Goal: Use online tool/utility: Use online tool/utility

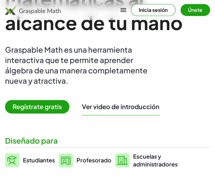
scroll to position [80, 0]
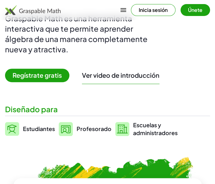
click at [32, 75] on span "Regístrate gratis" at bounding box center [37, 75] width 64 height 13
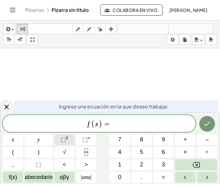
click at [66, 139] on sup "2" at bounding box center [67, 138] width 3 height 5
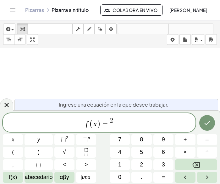
click at [107, 124] on span "=" at bounding box center [105, 125] width 9 height 8
click at [119, 121] on span "f ( x ) = x ​ 2" at bounding box center [99, 123] width 192 height 12
click at [143, 175] on button "." at bounding box center [141, 177] width 20 height 11
click at [124, 124] on span "f ( x ) = x 2 ​" at bounding box center [99, 123] width 192 height 12
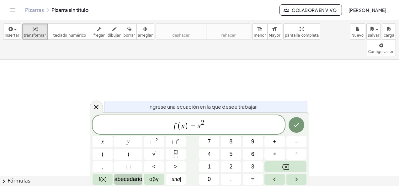
click at [125, 180] on span "abecedario" at bounding box center [128, 179] width 28 height 8
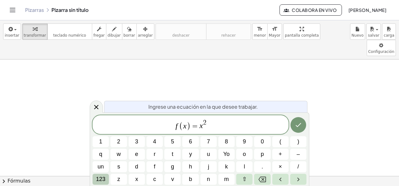
click at [102, 180] on span "123" at bounding box center [100, 179] width 9 height 8
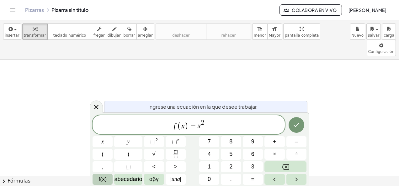
click at [102, 180] on span "f(x)" at bounding box center [103, 179] width 8 height 8
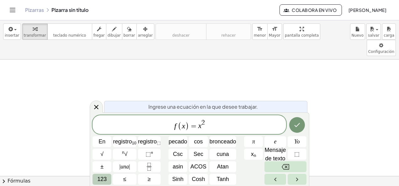
click at [101, 179] on span "123" at bounding box center [101, 179] width 9 height 8
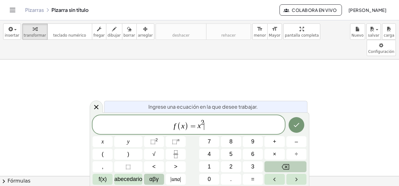
click at [159, 179] on button "αβγ" at bounding box center [154, 179] width 20 height 11
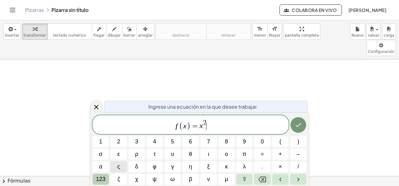
click at [97, 178] on span "123" at bounding box center [100, 179] width 9 height 8
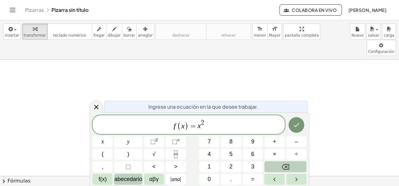
click at [120, 178] on span "abecedario" at bounding box center [128, 179] width 28 height 8
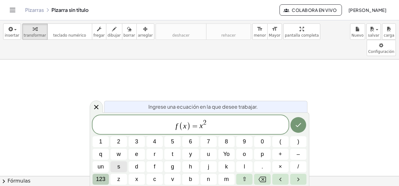
click at [99, 177] on span "123" at bounding box center [100, 179] width 9 height 8
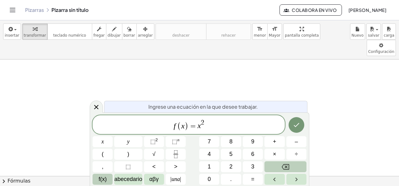
click at [102, 180] on span "f(x)" at bounding box center [103, 179] width 8 height 8
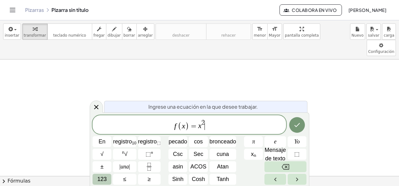
click at [99, 180] on span "123" at bounding box center [101, 179] width 9 height 8
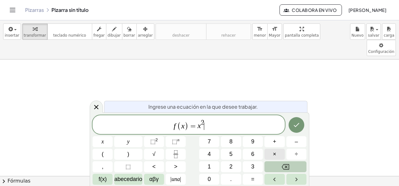
click at [219, 154] on button "×" at bounding box center [275, 154] width 20 height 11
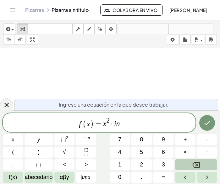
drag, startPoint x: 115, startPoint y: 124, endPoint x: 119, endPoint y: 124, distance: 4.1
click at [115, 124] on var "i" at bounding box center [115, 124] width 2 height 8
click at [127, 126] on span "f ( x ) = x 2 · l ​ n" at bounding box center [99, 123] width 192 height 12
click at [10, 151] on button "(" at bounding box center [13, 152] width 20 height 11
click at [16, 178] on span "f(x)" at bounding box center [13, 177] width 8 height 8
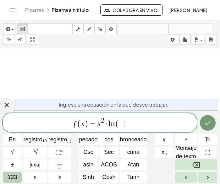
click at [11, 10] on icon "Alternar navegación" at bounding box center [12, 10] width 5 height 4
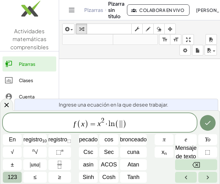
click at [73, 10] on icon "Alternar navegación" at bounding box center [72, 10] width 8 height 8
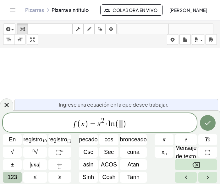
click at [118, 124] on span "(" at bounding box center [117, 124] width 4 height 9
click at [148, 124] on span "f ( x ) = x 2 · l n ( s e n x ​ )" at bounding box center [100, 123] width 194 height 12
click at [204, 123] on icon "Hecho" at bounding box center [208, 123] width 8 height 8
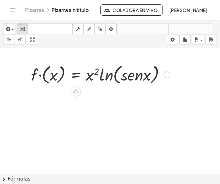
click at [55, 80] on div at bounding box center [100, 74] width 145 height 24
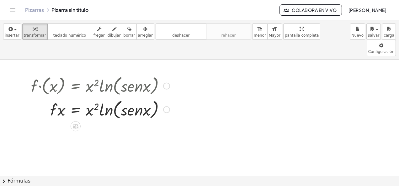
click at [100, 97] on div at bounding box center [100, 109] width 145 height 24
click at [149, 97] on div at bounding box center [100, 109] width 145 height 24
click at [89, 97] on div at bounding box center [100, 109] width 145 height 24
click at [100, 97] on div at bounding box center [100, 109] width 145 height 24
click at [59, 97] on div at bounding box center [100, 109] width 145 height 24
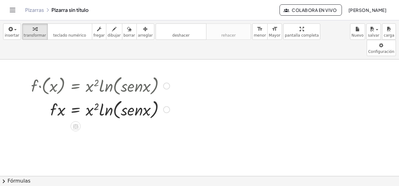
click at [78, 97] on div at bounding box center [100, 109] width 145 height 24
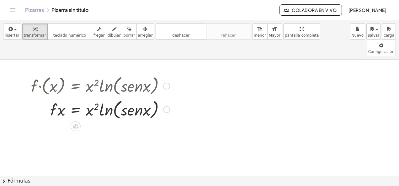
click at [90, 97] on div at bounding box center [100, 109] width 145 height 24
click at [108, 97] on div at bounding box center [100, 109] width 145 height 24
click at [144, 97] on div at bounding box center [100, 109] width 145 height 24
click at [170, 106] on div at bounding box center [166, 109] width 7 height 7
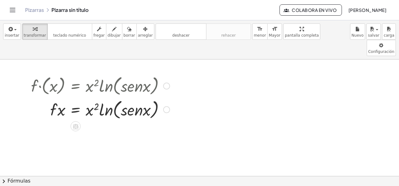
click at [110, 75] on div at bounding box center [100, 86] width 145 height 24
click at [74, 74] on div at bounding box center [100, 86] width 145 height 24
click at [78, 97] on div at bounding box center [100, 109] width 145 height 24
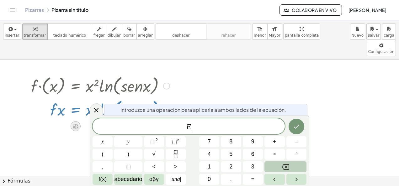
click at [78, 124] on icon at bounding box center [76, 126] width 6 height 5
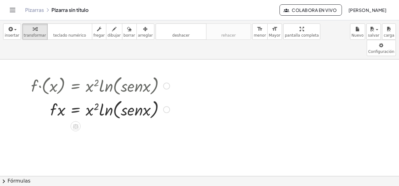
click at [58, 97] on div at bounding box center [100, 109] width 145 height 24
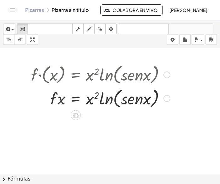
click at [128, 101] on div at bounding box center [100, 98] width 145 height 24
click at [71, 71] on div at bounding box center [100, 74] width 145 height 24
click at [74, 116] on icon at bounding box center [75, 115] width 7 height 7
click at [48, 114] on div "+" at bounding box center [51, 115] width 10 height 10
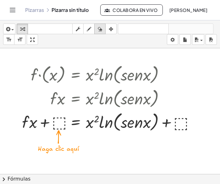
click at [100, 29] on icon "button" at bounding box center [100, 29] width 4 height 8
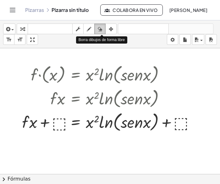
click at [100, 29] on icon "button" at bounding box center [100, 29] width 4 height 8
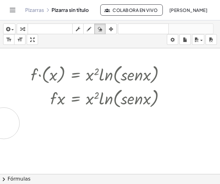
drag, startPoint x: 184, startPoint y: 122, endPoint x: 1, endPoint y: 121, distance: 183.0
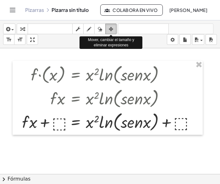
click at [112, 26] on icon "button" at bounding box center [111, 29] width 4 height 8
click at [111, 28] on icon "button" at bounding box center [111, 29] width 4 height 8
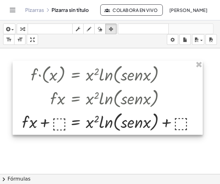
click at [92, 120] on div at bounding box center [108, 98] width 190 height 74
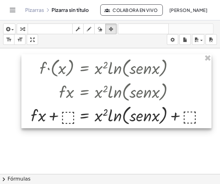
drag, startPoint x: 92, startPoint y: 120, endPoint x: 101, endPoint y: 114, distance: 11.0
click at [101, 114] on div at bounding box center [116, 91] width 190 height 74
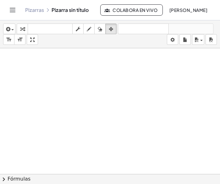
click at [18, 178] on font "Fórmulas" at bounding box center [19, 179] width 23 height 7
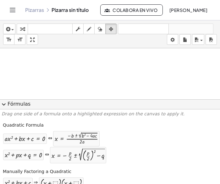
click at [3, 106] on span "expand_more" at bounding box center [4, 105] width 8 height 8
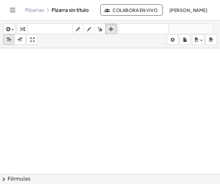
click at [12, 42] on div "format_size" at bounding box center [9, 40] width 8 height 8
click at [19, 41] on icon "format_size" at bounding box center [20, 40] width 6 height 8
click at [76, 12] on div "Pizarras Pizarra sin título" at bounding box center [62, 10] width 75 height 6
click at [80, 9] on div "Pizarras Pizarra sin título" at bounding box center [62, 10] width 75 height 6
click at [31, 11] on link "Pizarras" at bounding box center [34, 10] width 19 height 6
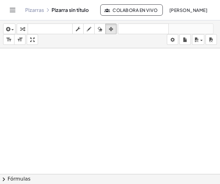
click at [13, 11] on icon "Alternar navegación" at bounding box center [13, 10] width 8 height 8
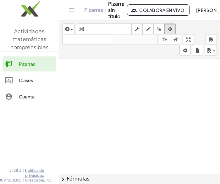
click at [31, 10] on img at bounding box center [29, 10] width 59 height 27
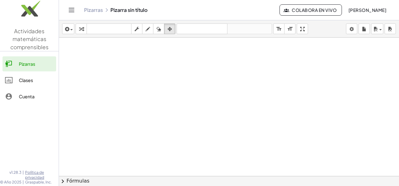
click at [69, 10] on icon "Alternar navegación" at bounding box center [71, 10] width 5 height 4
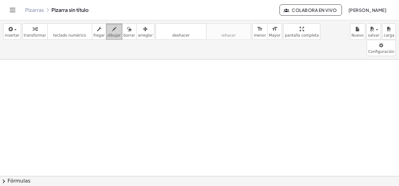
click at [109, 31] on div "button" at bounding box center [114, 29] width 13 height 8
click at [95, 34] on span "fregar" at bounding box center [99, 35] width 11 height 4
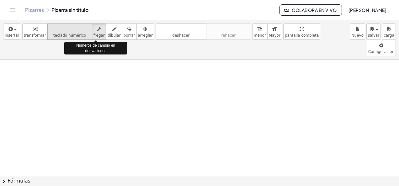
click at [73, 36] on span "teclado numérico" at bounding box center [69, 35] width 33 height 4
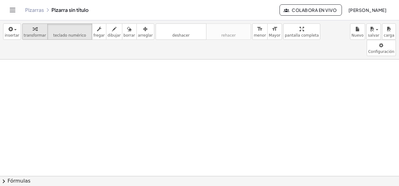
click at [29, 34] on span "transformar" at bounding box center [35, 35] width 22 height 4
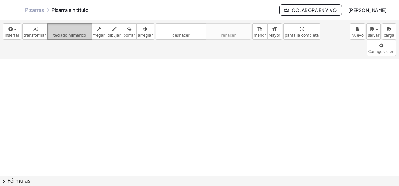
click at [59, 35] on span "teclado numérico" at bounding box center [69, 35] width 33 height 4
click at [59, 36] on span "teclado numérico" at bounding box center [69, 35] width 33 height 4
click at [129, 181] on button "chevron_right Fórmulas" at bounding box center [199, 181] width 399 height 10
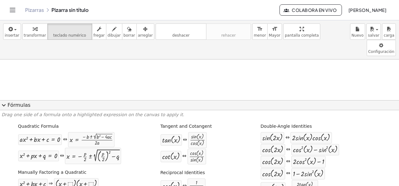
click at [101, 104] on button "expand_more Fórmulas" at bounding box center [199, 105] width 399 height 10
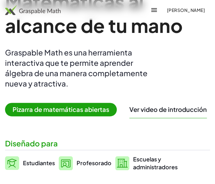
scroll to position [63, 0]
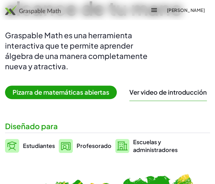
click at [175, 92] on button "Ver video de introducción" at bounding box center [168, 92] width 78 height 8
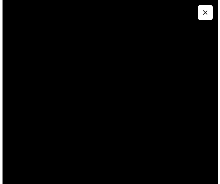
scroll to position [0, 0]
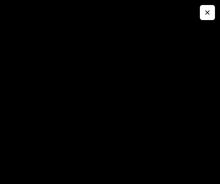
click at [208, 14] on icon "button" at bounding box center [207, 13] width 8 height 8
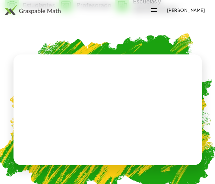
scroll to position [188, 0]
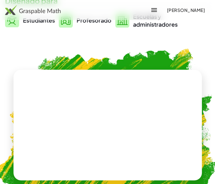
click at [31, 11] on img at bounding box center [33, 10] width 56 height 10
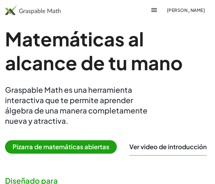
scroll to position [31, 0]
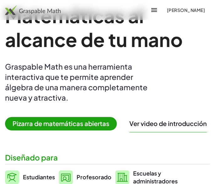
click at [61, 121] on span "Pizarra de matemáticas abiertas" at bounding box center [61, 123] width 112 height 13
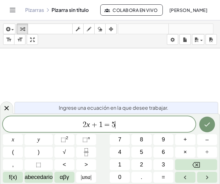
click at [130, 125] on span "2 x + 1 = 5 ​" at bounding box center [99, 125] width 192 height 9
drag, startPoint x: 128, startPoint y: 126, endPoint x: 74, endPoint y: 128, distance: 54.1
click at [74, 128] on span "2 x + 1 = 5" at bounding box center [99, 125] width 192 height 9
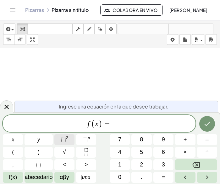
click at [63, 139] on span "⬚" at bounding box center [63, 140] width 5 height 6
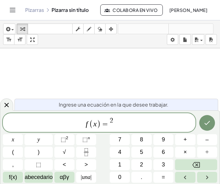
click at [110, 122] on span "2" at bounding box center [111, 120] width 3 height 7
click at [151, 124] on span "f ( x ) = x 2" at bounding box center [99, 123] width 192 height 12
click at [187, 154] on button "×" at bounding box center [185, 152] width 20 height 11
click at [16, 179] on span "f(x)" at bounding box center [13, 177] width 8 height 8
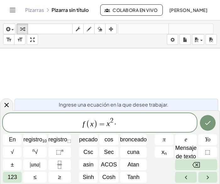
click at [120, 123] on span "f ( x ) = x 2 ·" at bounding box center [100, 123] width 194 height 12
click at [89, 164] on span "asin" at bounding box center [88, 165] width 10 height 8
click at [118, 123] on var "s" at bounding box center [119, 125] width 3 height 8
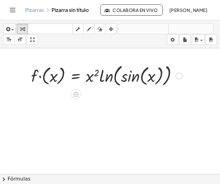
click at [126, 75] on div at bounding box center [106, 75] width 157 height 26
click at [35, 30] on icon "teclado" at bounding box center [50, 29] width 42 height 8
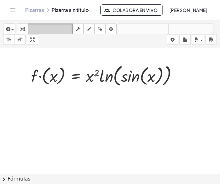
click at [41, 30] on icon "teclado" at bounding box center [50, 29] width 42 height 8
click at [42, 28] on icon "teclado" at bounding box center [50, 29] width 42 height 8
click at [41, 28] on icon "teclado" at bounding box center [50, 29] width 42 height 8
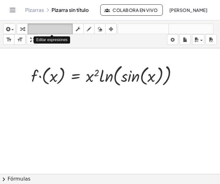
click at [48, 28] on icon "teclado" at bounding box center [50, 29] width 42 height 8
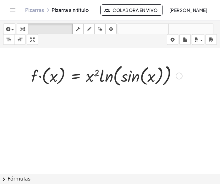
click at [145, 72] on div at bounding box center [106, 75] width 157 height 26
click at [178, 75] on div at bounding box center [178, 76] width 7 height 7
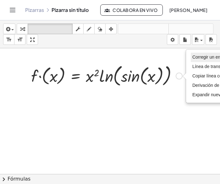
click at [207, 56] on span "Corregir un error" at bounding box center [208, 57] width 32 height 5
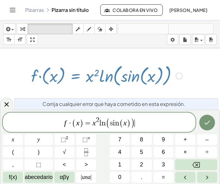
click at [131, 122] on span ")" at bounding box center [133, 123] width 4 height 11
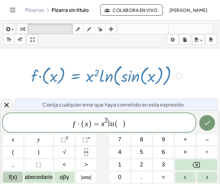
click at [12, 180] on span "f(x)" at bounding box center [13, 177] width 8 height 8
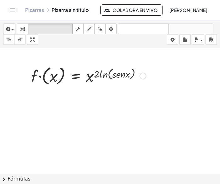
click at [142, 76] on div "Fix a mistake Transform line Copy line as LaTeX Copy derivation as LaTeX Expand…" at bounding box center [142, 76] width 7 height 7
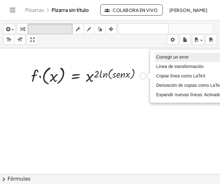
click at [184, 56] on span "Corregir un error" at bounding box center [172, 57] width 32 height 5
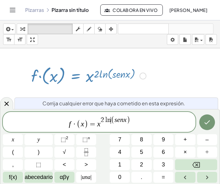
click at [109, 118] on var "n" at bounding box center [109, 120] width 4 height 7
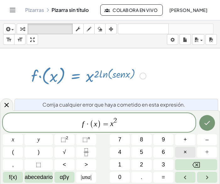
click at [186, 153] on span "×" at bounding box center [184, 152] width 3 height 8
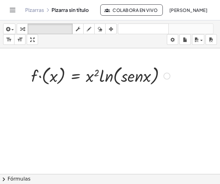
click at [54, 82] on div at bounding box center [100, 76] width 145 height 24
click at [55, 73] on div at bounding box center [100, 76] width 145 height 24
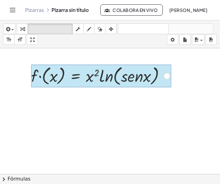
click at [76, 77] on div at bounding box center [101, 76] width 140 height 23
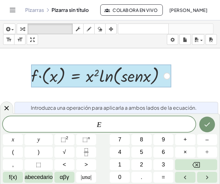
click at [80, 95] on div at bounding box center [110, 182] width 220 height 269
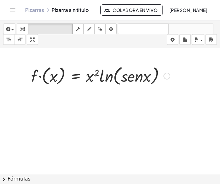
click at [34, 75] on div at bounding box center [100, 76] width 145 height 24
click at [60, 75] on div at bounding box center [100, 76] width 145 height 24
click at [57, 77] on div at bounding box center [100, 76] width 145 height 24
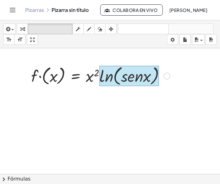
click at [108, 78] on div at bounding box center [129, 76] width 60 height 21
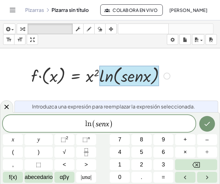
click at [83, 75] on div at bounding box center [100, 76] width 145 height 24
click at [93, 62] on div "· f · ( x ) = · x 2 · ln ( , · s · e · n · x ) Fix a mistake Transform line Cop…" at bounding box center [98, 75] width 153 height 27
click at [90, 80] on div at bounding box center [100, 76] width 145 height 24
click at [89, 58] on div at bounding box center [110, 182] width 220 height 269
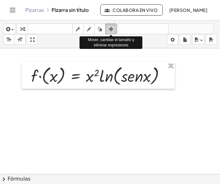
click at [109, 29] on icon "button" at bounding box center [111, 29] width 4 height 8
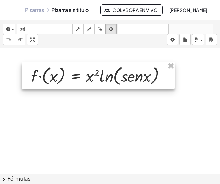
click at [89, 81] on div at bounding box center [98, 75] width 153 height 27
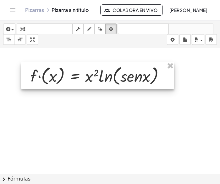
click at [88, 79] on div at bounding box center [97, 75] width 153 height 27
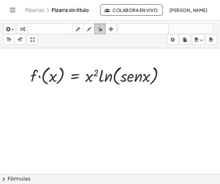
click at [98, 30] on icon "button" at bounding box center [100, 29] width 4 height 8
click at [89, 31] on icon "button" at bounding box center [89, 29] width 4 height 8
click at [79, 33] on button "fregar" at bounding box center [77, 29] width 11 height 11
click at [10, 41] on icon "format_size" at bounding box center [9, 40] width 6 height 8
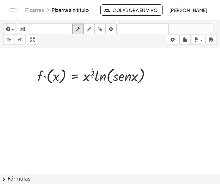
click at [13, 87] on div at bounding box center [110, 182] width 220 height 269
drag, startPoint x: 34, startPoint y: 40, endPoint x: 171, endPoint y: 65, distance: 139.5
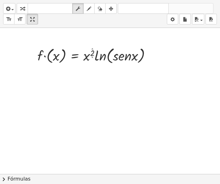
click at [171, 65] on div "insertar select one: Math Expression Function Text Youtube Video Graphing Geome…" at bounding box center [110, 92] width 220 height 184
click at [33, 94] on div at bounding box center [110, 174] width 220 height 293
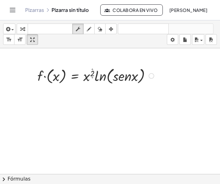
click at [58, 77] on div at bounding box center [96, 75] width 125 height 20
click at [49, 79] on div at bounding box center [96, 75] width 125 height 20
click at [42, 76] on div at bounding box center [96, 75] width 125 height 20
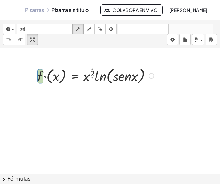
click at [73, 73] on div at bounding box center [96, 75] width 125 height 20
click at [74, 77] on div at bounding box center [96, 75] width 125 height 20
click at [96, 76] on div at bounding box center [96, 75] width 125 height 20
click at [127, 76] on div at bounding box center [96, 75] width 125 height 20
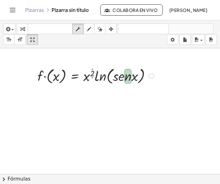
click at [134, 75] on div at bounding box center [96, 75] width 125 height 20
click at [149, 93] on div at bounding box center [110, 182] width 220 height 269
click at [83, 136] on div at bounding box center [110, 182] width 220 height 269
click at [39, 74] on div at bounding box center [96, 75] width 125 height 20
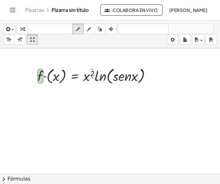
click at [49, 93] on div at bounding box center [110, 182] width 220 height 269
click at [154, 76] on div "Fix a mistake Transform line Copy line as LaTeX Copy derivation as LaTeX Expand…" at bounding box center [151, 76] width 6 height 6
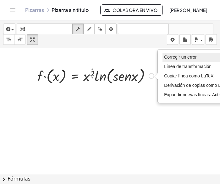
click at [186, 59] on li "Corregir un error" at bounding box center [197, 57] width 70 height 9
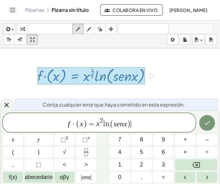
click at [74, 123] on span "·" at bounding box center [74, 125] width 4 height 8
click at [100, 125] on span "f ( x ) = x 2 ​ l n ( s e n x )" at bounding box center [99, 123] width 192 height 12
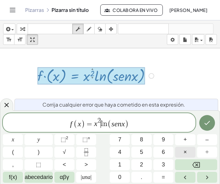
click at [185, 150] on span "×" at bounding box center [184, 152] width 3 height 8
click at [207, 125] on icon "Hecho" at bounding box center [207, 123] width 8 height 8
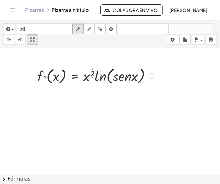
click at [152, 77] on div "Fix a mistake Transform line Copy line as LaTeX Copy derivation as LaTeX Expand…" at bounding box center [151, 76] width 6 height 6
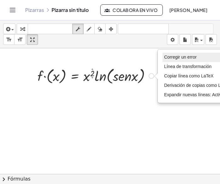
click at [183, 58] on span "Corregir un error" at bounding box center [180, 57] width 32 height 5
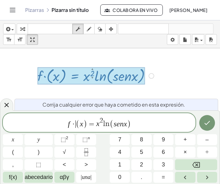
click at [75, 124] on span "f · ​ ( x ) = x 2 l n ( s e n x )" at bounding box center [99, 123] width 192 height 12
click at [101, 125] on var "l" at bounding box center [102, 125] width 2 height 8
click at [105, 128] on span "f ( x ) = x 2 ​ l n ( s e n x )" at bounding box center [99, 123] width 192 height 12
click at [183, 152] on button "×" at bounding box center [185, 152] width 20 height 11
click at [200, 120] on button "Hecho" at bounding box center [207, 123] width 16 height 16
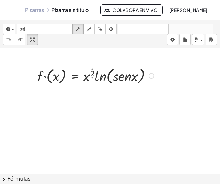
click at [91, 71] on div at bounding box center [96, 75] width 125 height 20
click at [110, 74] on div at bounding box center [96, 75] width 125 height 20
click at [99, 30] on icon "button" at bounding box center [100, 29] width 4 height 8
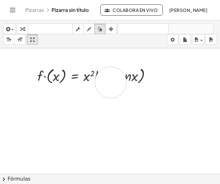
click at [110, 82] on div at bounding box center [110, 182] width 220 height 269
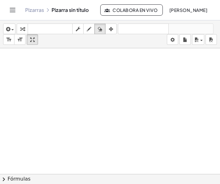
drag, startPoint x: 112, startPoint y: 77, endPoint x: 114, endPoint y: 74, distance: 4.3
click at [0, 76] on html "Actividades matemáticas comprensibles Pizarras Clases Cuenta v1.28.3 | Política…" at bounding box center [110, 92] width 220 height 184
drag, startPoint x: 113, startPoint y: 74, endPoint x: 79, endPoint y: 66, distance: 35.2
click at [79, 66] on div at bounding box center [110, 182] width 220 height 269
drag, startPoint x: 109, startPoint y: 63, endPoint x: 110, endPoint y: 58, distance: 5.5
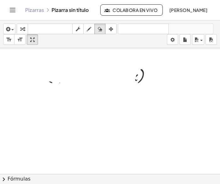
click at [110, 58] on div at bounding box center [110, 182] width 220 height 269
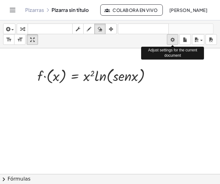
click at [173, 39] on body "Actividades matemáticas comprensibles Pizarras Clases Cuenta v1.28.3 | Política…" at bounding box center [110, 92] width 220 height 184
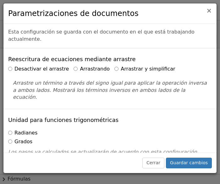
click at [209, 10] on span "×" at bounding box center [209, 11] width 6 height 8
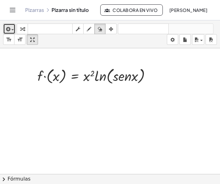
click at [8, 29] on icon "button" at bounding box center [8, 29] width 6 height 8
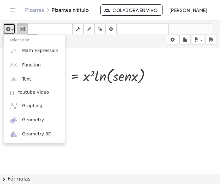
click at [20, 26] on icon "button" at bounding box center [22, 29] width 4 height 8
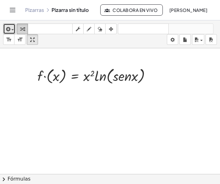
click at [20, 26] on icon "button" at bounding box center [22, 29] width 4 height 8
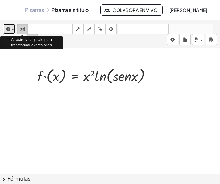
click at [20, 26] on icon "button" at bounding box center [22, 29] width 4 height 8
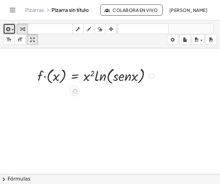
click at [51, 67] on div at bounding box center [96, 75] width 125 height 20
drag, startPoint x: 59, startPoint y: 85, endPoint x: 54, endPoint y: 72, distance: 14.1
click at [59, 85] on div at bounding box center [105, 75] width 108 height 20
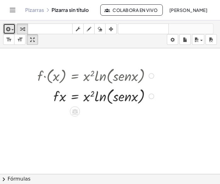
click at [110, 93] on div at bounding box center [96, 96] width 125 height 20
click at [111, 91] on div at bounding box center [96, 96] width 125 height 20
click at [104, 95] on div at bounding box center [96, 96] width 125 height 20
click at [82, 96] on div at bounding box center [96, 96] width 125 height 20
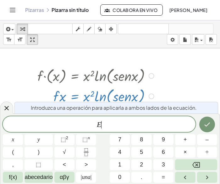
click at [50, 96] on div at bounding box center [96, 96] width 125 height 20
click at [164, 85] on div at bounding box center [110, 182] width 220 height 269
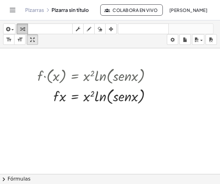
click at [23, 27] on icon "button" at bounding box center [22, 29] width 4 height 8
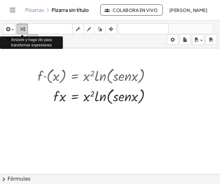
click at [23, 27] on icon "button" at bounding box center [22, 29] width 4 height 8
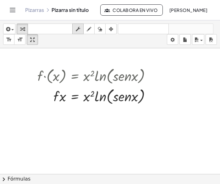
click at [79, 30] on icon "button" at bounding box center [78, 29] width 4 height 8
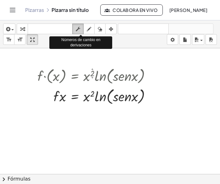
click at [78, 30] on icon "button" at bounding box center [78, 29] width 4 height 8
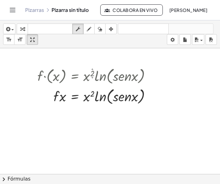
click at [14, 8] on icon "Alternar navegación" at bounding box center [12, 10] width 5 height 4
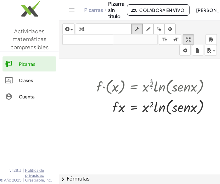
click at [71, 10] on icon "Alternar navegación" at bounding box center [72, 10] width 8 height 8
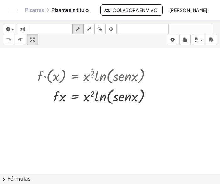
drag, startPoint x: 170, startPoint y: 116, endPoint x: 68, endPoint y: 62, distance: 115.0
click at [78, 84] on div "· f · ( x ) = · x 2 ▲ ▼ · ln ( , · s · e · n · x ) · f · x = · x 2 · ln ( , · s…" at bounding box center [110, 182] width 220 height 269
click at [100, 28] on icon "button" at bounding box center [100, 29] width 4 height 8
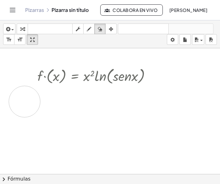
drag, startPoint x: 139, startPoint y: 101, endPoint x: 24, endPoint y: 101, distance: 114.3
click at [24, 101] on div at bounding box center [110, 182] width 220 height 269
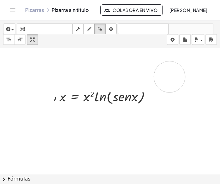
drag, startPoint x: 24, startPoint y: 86, endPoint x: 169, endPoint y: 76, distance: 145.0
click at [169, 76] on div at bounding box center [110, 182] width 220 height 269
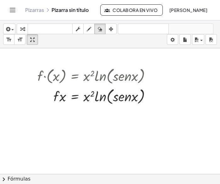
click at [133, 73] on div at bounding box center [110, 182] width 220 height 269
click at [144, 93] on div at bounding box center [110, 182] width 220 height 269
click at [102, 142] on div at bounding box center [110, 182] width 220 height 269
click at [79, 30] on icon "button" at bounding box center [78, 29] width 4 height 8
click at [152, 94] on div "Fix a mistake Transform line Copy line as LaTeX Copy derivation as LaTeX Expand…" at bounding box center [151, 97] width 6 height 6
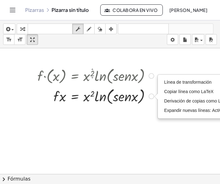
click at [147, 75] on div at bounding box center [96, 75] width 125 height 20
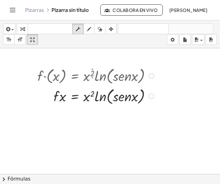
click at [152, 74] on div at bounding box center [151, 76] width 6 height 6
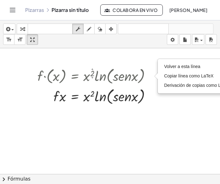
click at [174, 101] on div at bounding box center [110, 182] width 220 height 269
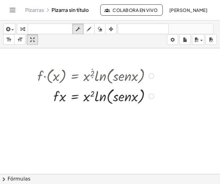
click at [136, 78] on div at bounding box center [96, 75] width 125 height 20
click at [107, 80] on div at bounding box center [96, 75] width 125 height 20
click at [173, 39] on body "Actividades matemáticas comprensibles Pizarras Clases Cuenta v1.28.3 | Política…" at bounding box center [110, 92] width 220 height 184
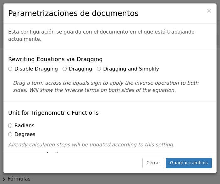
click at [212, 12] on div "× Parametrizaciones de documentos" at bounding box center [109, 13] width 213 height 20
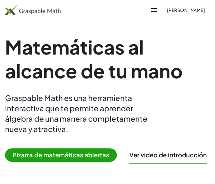
click at [64, 156] on span "Pizarra de matemáticas abiertas" at bounding box center [61, 154] width 112 height 13
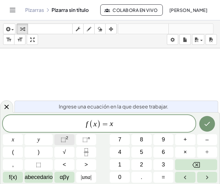
click at [62, 141] on span "⬚" at bounding box center [63, 140] width 5 height 6
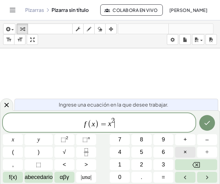
click at [183, 148] on button "×" at bounding box center [185, 152] width 20 height 11
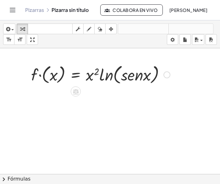
drag, startPoint x: 113, startPoint y: 74, endPoint x: 104, endPoint y: 74, distance: 9.1
click at [113, 74] on div at bounding box center [100, 74] width 145 height 24
click at [50, 75] on div at bounding box center [100, 74] width 145 height 24
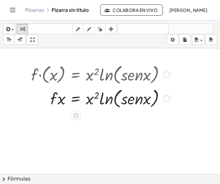
click at [55, 98] on div at bounding box center [100, 98] width 145 height 24
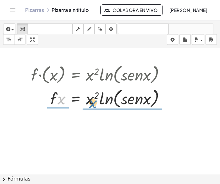
drag, startPoint x: 62, startPoint y: 102, endPoint x: 72, endPoint y: 100, distance: 10.3
click at [74, 101] on div at bounding box center [100, 98] width 145 height 24
drag, startPoint x: 53, startPoint y: 97, endPoint x: 89, endPoint y: 99, distance: 35.5
click at [89, 99] on div at bounding box center [100, 98] width 145 height 24
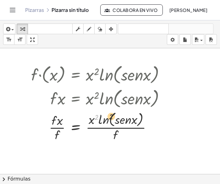
drag, startPoint x: 98, startPoint y: 122, endPoint x: 113, endPoint y: 129, distance: 16.8
click at [129, 121] on div at bounding box center [100, 126] width 145 height 33
drag, startPoint x: 59, startPoint y: 133, endPoint x: 124, endPoint y: 132, distance: 65.0
click at [124, 132] on div at bounding box center [100, 126] width 145 height 33
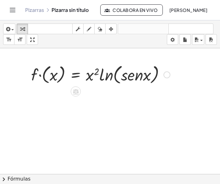
drag, startPoint x: 119, startPoint y: 63, endPoint x: 130, endPoint y: 72, distance: 14.1
click at [119, 63] on div at bounding box center [100, 74] width 145 height 24
click at [163, 73] on div at bounding box center [100, 74] width 145 height 24
click at [167, 75] on div at bounding box center [166, 74] width 7 height 7
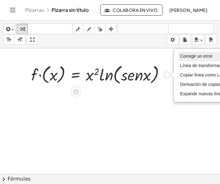
click at [187, 59] on li "Corregir un error" at bounding box center [213, 56] width 70 height 9
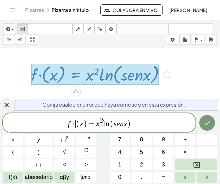
click at [75, 125] on span "·" at bounding box center [74, 125] width 4 height 8
drag, startPoint x: 154, startPoint y: 123, endPoint x: 147, endPoint y: 122, distance: 6.7
click at [154, 123] on span "f ( x ) = x 2 l n ( s e n x )" at bounding box center [99, 123] width 192 height 12
click at [120, 124] on var "n" at bounding box center [120, 124] width 4 height 8
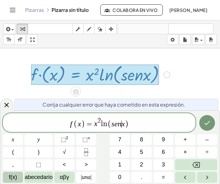
click at [10, 179] on span "f(x)" at bounding box center [13, 177] width 8 height 8
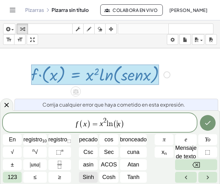
click at [89, 179] on span "Sinh" at bounding box center [88, 177] width 11 height 8
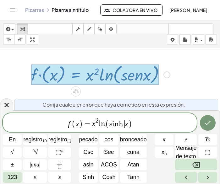
click at [98, 124] on span "2" at bounding box center [96, 120] width 3 height 7
click at [10, 177] on span "123" at bounding box center [12, 177] width 9 height 8
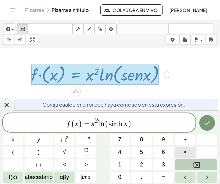
click at [184, 152] on span "×" at bounding box center [184, 152] width 3 height 8
click at [199, 164] on icon "Retroceso" at bounding box center [196, 165] width 8 height 8
click at [180, 155] on button "×" at bounding box center [185, 152] width 20 height 11
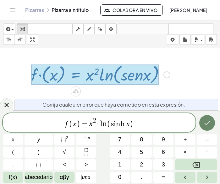
click at [205, 120] on icon "Hecho" at bounding box center [207, 123] width 8 height 8
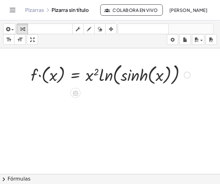
click at [185, 71] on div at bounding box center [111, 75] width 166 height 26
click at [186, 76] on div "Fix a mistake Transform line Copy line as LaTeX Copy derivation as LaTeX Expand…" at bounding box center [187, 75] width 7 height 7
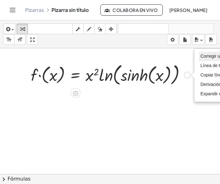
click at [206, 56] on span "Corregir un error" at bounding box center [216, 56] width 32 height 5
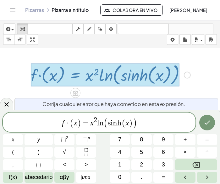
click at [210, 121] on icon "Hecho" at bounding box center [207, 123] width 8 height 8
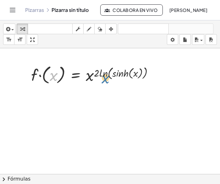
drag, startPoint x: 56, startPoint y: 74, endPoint x: 108, endPoint y: 76, distance: 52.2
click at [108, 76] on div at bounding box center [94, 74] width 133 height 23
click at [62, 75] on div at bounding box center [94, 74] width 133 height 23
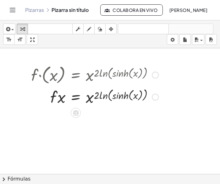
click at [152, 74] on div at bounding box center [155, 75] width 7 height 7
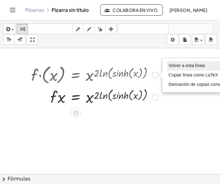
click at [172, 64] on span "Volver a esta línea" at bounding box center [186, 65] width 36 height 5
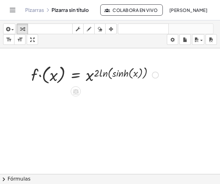
click at [154, 75] on div "Go back to this line Copy line as LaTeX Copy derivation as LaTeX" at bounding box center [155, 75] width 7 height 7
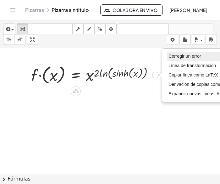
click at [175, 58] on li "Corregir un error" at bounding box center [202, 56] width 70 height 9
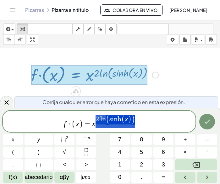
drag, startPoint x: 136, startPoint y: 118, endPoint x: 107, endPoint y: 120, distance: 28.3
click at [107, 120] on span "f · ( x ) = x 2 l n ( s i n h ( x ) )" at bounding box center [99, 122] width 192 height 15
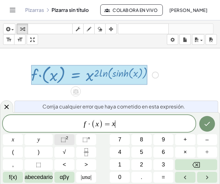
click at [65, 139] on span "⬚" at bounding box center [63, 140] width 5 height 6
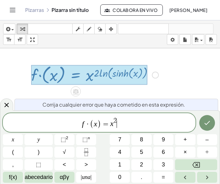
click at [121, 125] on span "f · ( x ) = x 2 ​" at bounding box center [99, 123] width 192 height 12
click at [186, 152] on span "×" at bounding box center [184, 152] width 3 height 8
click at [13, 153] on span "(" at bounding box center [13, 152] width 2 height 8
click at [14, 177] on span "f(x)" at bounding box center [13, 177] width 8 height 8
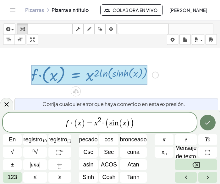
click at [208, 126] on icon "Hecho" at bounding box center [208, 123] width 8 height 8
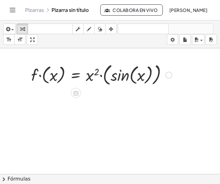
click at [167, 76] on div "Fix a mistake Transform line Copy line as LaTeX Copy derivation as LaTeX Expand…" at bounding box center [168, 75] width 7 height 7
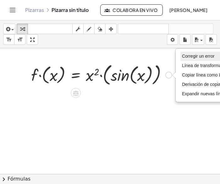
click at [196, 57] on span "Corregir un error" at bounding box center [198, 56] width 32 height 5
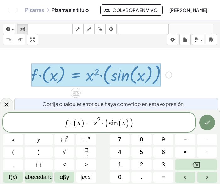
click at [71, 123] on span "·" at bounding box center [71, 124] width 4 height 8
click at [205, 123] on icon "Hecho" at bounding box center [207, 123] width 8 height 8
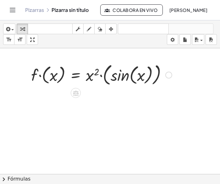
click at [72, 77] on div at bounding box center [101, 75] width 147 height 26
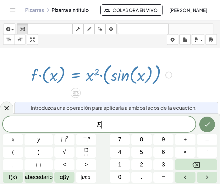
click at [52, 79] on div at bounding box center [101, 75] width 147 height 26
click at [202, 73] on div at bounding box center [110, 174] width 220 height 252
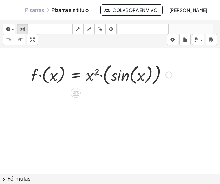
click at [57, 76] on div at bounding box center [101, 75] width 147 height 26
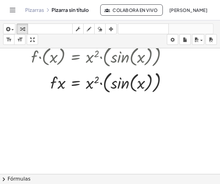
scroll to position [31, 0]
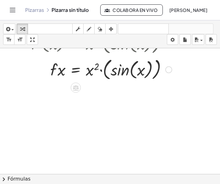
click at [89, 69] on div at bounding box center [101, 69] width 147 height 26
click at [58, 74] on div at bounding box center [101, 69] width 147 height 26
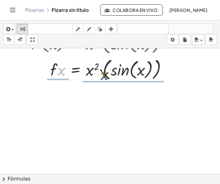
drag, startPoint x: 73, startPoint y: 76, endPoint x: 103, endPoint y: 74, distance: 30.2
click at [104, 74] on div at bounding box center [101, 69] width 147 height 26
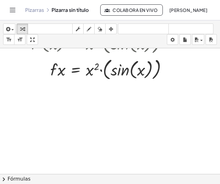
click at [142, 91] on div at bounding box center [110, 143] width 220 height 252
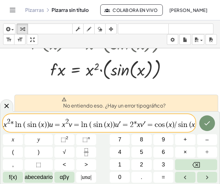
click at [67, 84] on div at bounding box center [110, 143] width 220 height 252
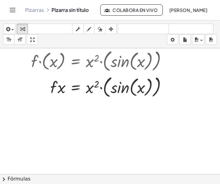
scroll to position [0, 0]
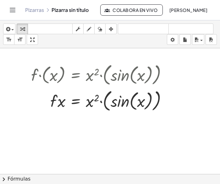
click at [115, 137] on div at bounding box center [110, 174] width 220 height 252
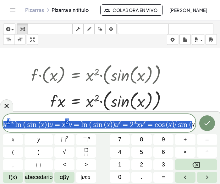
drag, startPoint x: 190, startPoint y: 126, endPoint x: -7, endPoint y: 129, distance: 196.5
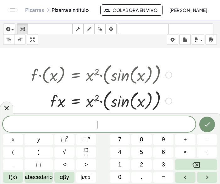
click at [33, 98] on div at bounding box center [108, 101] width 159 height 26
click at [86, 98] on div at bounding box center [108, 101] width 159 height 26
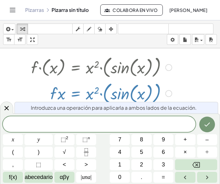
scroll to position [8, 0]
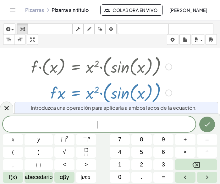
click at [89, 93] on div at bounding box center [108, 92] width 159 height 26
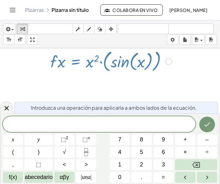
click at [88, 63] on div at bounding box center [108, 61] width 159 height 26
click at [75, 61] on div at bounding box center [108, 61] width 159 height 26
click at [74, 62] on div at bounding box center [108, 61] width 159 height 26
click at [60, 62] on div at bounding box center [108, 61] width 159 height 26
click at [5, 107] on icon at bounding box center [6, 108] width 4 height 4
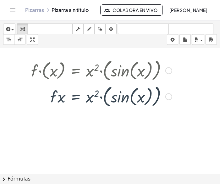
scroll to position [0, 0]
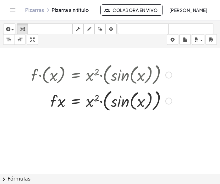
click at [59, 101] on div at bounding box center [108, 101] width 159 height 26
click at [77, 100] on div at bounding box center [108, 101] width 159 height 26
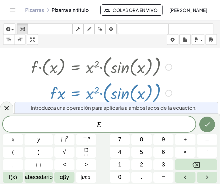
scroll to position [8, 0]
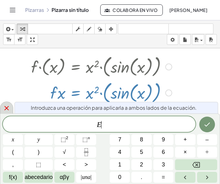
click at [5, 110] on icon at bounding box center [7, 109] width 8 height 8
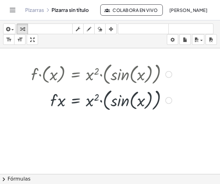
scroll to position [0, 0]
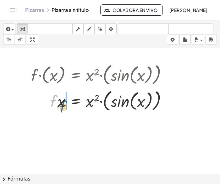
click at [58, 99] on div at bounding box center [108, 101] width 159 height 26
drag, startPoint x: 68, startPoint y: 107, endPoint x: 61, endPoint y: 102, distance: 8.1
click at [61, 102] on div at bounding box center [108, 101] width 159 height 26
click at [89, 103] on div at bounding box center [108, 101] width 159 height 26
click at [74, 101] on div at bounding box center [108, 101] width 159 height 26
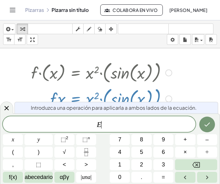
click at [74, 101] on div at bounding box center [108, 98] width 159 height 26
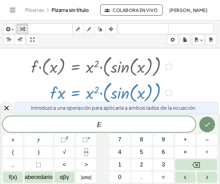
scroll to position [8, 0]
drag, startPoint x: 74, startPoint y: 93, endPoint x: 79, endPoint y: 104, distance: 11.4
click at [79, 104] on body "Actividades matemáticas comprensibles Pizarras Clases Cuenta v1.28.3 | Política…" at bounding box center [110, 92] width 220 height 184
click at [114, 127] on span "E ​" at bounding box center [99, 125] width 192 height 9
click at [208, 126] on icon "Hecho" at bounding box center [207, 125] width 8 height 8
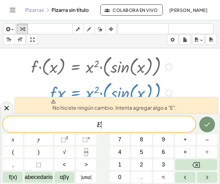
click at [193, 88] on div at bounding box center [110, 166] width 220 height 252
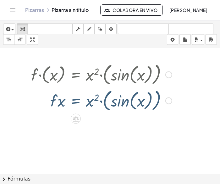
scroll to position [0, 0]
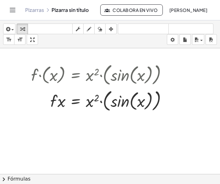
click at [50, 144] on div at bounding box center [110, 174] width 220 height 252
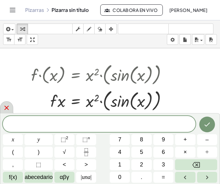
click at [6, 110] on icon at bounding box center [7, 108] width 8 height 8
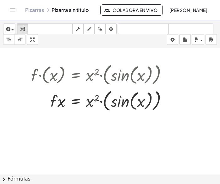
click at [166, 150] on div at bounding box center [110, 174] width 220 height 252
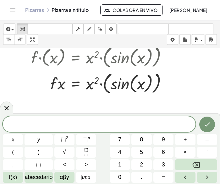
scroll to position [31, 0]
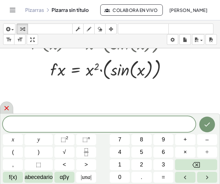
click at [6, 110] on icon at bounding box center [7, 109] width 8 height 8
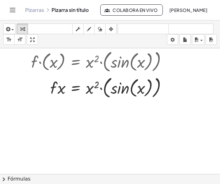
scroll to position [0, 0]
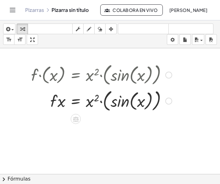
click at [74, 102] on div at bounding box center [108, 101] width 159 height 26
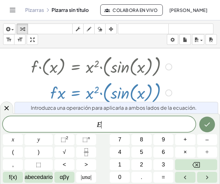
scroll to position [8, 0]
click at [8, 110] on icon at bounding box center [6, 108] width 4 height 4
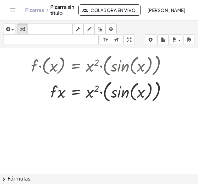
scroll to position [0, 0]
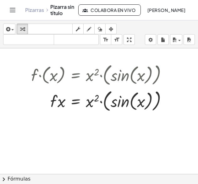
click at [40, 152] on div at bounding box center [99, 173] width 198 height 251
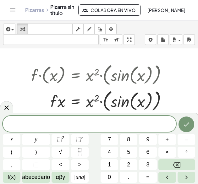
click at [12, 9] on icon "Alternar navegación" at bounding box center [13, 10] width 8 height 8
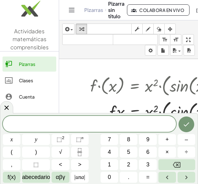
click at [69, 9] on icon "Alternar navegación" at bounding box center [72, 10] width 8 height 8
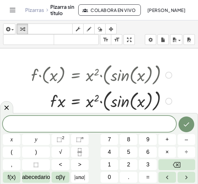
click at [59, 90] on div at bounding box center [108, 101] width 159 height 26
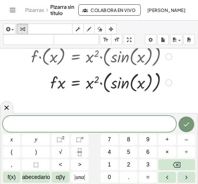
scroll to position [31, 0]
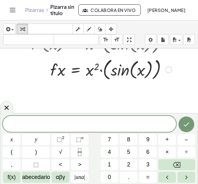
click at [72, 67] on div at bounding box center [108, 69] width 159 height 26
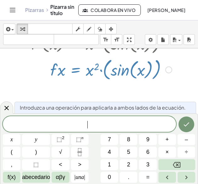
click at [72, 67] on div at bounding box center [108, 69] width 159 height 26
click at [78, 71] on div at bounding box center [108, 69] width 159 height 26
click at [58, 74] on div at bounding box center [108, 69] width 159 height 26
click at [59, 74] on div at bounding box center [108, 69] width 159 height 26
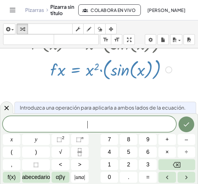
click at [53, 71] on div at bounding box center [108, 69] width 159 height 26
click at [30, 91] on div at bounding box center [99, 142] width 198 height 251
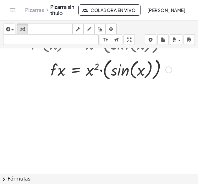
click at [113, 73] on div at bounding box center [108, 69] width 159 height 26
click at [105, 69] on div at bounding box center [108, 69] width 159 height 26
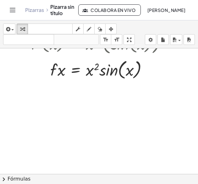
click at [82, 129] on div at bounding box center [99, 142] width 198 height 251
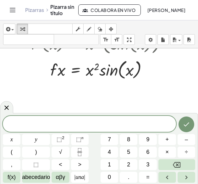
click at [8, 106] on icon at bounding box center [7, 108] width 8 height 8
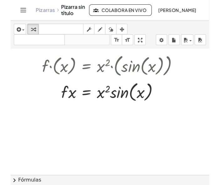
scroll to position [0, 0]
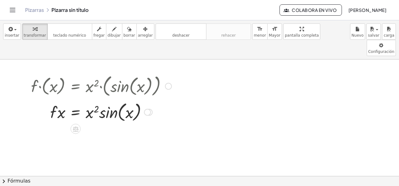
click at [100, 102] on div at bounding box center [101, 112] width 147 height 24
click at [99, 102] on div at bounding box center [101, 112] width 147 height 24
click at [106, 100] on div at bounding box center [101, 112] width 147 height 24
click at [92, 100] on div at bounding box center [101, 112] width 147 height 24
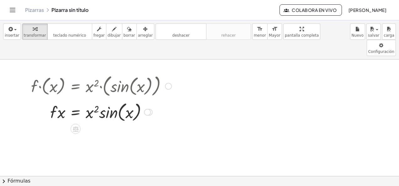
click at [92, 100] on div at bounding box center [101, 112] width 147 height 24
click at [88, 100] on div at bounding box center [101, 112] width 147 height 24
click at [77, 100] on div at bounding box center [101, 112] width 147 height 24
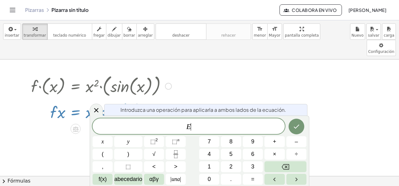
click at [76, 100] on div at bounding box center [101, 112] width 147 height 24
click at [62, 100] on div at bounding box center [101, 112] width 147 height 24
drag, startPoint x: 314, startPoint y: 80, endPoint x: 300, endPoint y: 83, distance: 14.0
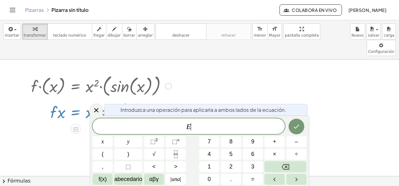
click at [215, 81] on div at bounding box center [199, 177] width 399 height 234
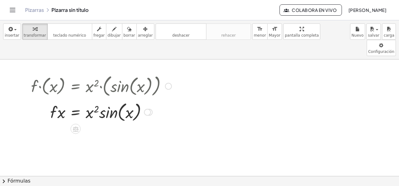
click at [57, 100] on div at bounding box center [101, 112] width 147 height 24
click at [62, 100] on div at bounding box center [101, 112] width 147 height 24
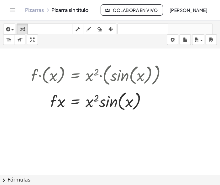
click at [100, 139] on div at bounding box center [110, 174] width 220 height 253
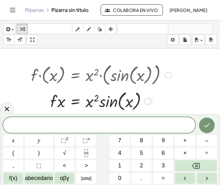
click at [88, 101] on div at bounding box center [101, 101] width 147 height 24
click at [78, 100] on div at bounding box center [101, 101] width 147 height 24
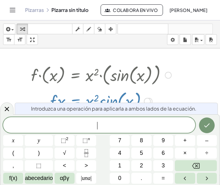
click at [77, 100] on div at bounding box center [101, 101] width 147 height 24
click at [6, 107] on icon at bounding box center [7, 109] width 8 height 8
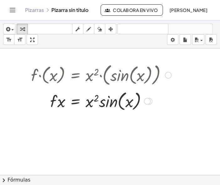
click at [76, 101] on div at bounding box center [101, 101] width 147 height 24
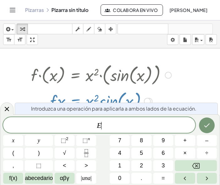
click at [76, 99] on div at bounding box center [101, 101] width 147 height 24
click at [7, 108] on icon at bounding box center [7, 109] width 4 height 4
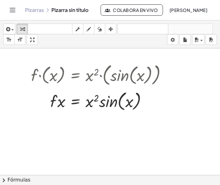
click at [105, 138] on div at bounding box center [110, 174] width 220 height 253
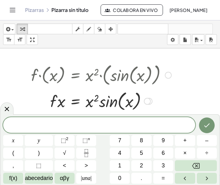
click at [60, 101] on div at bounding box center [101, 101] width 147 height 24
click at [74, 100] on div at bounding box center [101, 101] width 147 height 24
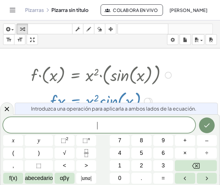
click at [74, 100] on div at bounding box center [101, 101] width 147 height 24
click at [90, 100] on div at bounding box center [101, 101] width 147 height 24
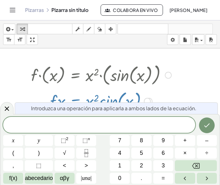
drag, startPoint x: 9, startPoint y: 106, endPoint x: 13, endPoint y: 106, distance: 3.8
click at [9, 107] on icon at bounding box center [7, 109] width 8 height 8
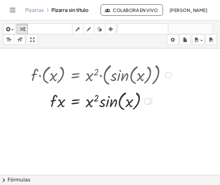
click at [110, 103] on div at bounding box center [101, 101] width 147 height 24
click at [127, 101] on div at bounding box center [101, 101] width 147 height 24
drag, startPoint x: 125, startPoint y: 71, endPoint x: 125, endPoint y: 91, distance: 19.8
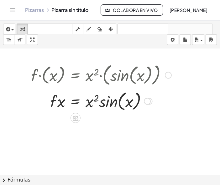
click at [76, 75] on div "· f · ( x ) = · x 2 · ( sin ( , x ) ) · f · x = · x 2 · ( sin ( , x ) ) · f · x…" at bounding box center [76, 75] width 0 height 0
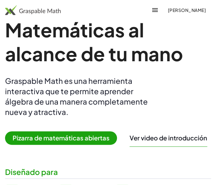
scroll to position [31, 0]
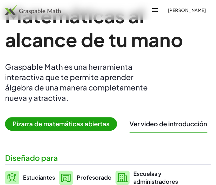
click at [72, 122] on span "Pizarra de matemáticas abiertas" at bounding box center [61, 123] width 112 height 13
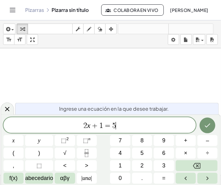
click at [141, 117] on div "2 x + 1 = 5 ​" at bounding box center [99, 125] width 192 height 16
drag, startPoint x: 134, startPoint y: 127, endPoint x: 49, endPoint y: 122, distance: 85.2
click at [50, 122] on span "2 x + 1 = 5" at bounding box center [99, 125] width 192 height 9
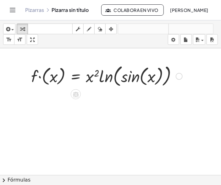
click at [78, 72] on div at bounding box center [106, 76] width 157 height 26
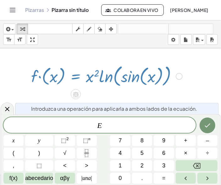
click at [76, 77] on div at bounding box center [106, 76] width 157 height 26
click at [55, 78] on div at bounding box center [106, 76] width 157 height 26
click at [53, 78] on div at bounding box center [106, 76] width 157 height 26
click at [10, 109] on icon at bounding box center [7, 109] width 8 height 8
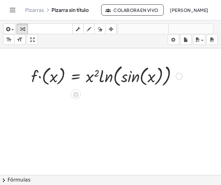
click at [53, 77] on div at bounding box center [106, 76] width 157 height 26
click at [54, 77] on div at bounding box center [116, 76] width 138 height 26
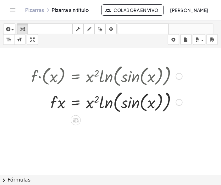
click at [75, 104] on div at bounding box center [106, 102] width 157 height 26
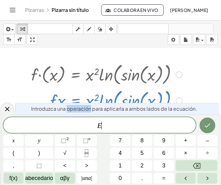
click at [75, 104] on div "Introduzca una operación para aplicarla a ambos lados de la ecuación." at bounding box center [116, 109] width 203 height 12
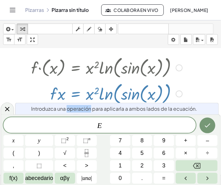
scroll to position [9, 0]
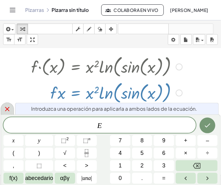
click at [6, 109] on icon at bounding box center [7, 109] width 8 height 8
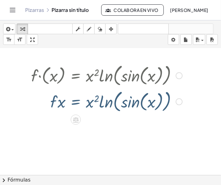
scroll to position [0, 0]
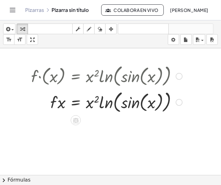
click at [105, 103] on div at bounding box center [106, 102] width 157 height 26
click at [106, 103] on div at bounding box center [106, 102] width 157 height 26
click at [119, 104] on div at bounding box center [106, 102] width 157 height 26
click at [50, 104] on div at bounding box center [106, 102] width 157 height 26
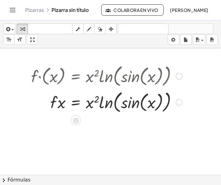
click at [55, 101] on div at bounding box center [106, 102] width 157 height 26
click at [60, 102] on div at bounding box center [106, 102] width 157 height 26
click at [89, 105] on div at bounding box center [106, 102] width 157 height 26
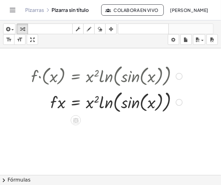
click at [74, 102] on div at bounding box center [106, 102] width 157 height 26
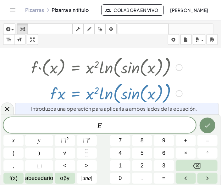
scroll to position [9, 0]
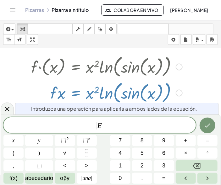
click at [93, 125] on span "​ E" at bounding box center [99, 125] width 192 height 9
click at [64, 143] on span "⬚" at bounding box center [63, 140] width 5 height 6
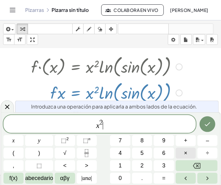
click at [188, 153] on button "×" at bounding box center [185, 153] width 20 height 11
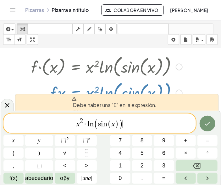
click at [76, 124] on span "x 2 · l n ( s i n ( x ) ) ​" at bounding box center [99, 123] width 192 height 13
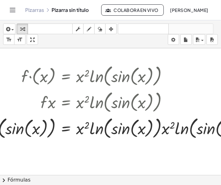
scroll to position [0, 34]
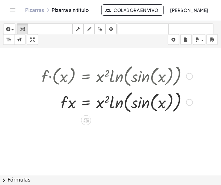
click at [87, 99] on div at bounding box center [116, 102] width 157 height 26
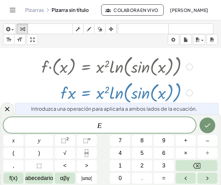
scroll to position [9, 34]
click at [95, 125] on span "E ​" at bounding box center [99, 125] width 192 height 9
click at [66, 141] on span "⬚" at bounding box center [63, 140] width 5 height 6
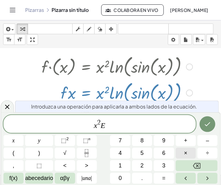
click at [186, 152] on span "×" at bounding box center [185, 153] width 3 height 8
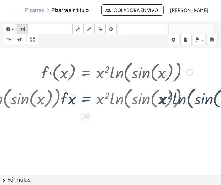
scroll to position [0, 34]
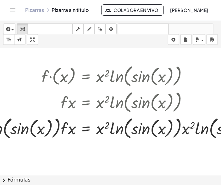
click at [150, 148] on div at bounding box center [125, 175] width 318 height 254
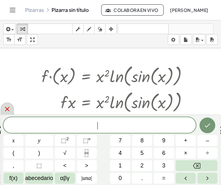
click at [8, 107] on icon at bounding box center [7, 109] width 8 height 8
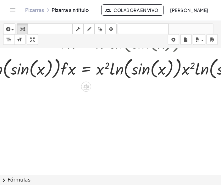
scroll to position [63, 34]
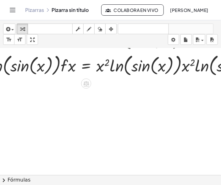
click at [85, 70] on div at bounding box center [126, 65] width 309 height 26
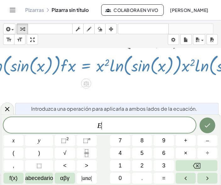
click at [86, 67] on div at bounding box center [126, 65] width 309 height 26
click at [99, 102] on div at bounding box center [125, 113] width 318 height 254
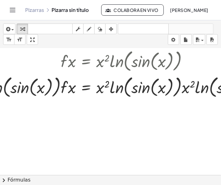
scroll to position [31, 34]
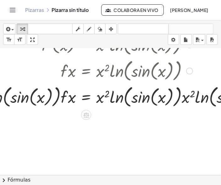
click at [68, 90] on div at bounding box center [126, 97] width 309 height 26
click at [68, 93] on div at bounding box center [126, 97] width 309 height 26
click at [69, 93] on div at bounding box center [126, 97] width 309 height 26
click at [41, 99] on div at bounding box center [126, 97] width 309 height 26
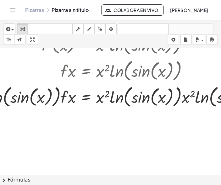
scroll to position [31, 0]
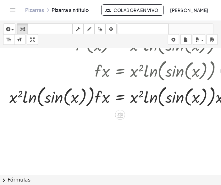
click at [32, 100] on div at bounding box center [160, 97] width 309 height 26
click at [16, 99] on div at bounding box center [160, 97] width 309 height 26
click at [17, 98] on div at bounding box center [160, 97] width 309 height 26
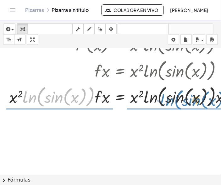
drag, startPoint x: 39, startPoint y: 99, endPoint x: 174, endPoint y: 100, distance: 134.7
click at [174, 101] on div at bounding box center [160, 97] width 309 height 26
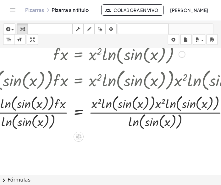
scroll to position [63, 41]
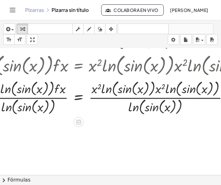
click at [51, 94] on div at bounding box center [119, 97] width 309 height 39
click at [51, 95] on div at bounding box center [119, 97] width 309 height 39
click at [84, 98] on div at bounding box center [119, 97] width 309 height 39
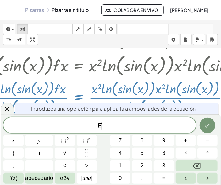
click at [81, 98] on div at bounding box center [119, 97] width 309 height 39
click at [7, 112] on icon at bounding box center [7, 109] width 8 height 8
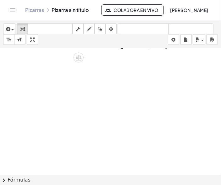
scroll to position [0, 41]
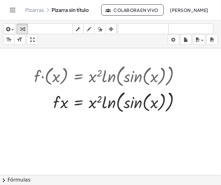
click at [97, 116] on div at bounding box center [118, 175] width 318 height 254
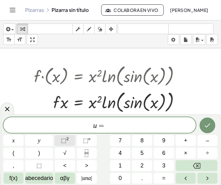
click at [65, 140] on span "⬚" at bounding box center [63, 140] width 5 height 6
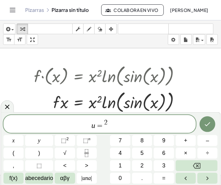
click at [103, 126] on span "=" at bounding box center [99, 126] width 9 height 8
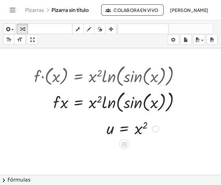
click at [123, 127] on div at bounding box center [132, 128] width 58 height 21
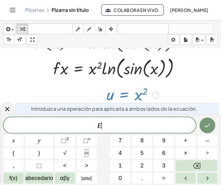
scroll to position [41, 41]
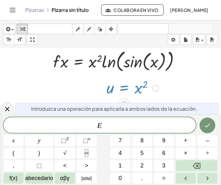
click at [156, 86] on div at bounding box center [155, 88] width 7 height 7
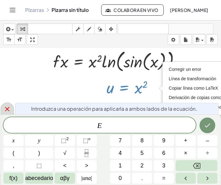
click at [5, 110] on icon at bounding box center [7, 109] width 8 height 8
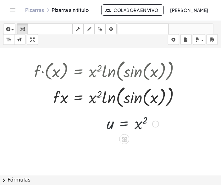
scroll to position [0, 41]
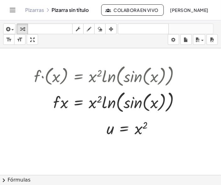
click at [95, 149] on div at bounding box center [118, 175] width 318 height 254
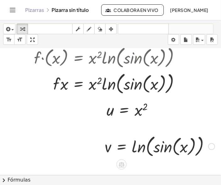
scroll to position [31, 41]
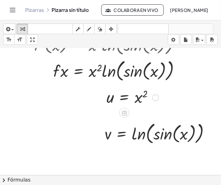
click at [110, 101] on div at bounding box center [132, 97] width 58 height 21
click at [109, 99] on div at bounding box center [132, 97] width 58 height 21
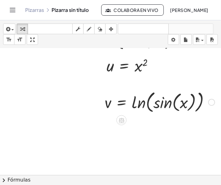
click at [123, 100] on div at bounding box center [159, 102] width 116 height 26
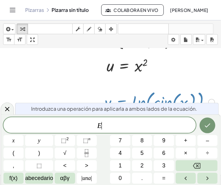
click at [123, 100] on div at bounding box center [159, 102] width 116 height 26
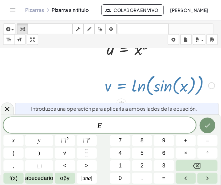
scroll to position [80, 41]
click at [5, 106] on icon at bounding box center [7, 109] width 8 height 8
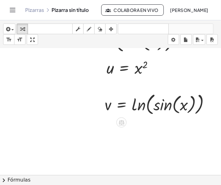
scroll to position [63, 41]
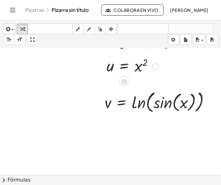
click at [136, 66] on div at bounding box center [132, 66] width 58 height 21
click at [137, 67] on div at bounding box center [132, 66] width 58 height 21
drag, startPoint x: 111, startPoint y: 67, endPoint x: 105, endPoint y: 67, distance: 5.3
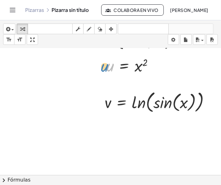
click at [105, 67] on div "u u = x 2 Fix a mistake Transform line Copy line as LaTeX Copy derivation as La…" at bounding box center [130, 66] width 66 height 24
drag, startPoint x: 134, startPoint y: 67, endPoint x: 141, endPoint y: 67, distance: 6.6
click at [138, 67] on div at bounding box center [132, 66] width 58 height 21
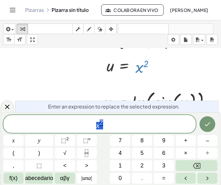
drag, startPoint x: 140, startPoint y: 71, endPoint x: 142, endPoint y: 75, distance: 4.5
click at [142, 75] on div at bounding box center [132, 66] width 58 height 21
click at [105, 124] on span "x 2 ​" at bounding box center [99, 124] width 192 height 11
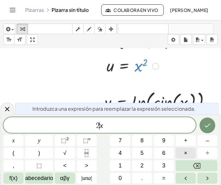
click at [185, 152] on span "×" at bounding box center [185, 153] width 3 height 8
click at [206, 126] on icon "Hecho" at bounding box center [207, 126] width 8 height 8
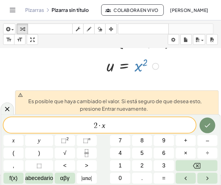
click at [6, 109] on icon at bounding box center [7, 109] width 8 height 8
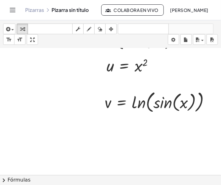
click at [184, 77] on div at bounding box center [118, 113] width 318 height 254
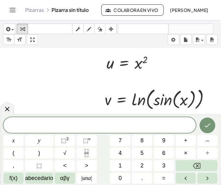
scroll to position [94, 41]
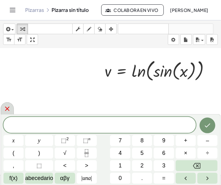
click at [6, 105] on div at bounding box center [7, 108] width 13 height 12
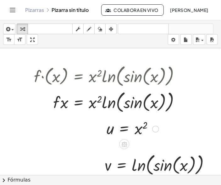
scroll to position [31, 41]
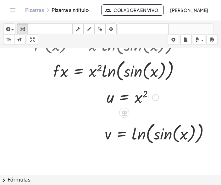
click at [123, 101] on div at bounding box center [132, 97] width 58 height 21
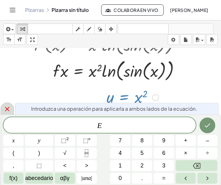
click at [9, 109] on icon at bounding box center [7, 109] width 8 height 8
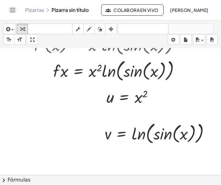
click at [163, 151] on div at bounding box center [118, 144] width 318 height 254
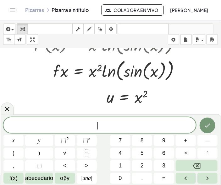
click at [8, 111] on icon at bounding box center [7, 109] width 8 height 8
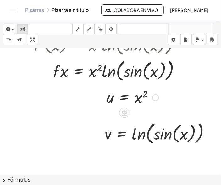
click at [125, 93] on div at bounding box center [132, 97] width 58 height 21
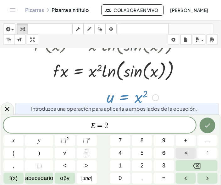
click at [190, 152] on button "×" at bounding box center [185, 153] width 20 height 11
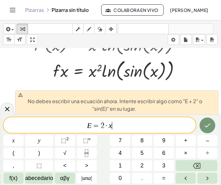
click at [98, 126] on span "=" at bounding box center [96, 126] width 9 height 8
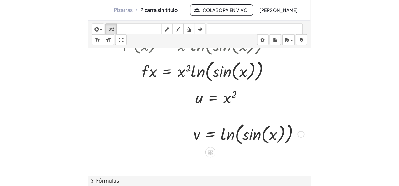
scroll to position [63, 41]
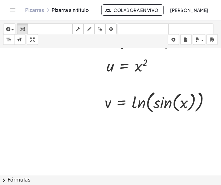
click at [162, 142] on div at bounding box center [118, 113] width 318 height 254
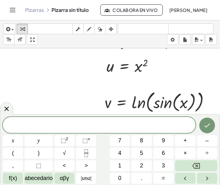
click at [137, 131] on div at bounding box center [99, 125] width 192 height 16
click at [13, 167] on span "," at bounding box center [13, 166] width 2 height 8
click at [37, 179] on span "abecedario" at bounding box center [38, 178] width 28 height 8
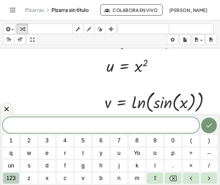
click at [10, 176] on span "123" at bounding box center [10, 178] width 9 height 8
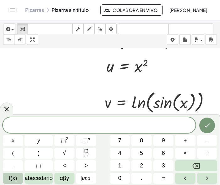
click at [14, 179] on span "f(x)" at bounding box center [13, 178] width 8 height 8
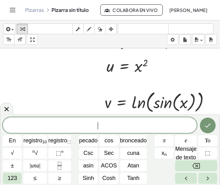
click at [92, 125] on span "​" at bounding box center [100, 125] width 194 height 9
click at [106, 125] on span "u ´ ​" at bounding box center [100, 125] width 194 height 9
click at [12, 178] on span "123" at bounding box center [12, 178] width 9 height 8
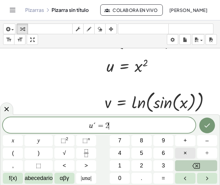
click at [187, 157] on button "×" at bounding box center [185, 153] width 20 height 11
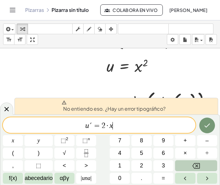
click at [8, 110] on icon at bounding box center [7, 109] width 8 height 8
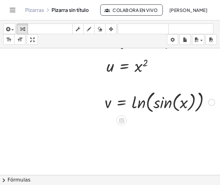
click at [79, 135] on div at bounding box center [118, 113] width 318 height 254
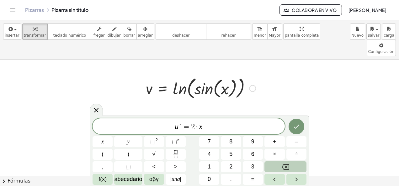
scroll to position [94, 0]
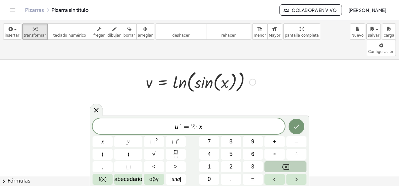
click at [215, 75] on div at bounding box center [201, 82] width 116 height 26
click at [97, 110] on icon at bounding box center [97, 111] width 8 height 8
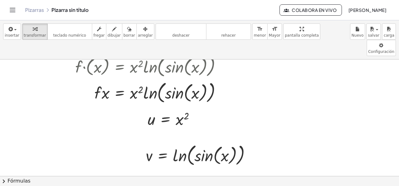
scroll to position [0, 0]
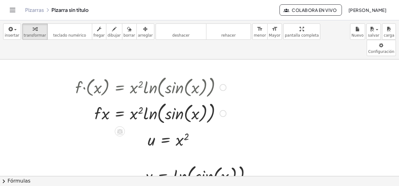
click at [144, 100] on div at bounding box center [150, 113] width 157 height 26
click at [150, 130] on div at bounding box center [174, 140] width 58 height 21
click at [193, 130] on div at bounding box center [174, 140] width 58 height 21
click at [175, 100] on div at bounding box center [150, 113] width 157 height 26
drag, startPoint x: 197, startPoint y: 99, endPoint x: 193, endPoint y: 101, distance: 4.5
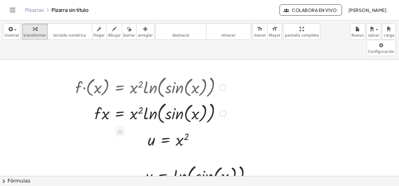
click at [197, 100] on div at bounding box center [150, 113] width 157 height 26
click at [157, 166] on div at bounding box center [201, 176] width 116 height 26
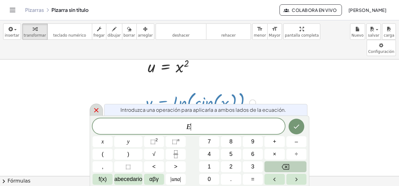
click at [94, 109] on icon at bounding box center [97, 111] width 8 height 8
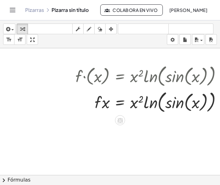
click at [127, 103] on div at bounding box center [150, 102] width 157 height 26
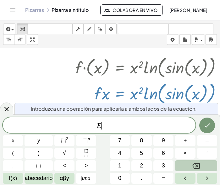
scroll to position [9, 0]
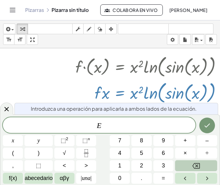
click at [126, 54] on div at bounding box center [150, 66] width 157 height 26
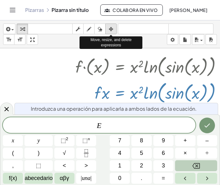
click at [111, 30] on icon "button" at bounding box center [111, 29] width 4 height 8
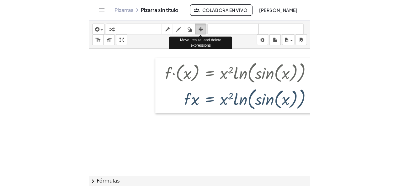
scroll to position [0, 0]
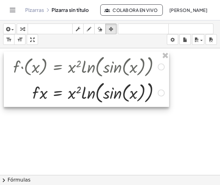
drag, startPoint x: 118, startPoint y: 71, endPoint x: 57, endPoint y: 61, distance: 62.0
click at [57, 61] on div at bounding box center [86, 79] width 165 height 55
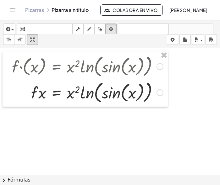
drag, startPoint x: 32, startPoint y: 40, endPoint x: 202, endPoint y: 67, distance: 171.9
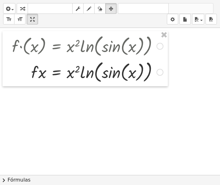
click at [202, 67] on div "insertar select one: Math Expression Function Text Youtube Video Graphing Geome…" at bounding box center [110, 92] width 220 height 185
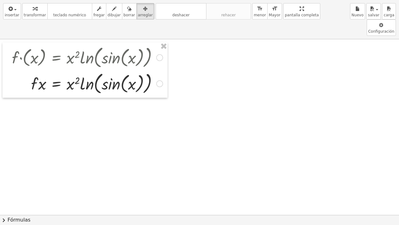
drag, startPoint x: 278, startPoint y: 14, endPoint x: 108, endPoint y: -13, distance: 171.9
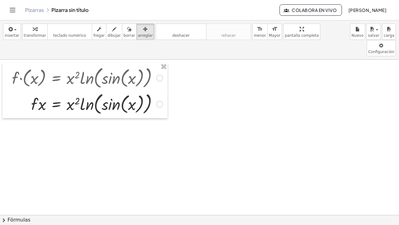
click at [108, 0] on html "Actividades matemáticas comprensibles Pizarras Clases Cuenta v1.28.3 | Política…" at bounding box center [199, 112] width 399 height 225
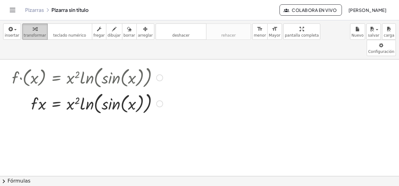
click at [24, 30] on div "button" at bounding box center [35, 29] width 22 height 8
click at [46, 65] on div at bounding box center [87, 77] width 157 height 26
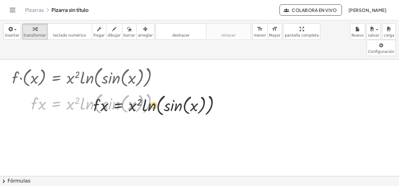
drag, startPoint x: 55, startPoint y: 88, endPoint x: 123, endPoint y: 89, distance: 67.8
click at [123, 90] on div at bounding box center [87, 103] width 157 height 26
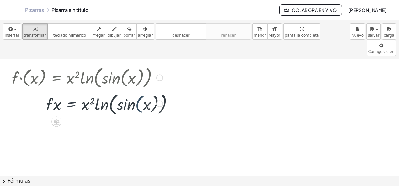
click at [121, 90] on div at bounding box center [87, 103] width 157 height 26
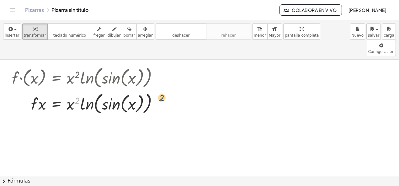
drag, startPoint x: 127, startPoint y: 82, endPoint x: 165, endPoint y: 82, distance: 37.7
click at [165, 90] on div at bounding box center [87, 103] width 157 height 26
click at [33, 30] on icon "button" at bounding box center [35, 29] width 4 height 8
drag, startPoint x: 41, startPoint y: 89, endPoint x: 43, endPoint y: 94, distance: 6.3
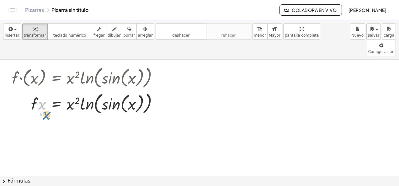
click at [43, 96] on div at bounding box center [87, 103] width 157 height 26
click at [56, 90] on div at bounding box center [87, 103] width 157 height 26
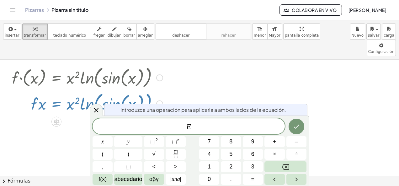
click at [56, 90] on div at bounding box center [87, 103] width 157 height 26
click at [94, 110] on icon at bounding box center [97, 111] width 8 height 8
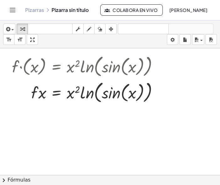
click at [144, 134] on div at bounding box center [159, 175] width 318 height 254
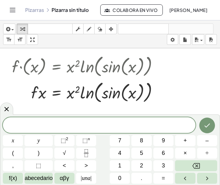
click at [6, 108] on icon at bounding box center [7, 109] width 8 height 8
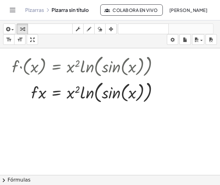
click at [79, 129] on div at bounding box center [159, 175] width 318 height 254
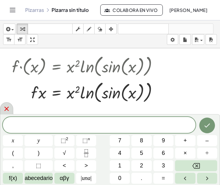
click at [4, 108] on icon at bounding box center [6, 109] width 4 height 4
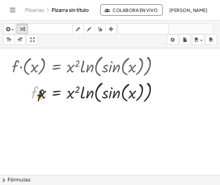
drag, startPoint x: 37, startPoint y: 90, endPoint x: 43, endPoint y: 93, distance: 6.7
click at [43, 93] on div at bounding box center [87, 92] width 157 height 26
drag, startPoint x: 33, startPoint y: 94, endPoint x: 41, endPoint y: 99, distance: 9.5
click at [41, 99] on div at bounding box center [87, 92] width 157 height 26
click at [58, 92] on div at bounding box center [87, 92] width 157 height 26
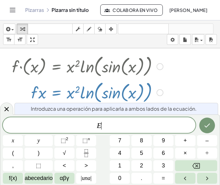
click at [19, 91] on div at bounding box center [87, 92] width 157 height 26
click at [40, 91] on div at bounding box center [87, 92] width 157 height 26
click at [5, 111] on icon at bounding box center [6, 109] width 4 height 4
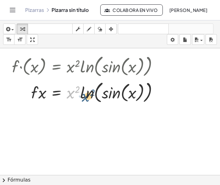
drag, startPoint x: 68, startPoint y: 91, endPoint x: 84, endPoint y: 93, distance: 16.4
click at [84, 93] on div at bounding box center [87, 92] width 157 height 26
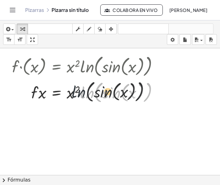
drag, startPoint x: 85, startPoint y: 93, endPoint x: 70, endPoint y: 92, distance: 14.8
click at [70, 92] on div at bounding box center [87, 92] width 157 height 26
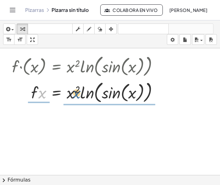
drag, startPoint x: 42, startPoint y: 92, endPoint x: 77, endPoint y: 91, distance: 34.5
click at [77, 91] on div at bounding box center [87, 92] width 157 height 26
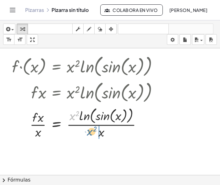
drag, startPoint x: 72, startPoint y: 117, endPoint x: 98, endPoint y: 134, distance: 31.1
click at [97, 134] on div at bounding box center [87, 122] width 157 height 35
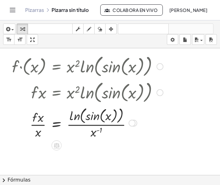
click at [54, 124] on div at bounding box center [87, 122] width 157 height 35
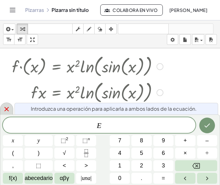
click at [4, 108] on icon at bounding box center [6, 109] width 4 height 4
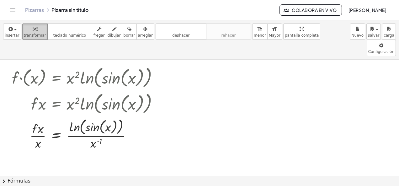
click at [25, 31] on div "button" at bounding box center [35, 29] width 22 height 8
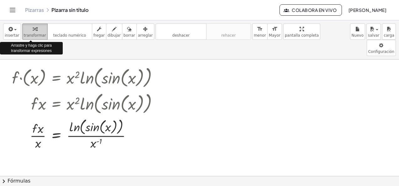
click at [25, 31] on div "button" at bounding box center [35, 29] width 22 height 8
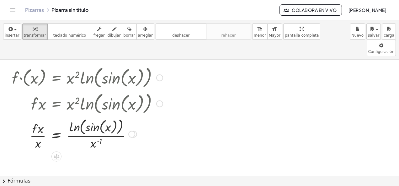
click at [39, 116] on div at bounding box center [87, 133] width 157 height 35
click at [90, 116] on div at bounding box center [87, 133] width 157 height 35
click at [93, 116] on div at bounding box center [87, 133] width 157 height 35
drag, startPoint x: 96, startPoint y: 110, endPoint x: 96, endPoint y: 127, distance: 17.3
click at [96, 127] on div at bounding box center [87, 133] width 157 height 35
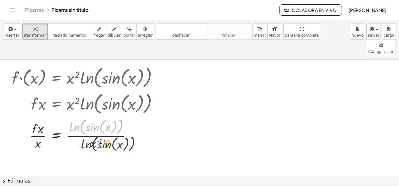
drag, startPoint x: 77, startPoint y: 110, endPoint x: 89, endPoint y: 128, distance: 21.9
click at [89, 128] on div at bounding box center [87, 133] width 157 height 35
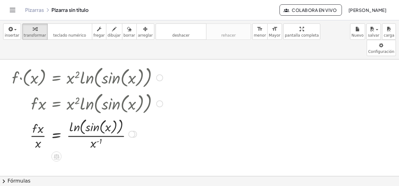
click at [55, 118] on div at bounding box center [87, 133] width 157 height 35
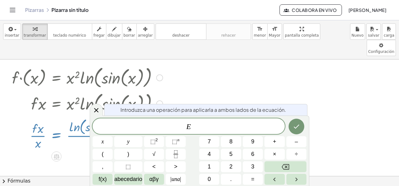
click at [92, 111] on div at bounding box center [96, 110] width 13 height 12
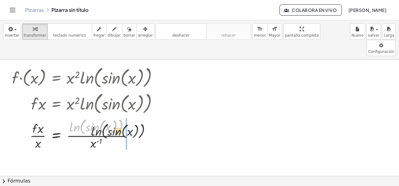
drag, startPoint x: 78, startPoint y: 110, endPoint x: 121, endPoint y: 117, distance: 43.7
click at [121, 117] on div at bounding box center [87, 133] width 157 height 35
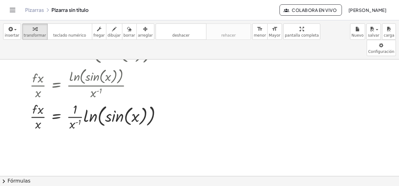
scroll to position [63, 0]
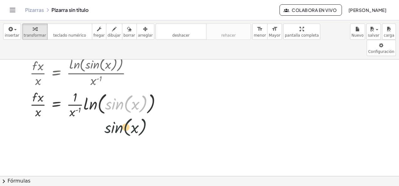
drag, startPoint x: 116, startPoint y: 100, endPoint x: 114, endPoint y: 113, distance: 12.6
click at [115, 113] on div "· f · ( x ) = · x 2 · ln ( , sin ( , x ) ) · f · x = · x 2 · ln ( , sin ( , x )…" at bounding box center [199, 114] width 399 height 234
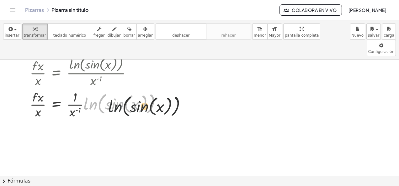
drag, startPoint x: 90, startPoint y: 90, endPoint x: 141, endPoint y: 94, distance: 51.6
click at [141, 94] on div at bounding box center [89, 104] width 161 height 31
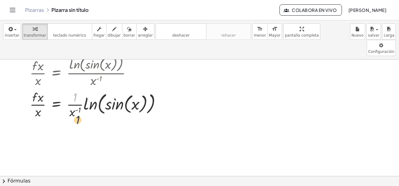
drag, startPoint x: 74, startPoint y: 77, endPoint x: 79, endPoint y: 100, distance: 23.1
click at [79, 100] on div at bounding box center [89, 104] width 161 height 31
drag, startPoint x: 57, startPoint y: 90, endPoint x: 78, endPoint y: 90, distance: 20.4
click at [78, 90] on div at bounding box center [89, 104] width 161 height 31
drag, startPoint x: 72, startPoint y: 95, endPoint x: 76, endPoint y: 80, distance: 16.3
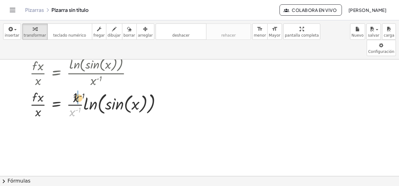
click at [76, 89] on div at bounding box center [89, 104] width 161 height 31
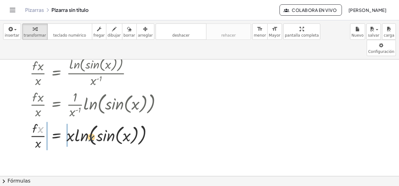
drag, startPoint x: 55, startPoint y: 115, endPoint x: 92, endPoint y: 122, distance: 37.6
click at [93, 122] on div at bounding box center [89, 135] width 161 height 31
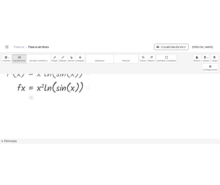
scroll to position [0, 0]
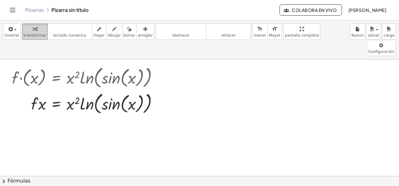
click at [24, 33] on span "transformar" at bounding box center [35, 35] width 22 height 4
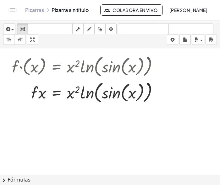
click at [96, 130] on div at bounding box center [159, 175] width 318 height 254
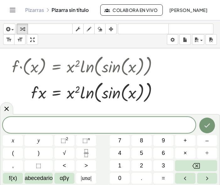
click at [199, 70] on div at bounding box center [159, 175] width 318 height 254
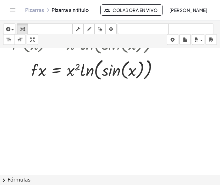
scroll to position [31, 0]
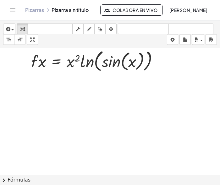
click at [112, 117] on div at bounding box center [159, 144] width 318 height 254
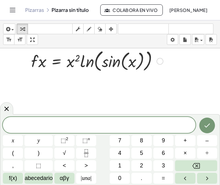
click at [175, 65] on div at bounding box center [159, 144] width 318 height 254
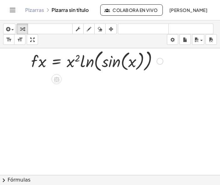
click at [156, 80] on div at bounding box center [159, 144] width 318 height 254
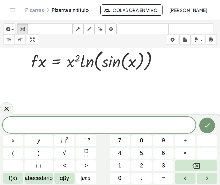
click at [138, 95] on div at bounding box center [159, 144] width 318 height 254
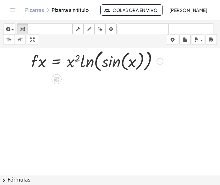
click at [152, 68] on div at bounding box center [87, 61] width 157 height 26
click at [143, 93] on div at bounding box center [159, 144] width 318 height 254
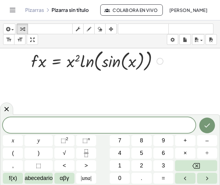
click at [58, 60] on div at bounding box center [87, 61] width 157 height 26
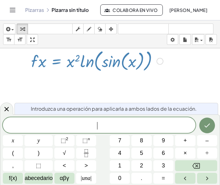
click at [42, 63] on div at bounding box center [87, 61] width 157 height 26
drag, startPoint x: 42, startPoint y: 63, endPoint x: 84, endPoint y: 62, distance: 41.8
click at [84, 62] on div at bounding box center [87, 61] width 157 height 26
click at [8, 109] on icon at bounding box center [7, 109] width 8 height 8
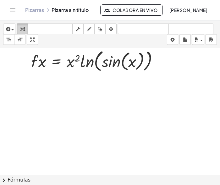
click at [24, 29] on icon "button" at bounding box center [22, 29] width 4 height 8
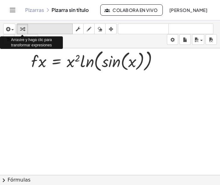
click at [49, 27] on icon "teclado" at bounding box center [50, 29] width 42 height 8
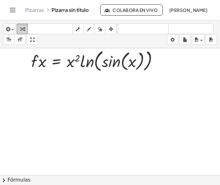
click at [17, 30] on button "transformar" at bounding box center [22, 29] width 11 height 11
click at [73, 62] on div at bounding box center [87, 61] width 157 height 26
drag, startPoint x: 77, startPoint y: 57, endPoint x: 63, endPoint y: 62, distance: 14.1
click at [63, 62] on div at bounding box center [87, 61] width 157 height 26
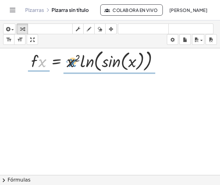
drag, startPoint x: 46, startPoint y: 64, endPoint x: 72, endPoint y: 62, distance: 25.8
click at [72, 62] on div at bounding box center [87, 61] width 157 height 26
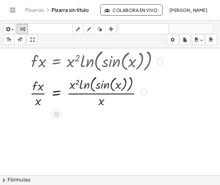
drag, startPoint x: 101, startPoint y: 105, endPoint x: 101, endPoint y: 100, distance: 4.7
click at [101, 103] on div at bounding box center [87, 91] width 157 height 35
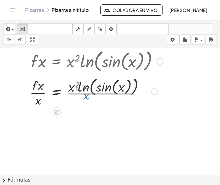
click at [102, 100] on div at bounding box center [87, 90] width 157 height 31
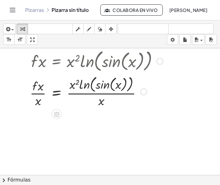
click at [101, 102] on div at bounding box center [87, 91] width 157 height 35
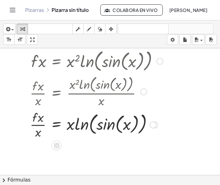
click at [35, 131] on div at bounding box center [87, 124] width 157 height 31
click at [40, 134] on div at bounding box center [87, 124] width 157 height 31
drag, startPoint x: 39, startPoint y: 130, endPoint x: 38, endPoint y: 117, distance: 13.2
click at [38, 130] on div at bounding box center [87, 124] width 157 height 31
click at [40, 110] on div at bounding box center [87, 124] width 157 height 31
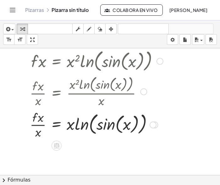
click at [40, 116] on div at bounding box center [87, 124] width 157 height 31
drag, startPoint x: 38, startPoint y: 134, endPoint x: 37, endPoint y: 137, distance: 3.2
click at [37, 137] on div at bounding box center [87, 124] width 157 height 31
click at [75, 124] on div at bounding box center [87, 124] width 157 height 31
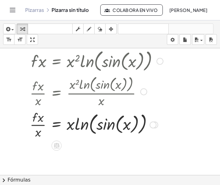
click at [75, 124] on div at bounding box center [87, 124] width 157 height 31
click at [73, 125] on div at bounding box center [87, 124] width 157 height 31
click at [79, 125] on div at bounding box center [87, 124] width 157 height 31
click at [80, 125] on div at bounding box center [87, 124] width 157 height 31
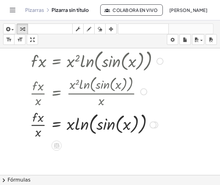
click at [115, 124] on div at bounding box center [87, 124] width 157 height 31
click at [115, 125] on div at bounding box center [87, 124] width 157 height 31
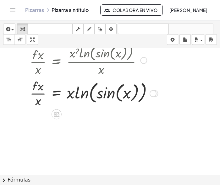
click at [69, 95] on div at bounding box center [87, 92] width 157 height 31
click at [58, 91] on div at bounding box center [87, 92] width 157 height 31
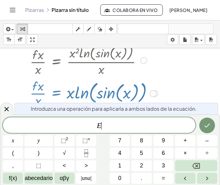
click at [15, 82] on div at bounding box center [87, 92] width 157 height 31
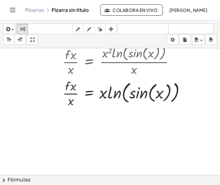
click at [89, 123] on div at bounding box center [159, 113] width 318 height 254
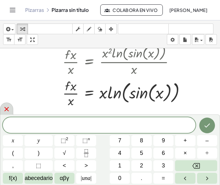
click at [8, 108] on icon at bounding box center [7, 109] width 8 height 8
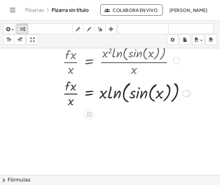
click at [92, 94] on div at bounding box center [119, 92] width 157 height 31
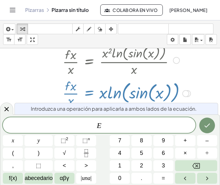
click at [92, 94] on div at bounding box center [119, 92] width 157 height 31
click at [6, 111] on icon at bounding box center [7, 109] width 8 height 8
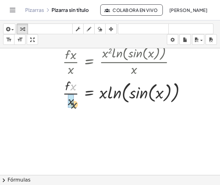
drag, startPoint x: 71, startPoint y: 87, endPoint x: 72, endPoint y: 106, distance: 18.5
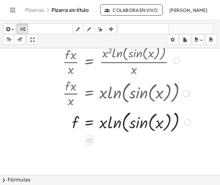
click at [105, 123] on div at bounding box center [119, 122] width 157 height 26
drag, startPoint x: 104, startPoint y: 122, endPoint x: 98, endPoint y: 125, distance: 6.6
click at [98, 125] on div at bounding box center [119, 122] width 157 height 26
click at [180, 126] on div at bounding box center [119, 122] width 157 height 26
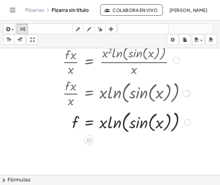
click at [188, 122] on div at bounding box center [187, 122] width 7 height 7
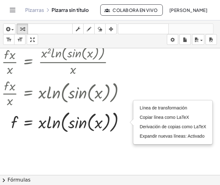
scroll to position [63, 61]
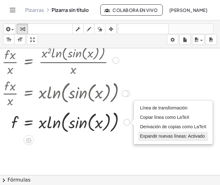
click at [155, 134] on span "Expandir nuevas líneas: Activado" at bounding box center [172, 136] width 65 height 5
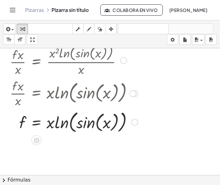
scroll to position [63, 47]
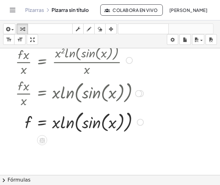
click at [138, 123] on div "Transform line Copy line as LaTeX Copy derivation as LaTeX Expand new lines: On" at bounding box center [140, 122] width 7 height 7
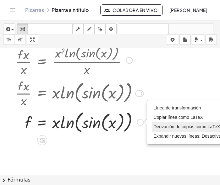
click at [155, 129] on span "Derivación de copias como LaTeX" at bounding box center [186, 126] width 67 height 5
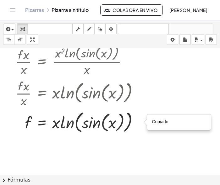
click at [140, 143] on div at bounding box center [112, 113] width 318 height 254
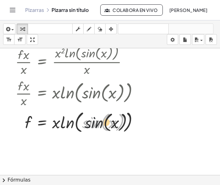
drag, startPoint x: 82, startPoint y: 124, endPoint x: 126, endPoint y: 126, distance: 43.7
click at [126, 126] on div at bounding box center [72, 122] width 157 height 26
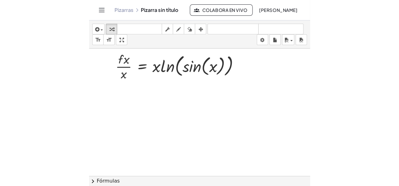
scroll to position [0, 31]
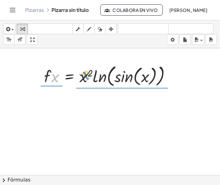
drag, startPoint x: 55, startPoint y: 78, endPoint x: 88, endPoint y: 76, distance: 33.3
click at [88, 76] on div at bounding box center [110, 76] width 138 height 26
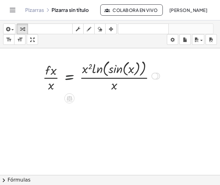
drag, startPoint x: 67, startPoint y: 76, endPoint x: 71, endPoint y: 78, distance: 4.4
click at [71, 78] on div at bounding box center [101, 75] width 123 height 35
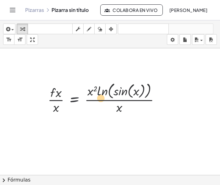
drag, startPoint x: 71, startPoint y: 78, endPoint x: 82, endPoint y: 111, distance: 34.9
click at [82, 111] on div "· f · ( x ) = · x 2 · ln ( , sin ( , x ) ) · f · x = · x 2 · ln ( , sin ( , x )…" at bounding box center [128, 175] width 318 height 254
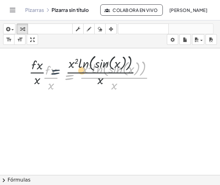
drag, startPoint x: 69, startPoint y: 78, endPoint x: 49, endPoint y: 68, distance: 22.7
click at [49, 68] on div at bounding box center [101, 75] width 123 height 35
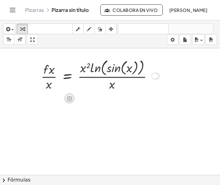
click at [71, 98] on icon at bounding box center [69, 98] width 7 height 7
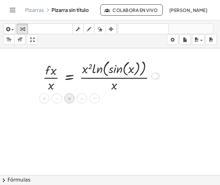
click at [68, 97] on span "×" at bounding box center [69, 98] width 4 height 9
click at [20, 28] on icon "button" at bounding box center [22, 29] width 4 height 8
click at [48, 70] on div at bounding box center [101, 75] width 123 height 35
click at [49, 84] on div at bounding box center [101, 75] width 123 height 35
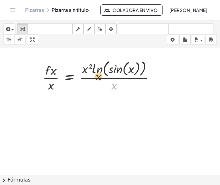
drag, startPoint x: 115, startPoint y: 86, endPoint x: 90, endPoint y: 73, distance: 27.7
click at [94, 74] on div at bounding box center [101, 75] width 123 height 35
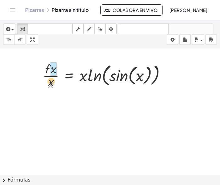
drag, startPoint x: 52, startPoint y: 83, endPoint x: 52, endPoint y: 64, distance: 18.8
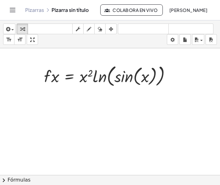
click at [192, 100] on div at bounding box center [128, 175] width 318 height 254
click at [70, 76] on div at bounding box center [110, 76] width 138 height 26
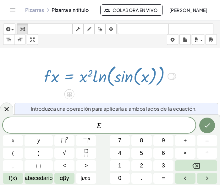
click at [70, 76] on div at bounding box center [110, 76] width 138 height 26
click at [41, 109] on font "Introduzca una operación para aplicarla a ambos lados de la ecuación." at bounding box center [114, 108] width 166 height 7
drag, startPoint x: 203, startPoint y: 109, endPoint x: 211, endPoint y: 108, distance: 8.0
click at [203, 109] on div "Introduzca una operación para aplicarla a ambos lados de la ecuación." at bounding box center [115, 109] width 203 height 12
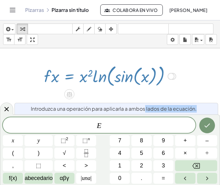
drag, startPoint x: 215, startPoint y: 108, endPoint x: 139, endPoint y: 111, distance: 76.7
click at [139, 111] on div "Introduzca una operación para aplicarla a ambos lados de la ecuación." at bounding box center [115, 109] width 203 height 12
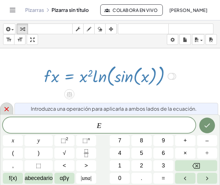
click at [8, 107] on icon at bounding box center [6, 109] width 4 height 4
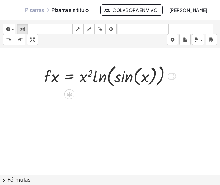
click at [84, 76] on div at bounding box center [110, 76] width 138 height 26
drag, startPoint x: 87, startPoint y: 78, endPoint x: 100, endPoint y: 77, distance: 12.9
click at [100, 77] on div at bounding box center [110, 76] width 138 height 26
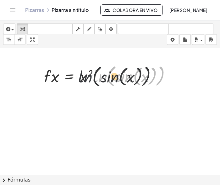
drag, startPoint x: 100, startPoint y: 77, endPoint x: 83, endPoint y: 77, distance: 17.0
click at [83, 77] on div at bounding box center [110, 76] width 138 height 26
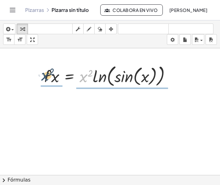
drag, startPoint x: 82, startPoint y: 76, endPoint x: 43, endPoint y: 75, distance: 39.0
click at [43, 75] on div "· f · ( x ) = · x 2 · ln ( , sin ( , x ) ) · x 2 · f · x = · x 2 · ln ( , sin (…" at bounding box center [108, 75] width 146 height 29
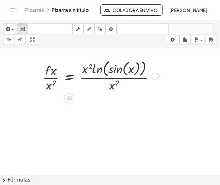
drag, startPoint x: 113, startPoint y: 86, endPoint x: 109, endPoint y: 85, distance: 4.2
click at [113, 86] on div at bounding box center [101, 75] width 123 height 35
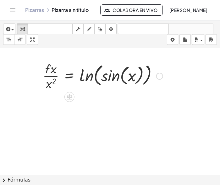
click at [48, 82] on div at bounding box center [103, 75] width 126 height 31
click at [50, 85] on div at bounding box center [103, 75] width 126 height 31
drag, startPoint x: 48, startPoint y: 84, endPoint x: 72, endPoint y: 81, distance: 23.4
click at [72, 81] on div at bounding box center [103, 75] width 126 height 31
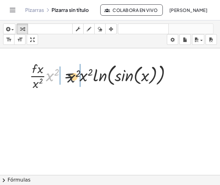
drag, startPoint x: 56, startPoint y: 78, endPoint x: 93, endPoint y: 76, distance: 37.1
click at [92, 76] on div at bounding box center [102, 75] width 153 height 31
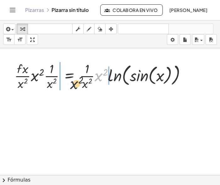
drag, startPoint x: 101, startPoint y: 74, endPoint x: 51, endPoint y: 77, distance: 50.0
click at [53, 78] on div at bounding box center [102, 75] width 183 height 31
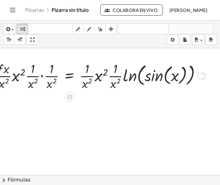
drag, startPoint x: 34, startPoint y: 75, endPoint x: 41, endPoint y: 88, distance: 14.9
click at [41, 88] on div at bounding box center [100, 75] width 216 height 31
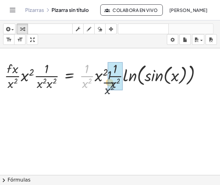
drag, startPoint x: 85, startPoint y: 76, endPoint x: 107, endPoint y: 82, distance: 22.8
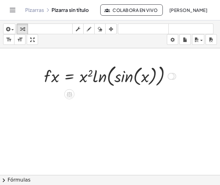
drag, startPoint x: 83, startPoint y: 78, endPoint x: 86, endPoint y: 78, distance: 3.2
click at [86, 78] on div at bounding box center [110, 76] width 138 height 26
click at [54, 79] on div at bounding box center [110, 76] width 138 height 26
click at [84, 79] on div at bounding box center [110, 76] width 138 height 26
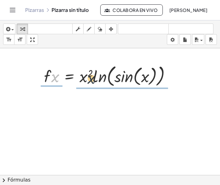
drag, startPoint x: 57, startPoint y: 79, endPoint x: 88, endPoint y: 77, distance: 30.9
click at [88, 77] on div at bounding box center [110, 76] width 138 height 26
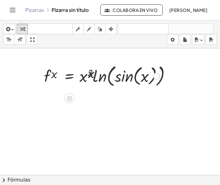
click at [82, 77] on div at bounding box center [101, 75] width 123 height 35
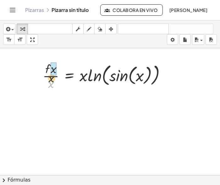
drag, startPoint x: 51, startPoint y: 83, endPoint x: 53, endPoint y: 66, distance: 16.6
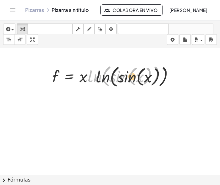
drag, startPoint x: 88, startPoint y: 76, endPoint x: 119, endPoint y: 77, distance: 30.8
click at [120, 77] on div at bounding box center [111, 76] width 125 height 26
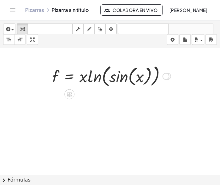
click at [85, 77] on div at bounding box center [111, 76] width 125 height 26
drag, startPoint x: 85, startPoint y: 77, endPoint x: 92, endPoint y: 76, distance: 7.0
click at [85, 77] on div at bounding box center [111, 76] width 125 height 26
click at [100, 78] on div at bounding box center [111, 76] width 125 height 26
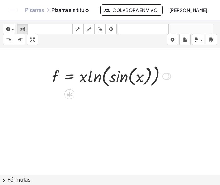
drag, startPoint x: 148, startPoint y: 77, endPoint x: 113, endPoint y: 77, distance: 35.5
click at [146, 77] on div at bounding box center [111, 76] width 125 height 26
click at [67, 75] on div at bounding box center [111, 76] width 125 height 26
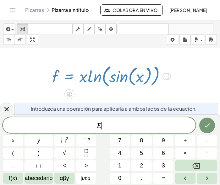
click at [67, 75] on div at bounding box center [111, 76] width 125 height 26
click at [57, 75] on div at bounding box center [111, 76] width 125 height 26
click at [6, 107] on icon at bounding box center [7, 109] width 8 height 8
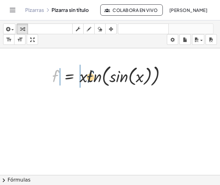
drag, startPoint x: 55, startPoint y: 79, endPoint x: 93, endPoint y: 80, distance: 38.0
click at [93, 80] on div at bounding box center [111, 76] width 125 height 26
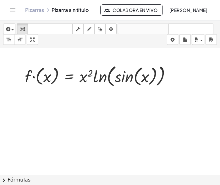
click at [90, 104] on div at bounding box center [128, 175] width 318 height 254
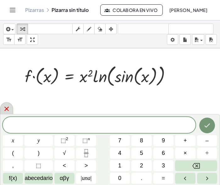
click at [10, 109] on div at bounding box center [6, 108] width 13 height 12
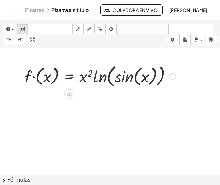
click at [55, 73] on div at bounding box center [100, 76] width 157 height 26
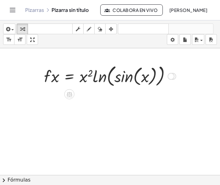
click at [73, 76] on div at bounding box center [110, 76] width 138 height 26
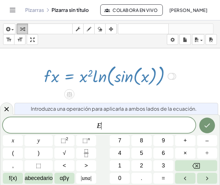
click at [22, 30] on icon "button" at bounding box center [22, 29] width 4 height 8
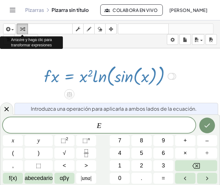
click at [22, 30] on icon "button" at bounding box center [22, 29] width 4 height 8
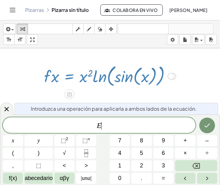
click at [30, 90] on div at bounding box center [128, 175] width 318 height 254
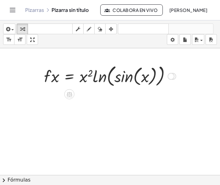
click at [100, 77] on div at bounding box center [110, 76] width 138 height 26
click at [68, 84] on div at bounding box center [110, 76] width 138 height 26
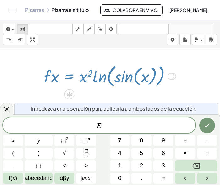
click at [69, 74] on div at bounding box center [110, 76] width 138 height 26
click at [6, 109] on icon at bounding box center [6, 109] width 4 height 4
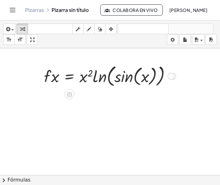
click at [101, 77] on div at bounding box center [110, 76] width 138 height 26
click at [124, 78] on div at bounding box center [110, 76] width 138 height 26
drag, startPoint x: 95, startPoint y: 78, endPoint x: 107, endPoint y: 78, distance: 11.6
click at [107, 78] on div at bounding box center [110, 76] width 138 height 26
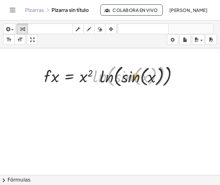
drag, startPoint x: 105, startPoint y: 78, endPoint x: 113, endPoint y: 78, distance: 7.5
click at [113, 78] on div at bounding box center [110, 76] width 138 height 26
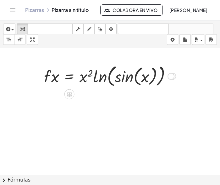
drag, startPoint x: 85, startPoint y: 78, endPoint x: 104, endPoint y: 77, distance: 18.9
click at [104, 77] on div at bounding box center [110, 76] width 138 height 26
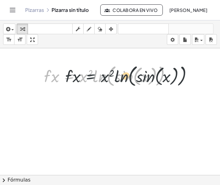
drag, startPoint x: 67, startPoint y: 75, endPoint x: 89, endPoint y: 74, distance: 22.6
click at [89, 74] on div at bounding box center [110, 76] width 138 height 26
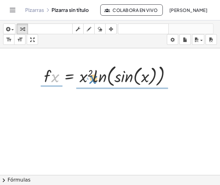
drag, startPoint x: 53, startPoint y: 76, endPoint x: 85, endPoint y: 76, distance: 32.0
click at [85, 76] on div at bounding box center [110, 76] width 138 height 26
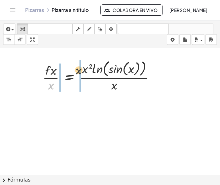
drag, startPoint x: 53, startPoint y: 86, endPoint x: 85, endPoint y: 68, distance: 36.8
click at [85, 69] on div at bounding box center [101, 75] width 123 height 35
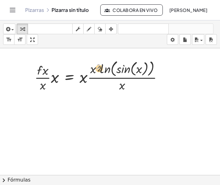
drag, startPoint x: 99, startPoint y: 66, endPoint x: 107, endPoint y: 92, distance: 26.9
click at [107, 92] on div at bounding box center [100, 75] width 139 height 35
drag, startPoint x: 121, startPoint y: 84, endPoint x: 85, endPoint y: 78, distance: 36.0
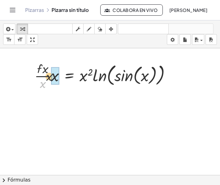
drag, startPoint x: 48, startPoint y: 78, endPoint x: 51, endPoint y: 74, distance: 5.0
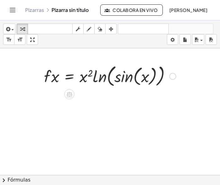
click at [88, 81] on div at bounding box center [110, 76] width 138 height 26
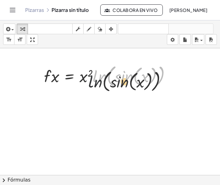
drag, startPoint x: 105, startPoint y: 78, endPoint x: 98, endPoint y: 86, distance: 11.8
click at [98, 86] on div at bounding box center [110, 76] width 138 height 26
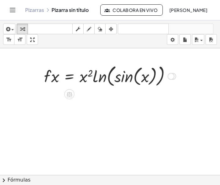
click at [48, 77] on div at bounding box center [110, 76] width 138 height 26
click at [48, 76] on div at bounding box center [110, 76] width 138 height 26
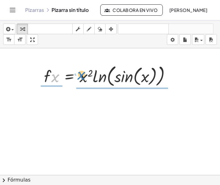
drag, startPoint x: 54, startPoint y: 77, endPoint x: 83, endPoint y: 77, distance: 28.3
click at [83, 77] on div at bounding box center [110, 76] width 138 height 26
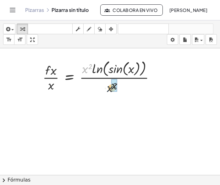
drag, startPoint x: 83, startPoint y: 69, endPoint x: 109, endPoint y: 88, distance: 32.8
click at [109, 89] on div at bounding box center [101, 75] width 123 height 35
drag, startPoint x: 113, startPoint y: 86, endPoint x: 76, endPoint y: 69, distance: 40.7
click at [76, 69] on div at bounding box center [101, 75] width 123 height 35
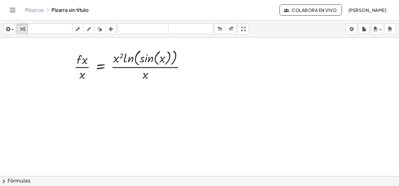
scroll to position [0, 0]
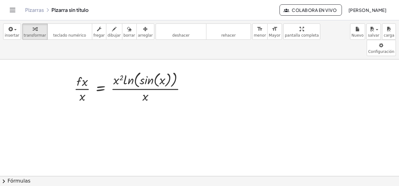
click at [150, 116] on div at bounding box center [199, 177] width 399 height 234
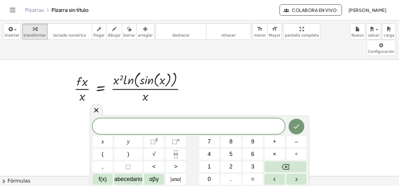
click at [215, 89] on div at bounding box center [199, 177] width 399 height 234
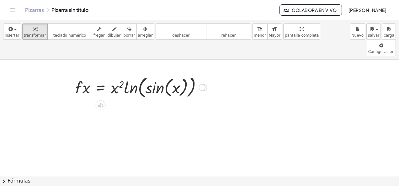
click at [127, 74] on div at bounding box center [141, 87] width 138 height 26
click at [202, 84] on div at bounding box center [202, 87] width 7 height 7
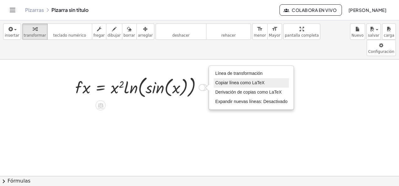
click at [215, 80] on span "Copiar línea como LaTeX" at bounding box center [239, 82] width 49 height 5
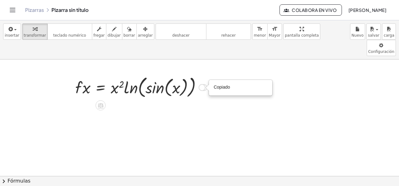
click at [201, 84] on div "Copied done" at bounding box center [202, 87] width 7 height 7
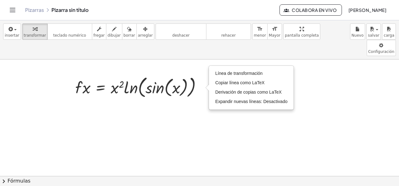
click at [184, 129] on div at bounding box center [199, 177] width 399 height 234
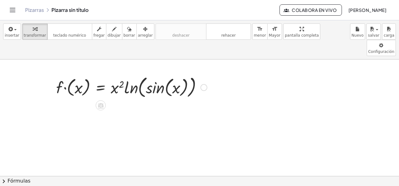
click at [97, 74] on div at bounding box center [131, 87] width 157 height 26
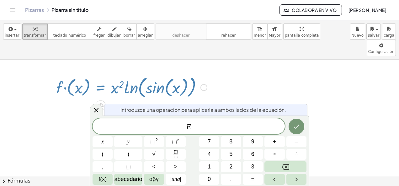
click at [66, 94] on div at bounding box center [199, 177] width 399 height 234
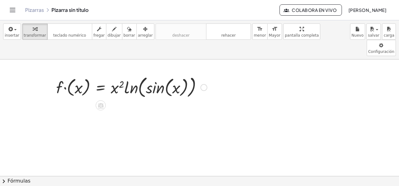
click at [81, 74] on div at bounding box center [131, 87] width 157 height 26
click at [200, 84] on div at bounding box center [202, 87] width 7 height 7
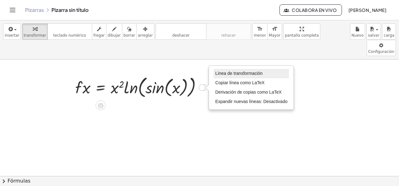
click at [215, 71] on span "Línea de transformación" at bounding box center [238, 73] width 47 height 5
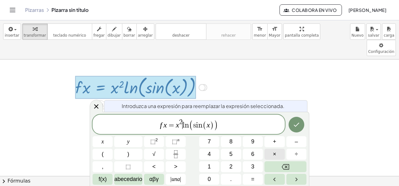
click at [215, 153] on button "×" at bounding box center [275, 154] width 20 height 11
click at [215, 121] on button "Hecho" at bounding box center [297, 125] width 16 height 16
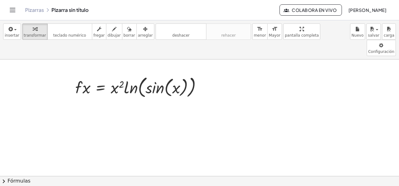
click at [1, 33] on div "insertar select one: Math Expression Function Text Youtube Video Graphing Geome…" at bounding box center [199, 39] width 399 height 39
click at [10, 30] on icon "button" at bounding box center [11, 29] width 6 height 8
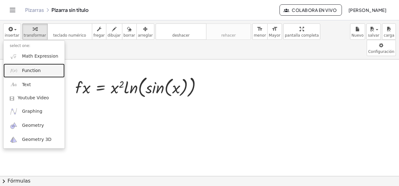
click at [40, 69] on link "Function" at bounding box center [33, 71] width 61 height 14
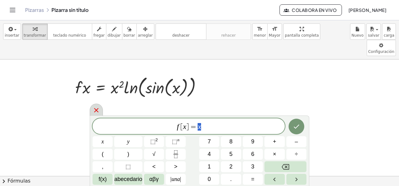
click at [93, 112] on icon at bounding box center [97, 111] width 8 height 8
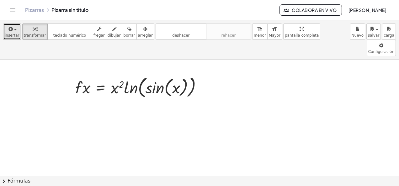
click at [11, 30] on icon "button" at bounding box center [11, 29] width 6 height 8
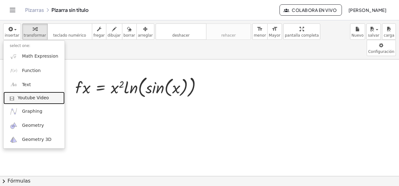
click at [18, 98] on span "Youtube Video" at bounding box center [33, 98] width 31 height 6
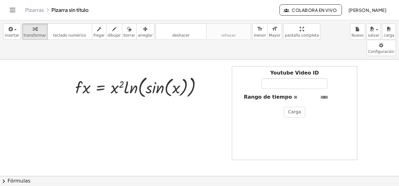
click at [208, 96] on div at bounding box center [199, 177] width 399 height 234
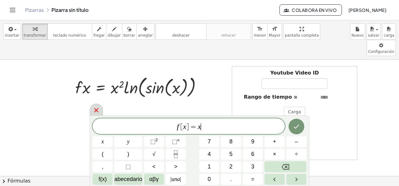
click at [95, 110] on icon at bounding box center [97, 111] width 8 height 8
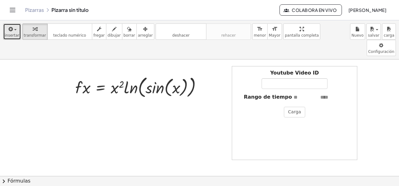
click at [11, 33] on icon "button" at bounding box center [11, 29] width 6 height 8
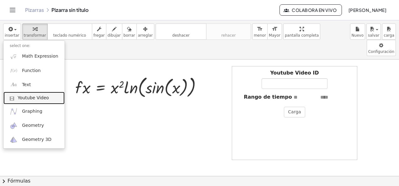
click at [20, 98] on span "Youtube Video" at bounding box center [33, 98] width 31 height 6
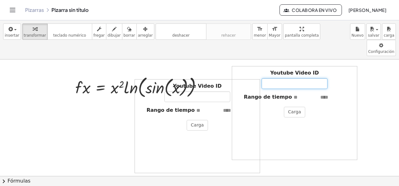
click at [215, 78] on input "Youtube Video ID" at bounding box center [295, 83] width 66 height 11
drag, startPoint x: 337, startPoint y: 60, endPoint x: 368, endPoint y: 102, distance: 51.9
click at [215, 102] on div "· f · ( x ) = · x 2 · ln ( , sin ( , x ) ) · f · x = · x 2 · ln ( , sin ( , x )…" at bounding box center [199, 177] width 399 height 234
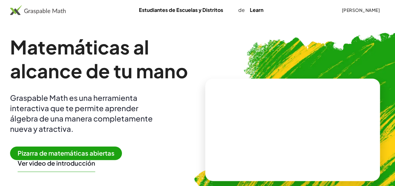
click at [57, 153] on span "Pizarra de matemáticas abiertas" at bounding box center [66, 153] width 112 height 13
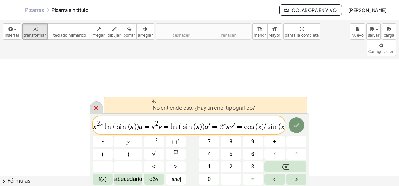
click at [93, 107] on icon at bounding box center [97, 109] width 8 height 8
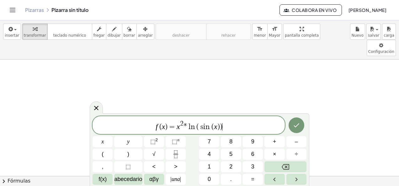
click at [206, 127] on var "n" at bounding box center [209, 127] width 6 height 8
click at [297, 127] on icon "Hecho" at bounding box center [297, 126] width 8 height 8
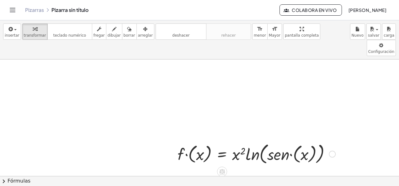
click at [196, 141] on div at bounding box center [257, 153] width 164 height 25
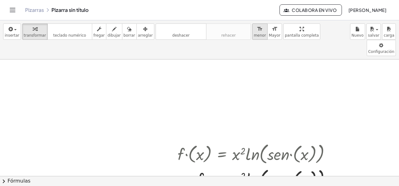
click at [254, 34] on span "menor" at bounding box center [260, 35] width 12 height 4
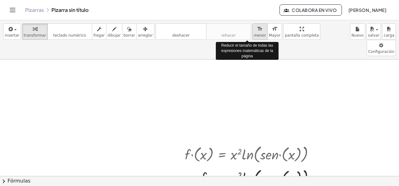
click at [254, 34] on span "menor" at bounding box center [260, 35] width 12 height 4
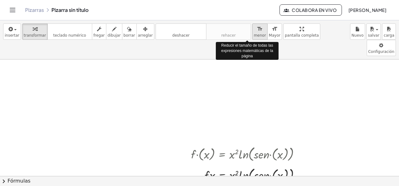
click at [254, 34] on span "menor" at bounding box center [260, 35] width 12 height 4
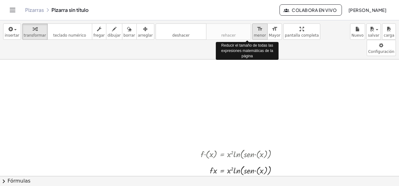
click at [254, 34] on span "menor" at bounding box center [260, 35] width 12 height 4
click at [254, 33] on span "menor" at bounding box center [260, 35] width 12 height 4
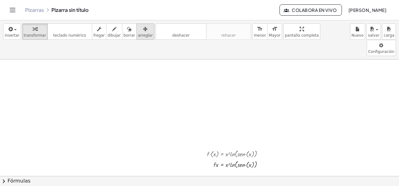
click at [138, 32] on div "button" at bounding box center [145, 29] width 15 height 8
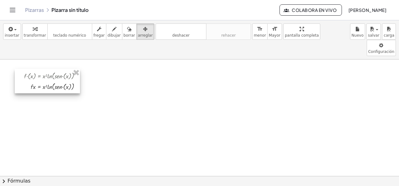
drag, startPoint x: 219, startPoint y: 145, endPoint x: 37, endPoint y: 67, distance: 198.4
click at [37, 69] on div at bounding box center [47, 81] width 65 height 24
click at [80, 69] on div "· f · ( x ) = · x 2 · ln ( , · s · e · n · ( x ) ) · f · x = · x 2 · ln ( , · s…" at bounding box center [47, 81] width 65 height 24
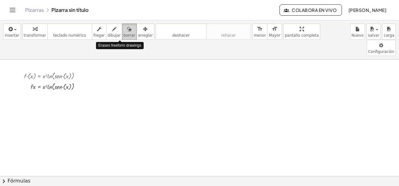
click at [124, 35] on span "borrar" at bounding box center [130, 35] width 12 height 4
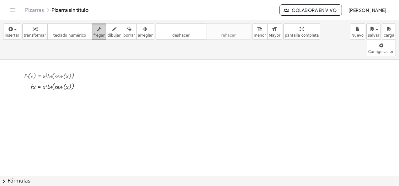
click at [96, 34] on span "fregar" at bounding box center [99, 35] width 11 height 4
click at [33, 35] on span "transformar" at bounding box center [35, 35] width 22 height 4
click at [37, 71] on div at bounding box center [54, 76] width 67 height 11
click at [33, 81] on div at bounding box center [54, 86] width 67 height 11
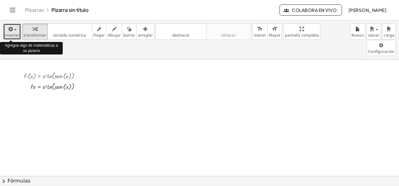
click at [12, 35] on span "insertar" at bounding box center [12, 35] width 15 height 4
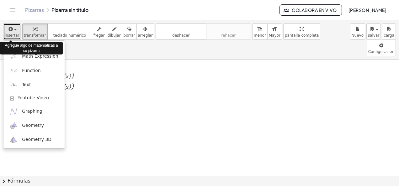
click at [12, 35] on span "insertar" at bounding box center [12, 35] width 15 height 4
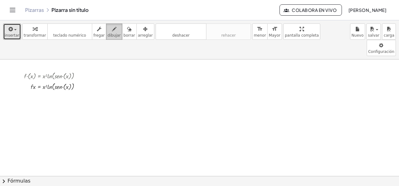
click at [108, 33] on span "dibujar" at bounding box center [114, 35] width 13 height 4
click at [112, 31] on icon "button" at bounding box center [114, 29] width 4 height 8
click at [33, 32] on icon "button" at bounding box center [35, 29] width 4 height 8
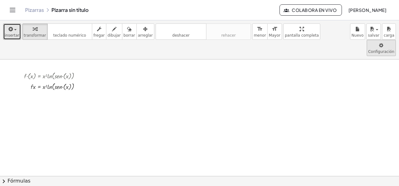
click at [339, 33] on body "Actividades matemáticas comprensibles Pizarras Clases Cuenta v1.28.3 | Política…" at bounding box center [199, 93] width 399 height 186
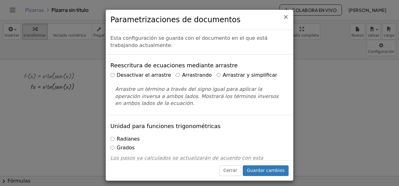
click at [286, 19] on span "×" at bounding box center [286, 17] width 6 height 8
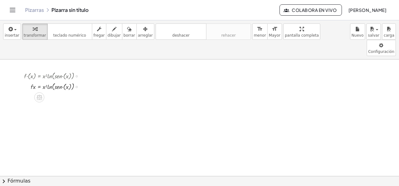
click at [45, 81] on div at bounding box center [54, 86] width 67 height 11
drag, startPoint x: 44, startPoint y: 70, endPoint x: 40, endPoint y: 71, distance: 3.2
click at [40, 81] on div at bounding box center [54, 86] width 67 height 11
click at [44, 81] on div at bounding box center [54, 86] width 67 height 11
drag, startPoint x: 34, startPoint y: 70, endPoint x: 43, endPoint y: 70, distance: 9.1
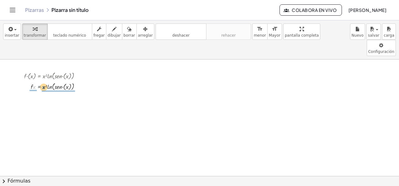
click at [43, 81] on div at bounding box center [54, 86] width 67 height 11
click at [42, 81] on div at bounding box center [57, 86] width 73 height 11
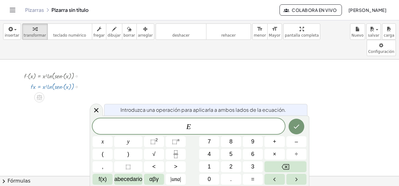
click at [94, 110] on icon at bounding box center [97, 111] width 8 height 8
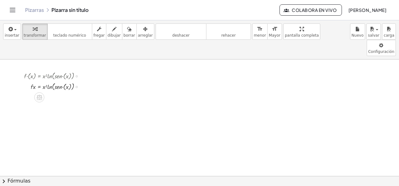
click at [77, 86] on div at bounding box center [77, 87] width 2 height 2
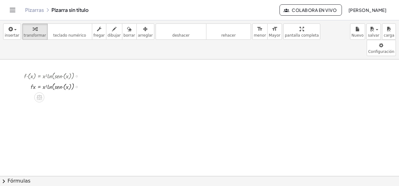
drag, startPoint x: 47, startPoint y: 70, endPoint x: 13, endPoint y: 118, distance: 59.0
click at [34, 81] on div at bounding box center [54, 86] width 67 height 11
drag, startPoint x: 33, startPoint y: 70, endPoint x: 7, endPoint y: 115, distance: 51.9
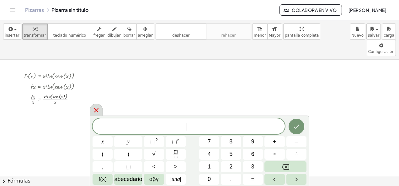
click at [95, 110] on icon at bounding box center [97, 111] width 8 height 8
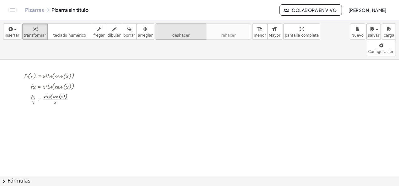
click at [179, 33] on button "deshacer deshacer" at bounding box center [181, 32] width 51 height 16
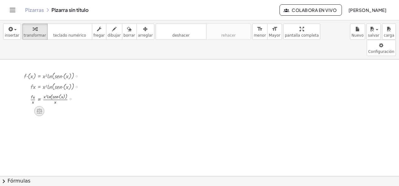
click at [39, 109] on icon at bounding box center [39, 111] width 6 height 5
click at [65, 108] on icon at bounding box center [65, 111] width 6 height 6
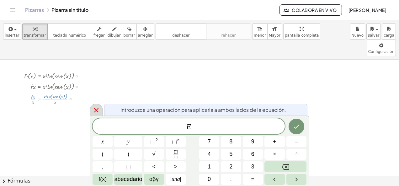
click at [98, 111] on icon at bounding box center [97, 111] width 8 height 8
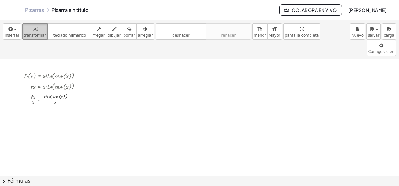
click at [30, 37] on span "transformar" at bounding box center [35, 35] width 22 height 4
click at [30, 92] on div at bounding box center [54, 99] width 67 height 14
click at [33, 92] on div at bounding box center [54, 99] width 67 height 14
click at [38, 92] on div at bounding box center [54, 99] width 67 height 14
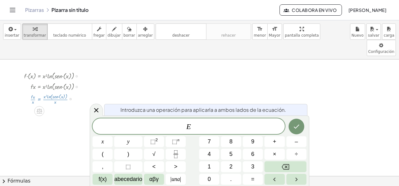
click at [46, 92] on div at bounding box center [54, 99] width 67 height 14
click at [94, 109] on icon at bounding box center [96, 110] width 4 height 4
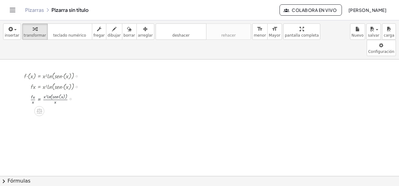
click at [51, 92] on div at bounding box center [54, 99] width 67 height 14
click at [47, 92] on div at bounding box center [54, 99] width 67 height 14
click at [49, 92] on div at bounding box center [54, 99] width 67 height 14
click at [55, 92] on div at bounding box center [54, 99] width 67 height 14
click at [55, 92] on div at bounding box center [54, 98] width 67 height 13
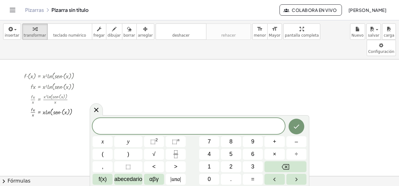
click at [95, 108] on icon at bounding box center [97, 110] width 8 height 8
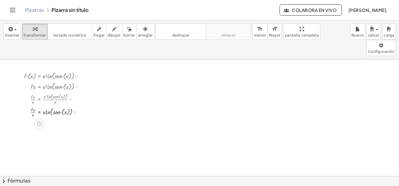
click at [32, 105] on div at bounding box center [54, 111] width 67 height 13
click at [33, 105] on div at bounding box center [54, 111] width 67 height 13
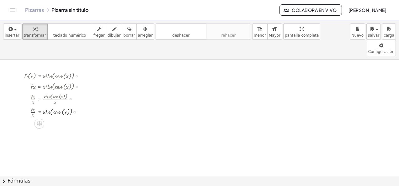
click at [33, 105] on div at bounding box center [54, 111] width 67 height 13
click at [42, 105] on div at bounding box center [54, 111] width 67 height 13
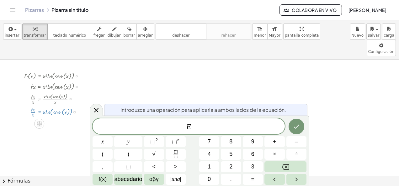
click at [46, 105] on div at bounding box center [54, 111] width 67 height 13
click at [99, 112] on icon at bounding box center [97, 111] width 8 height 8
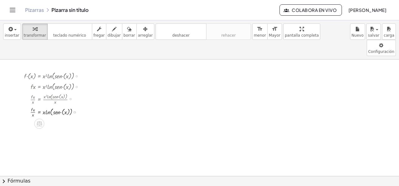
click at [65, 105] on div at bounding box center [54, 111] width 67 height 13
click at [64, 105] on div at bounding box center [54, 111] width 67 height 13
click at [56, 118] on div at bounding box center [54, 124] width 67 height 13
click at [45, 118] on div at bounding box center [54, 124] width 67 height 13
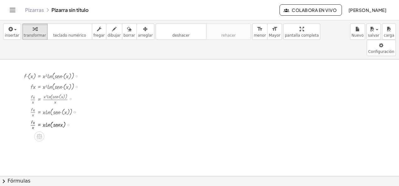
click at [45, 118] on div at bounding box center [54, 124] width 67 height 13
click at [38, 118] on div at bounding box center [54, 124] width 67 height 13
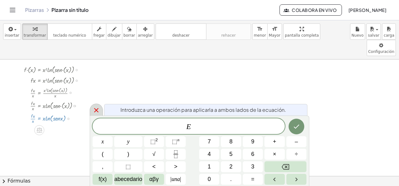
click at [98, 110] on icon at bounding box center [97, 111] width 8 height 8
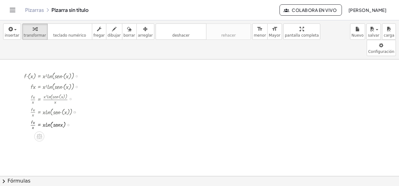
click at [34, 118] on div at bounding box center [54, 124] width 67 height 13
click at [33, 118] on div at bounding box center [54, 124] width 67 height 13
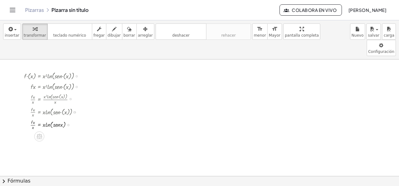
click at [33, 118] on div at bounding box center [54, 124] width 67 height 13
drag, startPoint x: 32, startPoint y: 108, endPoint x: 35, endPoint y: 105, distance: 4.4
click at [35, 118] on div at bounding box center [54, 124] width 67 height 13
drag, startPoint x: 33, startPoint y: 111, endPoint x: 33, endPoint y: 108, distance: 3.5
click at [40, 131] on div at bounding box center [54, 136] width 67 height 10
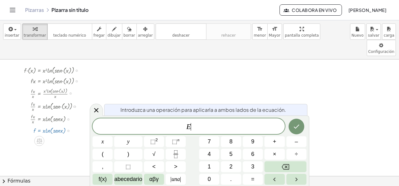
scroll to position [6, 0]
click at [97, 111] on icon at bounding box center [97, 111] width 8 height 8
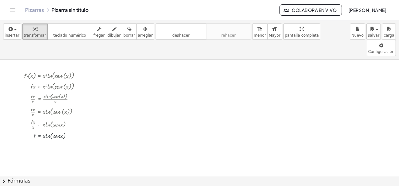
scroll to position [0, 0]
click at [38, 131] on div at bounding box center [54, 136] width 67 height 10
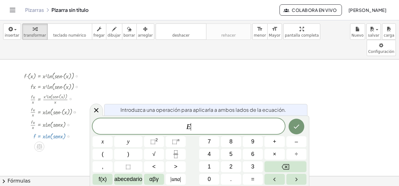
click at [39, 131] on div at bounding box center [54, 136] width 67 height 10
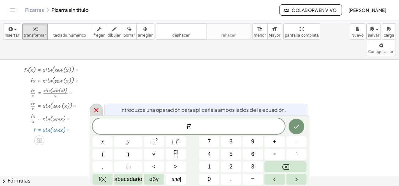
click at [95, 111] on icon at bounding box center [96, 110] width 4 height 4
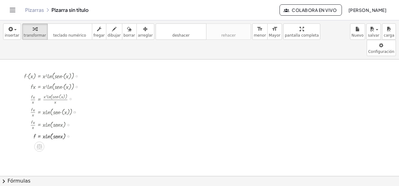
click at [34, 131] on div at bounding box center [54, 136] width 67 height 10
click at [44, 131] on div at bounding box center [54, 136] width 67 height 10
click at [50, 131] on div at bounding box center [54, 136] width 67 height 10
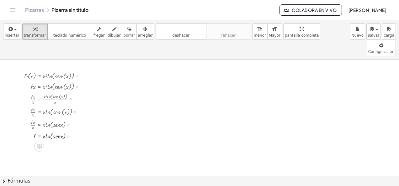
click at [47, 131] on div at bounding box center [54, 136] width 67 height 10
click at [54, 131] on div at bounding box center [54, 136] width 67 height 10
click at [55, 131] on div at bounding box center [54, 136] width 67 height 10
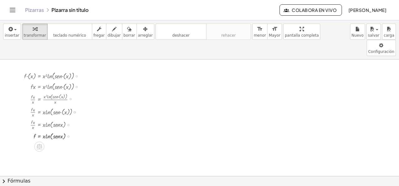
click at [48, 131] on div at bounding box center [54, 136] width 67 height 10
click at [42, 131] on div at bounding box center [54, 136] width 67 height 10
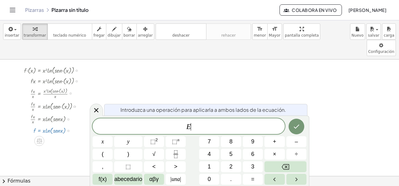
scroll to position [6, 0]
click at [94, 112] on icon at bounding box center [97, 111] width 8 height 8
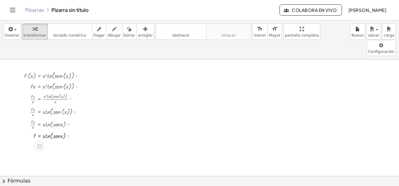
scroll to position [0, 0]
click at [35, 131] on div at bounding box center [54, 136] width 67 height 10
click at [40, 131] on div at bounding box center [54, 136] width 67 height 10
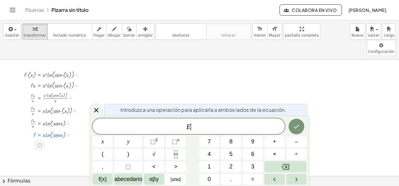
click at [40, 130] on div at bounding box center [54, 135] width 67 height 10
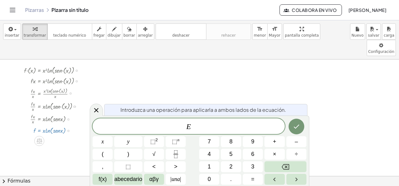
scroll to position [6, 0]
click at [97, 111] on icon at bounding box center [96, 110] width 4 height 4
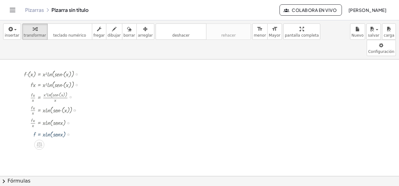
scroll to position [0, 0]
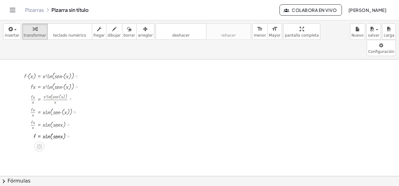
click at [56, 131] on div at bounding box center [54, 136] width 67 height 10
click at [55, 131] on div at bounding box center [54, 136] width 67 height 10
click at [47, 131] on div at bounding box center [54, 136] width 67 height 10
click at [40, 131] on div at bounding box center [54, 136] width 67 height 10
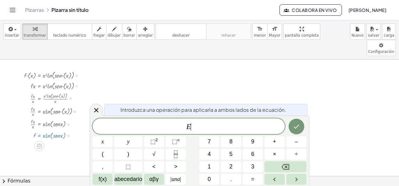
click at [39, 131] on div at bounding box center [54, 136] width 67 height 10
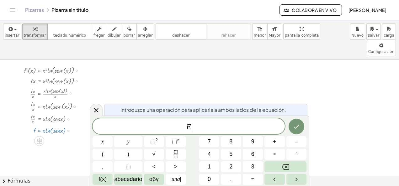
scroll to position [6, 0]
click at [99, 110] on icon at bounding box center [97, 111] width 8 height 8
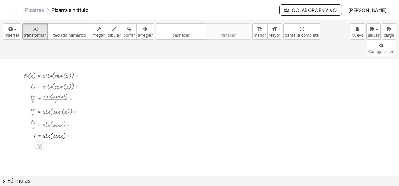
scroll to position [0, 0]
click at [14, 181] on font "Fórmulas" at bounding box center [19, 181] width 23 height 7
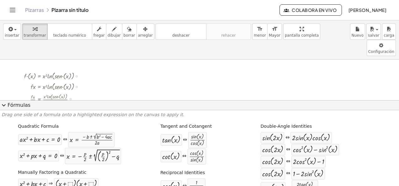
click at [5, 104] on span "expand_more" at bounding box center [4, 106] width 8 height 8
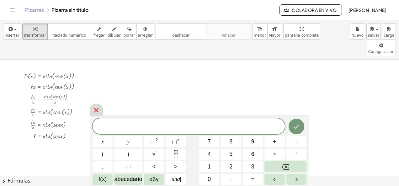
click at [100, 110] on div at bounding box center [96, 110] width 13 height 12
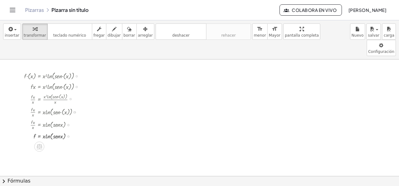
click at [50, 131] on div at bounding box center [54, 136] width 67 height 10
drag, startPoint x: 46, startPoint y: 119, endPoint x: 54, endPoint y: 122, distance: 9.0
click at [55, 131] on div at bounding box center [54, 136] width 67 height 10
drag, startPoint x: 43, startPoint y: 121, endPoint x: 48, endPoint y: 129, distance: 10.1
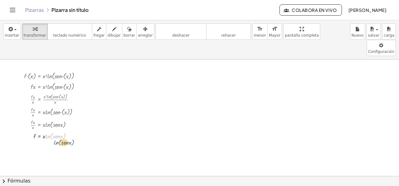
drag, startPoint x: 46, startPoint y: 121, endPoint x: 53, endPoint y: 127, distance: 9.6
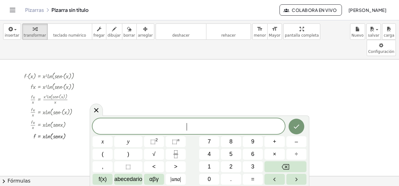
click at [98, 110] on icon at bounding box center [97, 111] width 8 height 8
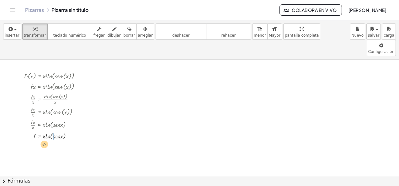
drag, startPoint x: 56, startPoint y: 124, endPoint x: 44, endPoint y: 127, distance: 12.2
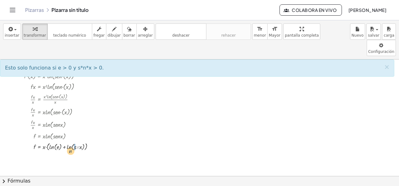
drag, startPoint x: 75, startPoint y: 134, endPoint x: 70, endPoint y: 129, distance: 6.7
click at [70, 141] on div at bounding box center [61, 146] width 81 height 11
drag, startPoint x: 45, startPoint y: 131, endPoint x: 43, endPoint y: 138, distance: 6.9
drag, startPoint x: 44, startPoint y: 131, endPoint x: 49, endPoint y: 132, distance: 4.8
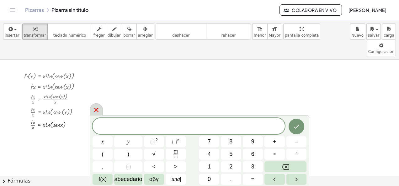
click at [97, 110] on icon at bounding box center [96, 110] width 4 height 4
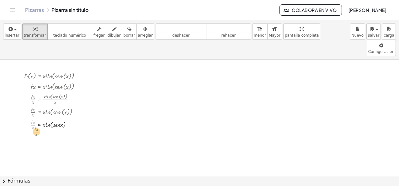
drag, startPoint x: 33, startPoint y: 108, endPoint x: 36, endPoint y: 115, distance: 7.7
click at [225, 30] on icon "rehacer" at bounding box center [229, 29] width 42 height 8
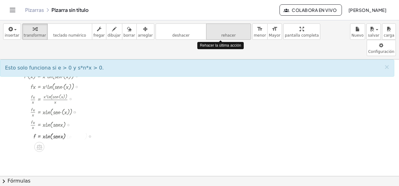
click at [224, 33] on button "rehacer rehacer" at bounding box center [228, 32] width 45 height 16
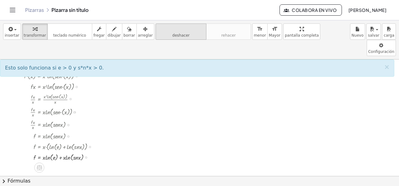
click at [172, 35] on span "deshacer" at bounding box center [180, 35] width 17 height 4
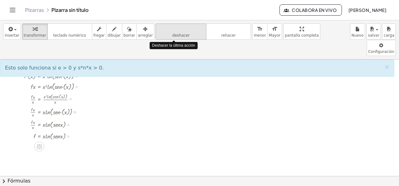
click at [172, 35] on span "deshacer" at bounding box center [180, 35] width 17 height 4
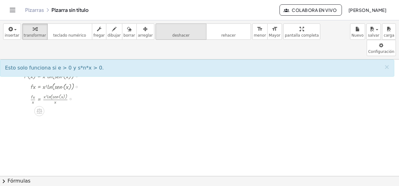
click at [177, 29] on icon "deshacer" at bounding box center [181, 29] width 48 height 8
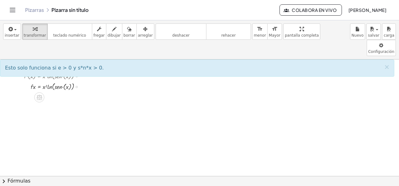
click at [33, 81] on div at bounding box center [54, 86] width 67 height 11
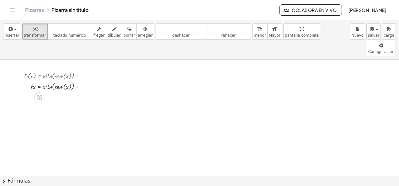
click at [33, 81] on div at bounding box center [54, 86] width 67 height 11
drag, startPoint x: 33, startPoint y: 71, endPoint x: 43, endPoint y: 70, distance: 10.1
click at [43, 81] on div at bounding box center [54, 86] width 67 height 11
click at [53, 92] on div at bounding box center [54, 99] width 67 height 14
click at [55, 92] on div at bounding box center [54, 98] width 67 height 13
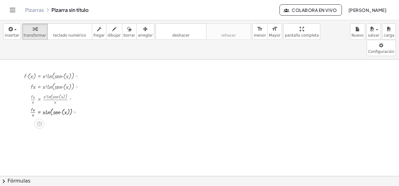
click at [33, 105] on div at bounding box center [54, 111] width 67 height 13
drag, startPoint x: 33, startPoint y: 97, endPoint x: 34, endPoint y: 93, distance: 4.2
click at [34, 105] on div at bounding box center [54, 111] width 67 height 13
click at [33, 105] on div at bounding box center [54, 111] width 67 height 13
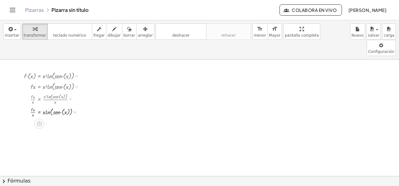
click at [33, 105] on div at bounding box center [54, 111] width 67 height 13
click at [44, 105] on div at bounding box center [54, 111] width 67 height 13
drag, startPoint x: 33, startPoint y: 98, endPoint x: 42, endPoint y: 96, distance: 9.6
click at [42, 105] on div at bounding box center [54, 111] width 67 height 13
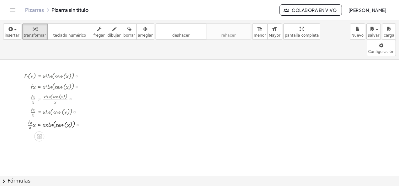
click at [48, 118] on div at bounding box center [55, 124] width 68 height 13
click at [45, 118] on div at bounding box center [54, 124] width 67 height 13
click at [35, 131] on div at bounding box center [55, 137] width 68 height 13
click at [33, 144] on div at bounding box center [55, 150] width 68 height 13
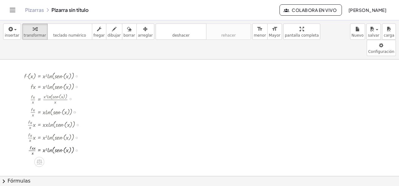
click at [33, 144] on div at bounding box center [55, 150] width 68 height 13
click at [31, 144] on div at bounding box center [55, 150] width 68 height 13
click at [33, 144] on div at bounding box center [55, 150] width 68 height 13
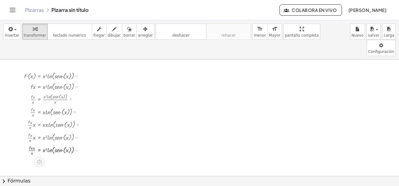
click at [30, 144] on div at bounding box center [55, 150] width 68 height 13
click at [45, 144] on div at bounding box center [55, 150] width 68 height 13
click at [44, 144] on div at bounding box center [55, 150] width 68 height 13
drag, startPoint x: 31, startPoint y: 132, endPoint x: 38, endPoint y: 133, distance: 6.7
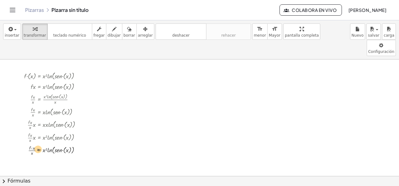
click at [38, 144] on div at bounding box center [55, 150] width 68 height 13
drag, startPoint x: 33, startPoint y: 137, endPoint x: 31, endPoint y: 133, distance: 3.7
click at [31, 144] on div at bounding box center [55, 150] width 68 height 13
drag, startPoint x: 32, startPoint y: 136, endPoint x: 31, endPoint y: 131, distance: 5.4
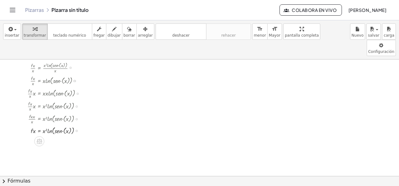
click at [33, 125] on div at bounding box center [55, 130] width 68 height 11
click at [35, 125] on div at bounding box center [55, 130] width 68 height 11
click at [31, 125] on div at bounding box center [55, 130] width 68 height 11
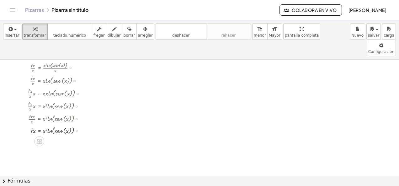
click at [43, 125] on div at bounding box center [55, 130] width 68 height 11
click at [44, 125] on div at bounding box center [55, 130] width 68 height 11
click at [51, 125] on div at bounding box center [55, 130] width 68 height 11
click at [65, 125] on div at bounding box center [55, 130] width 68 height 11
click at [67, 126] on div at bounding box center [55, 131] width 68 height 10
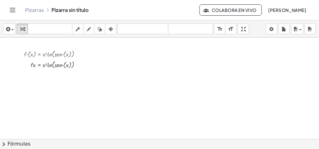
scroll to position [0, 0]
click at [33, 64] on div at bounding box center [54, 64] width 67 height 11
click at [34, 64] on div at bounding box center [54, 64] width 67 height 11
click at [31, 64] on div at bounding box center [54, 64] width 67 height 11
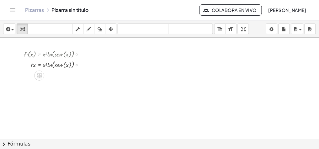
click at [40, 65] on div at bounding box center [54, 64] width 67 height 11
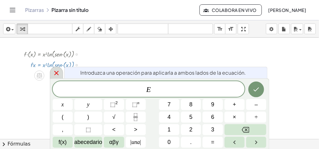
click at [56, 71] on icon at bounding box center [57, 73] width 8 height 8
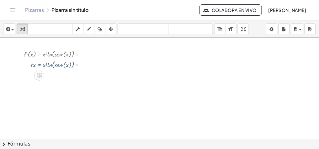
click at [43, 64] on div at bounding box center [54, 64] width 67 height 11
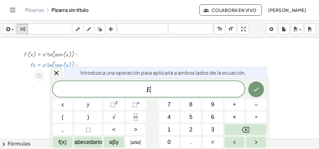
click at [44, 65] on div at bounding box center [54, 64] width 67 height 11
click at [48, 64] on div at bounding box center [54, 64] width 67 height 11
click at [58, 75] on icon at bounding box center [56, 73] width 4 height 4
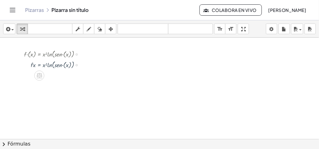
click at [51, 66] on div at bounding box center [54, 64] width 67 height 11
click at [58, 65] on div at bounding box center [54, 64] width 67 height 11
click at [48, 65] on div at bounding box center [54, 64] width 67 height 11
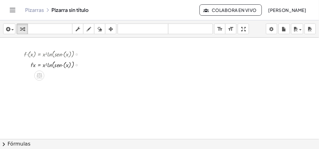
click at [43, 64] on div at bounding box center [54, 64] width 67 height 11
drag, startPoint x: 46, startPoint y: 66, endPoint x: 51, endPoint y: 69, distance: 6.5
click at [51, 69] on div at bounding box center [54, 64] width 67 height 11
drag, startPoint x: 44, startPoint y: 66, endPoint x: 77, endPoint y: 67, distance: 33.3
click at [77, 67] on div at bounding box center [54, 64] width 67 height 11
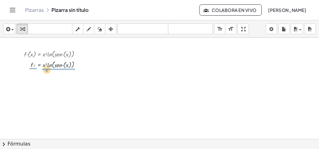
drag, startPoint x: 34, startPoint y: 66, endPoint x: 49, endPoint y: 71, distance: 16.6
click at [33, 80] on div at bounding box center [54, 77] width 67 height 14
click at [33, 74] on div at bounding box center [54, 77] width 67 height 14
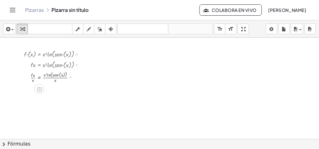
click at [33, 81] on div at bounding box center [54, 77] width 67 height 14
click at [33, 80] on div at bounding box center [54, 77] width 67 height 14
click at [43, 74] on div at bounding box center [54, 77] width 67 height 14
drag, startPoint x: 45, startPoint y: 75, endPoint x: 48, endPoint y: 78, distance: 4.0
click at [45, 75] on div at bounding box center [54, 77] width 67 height 14
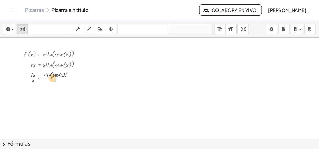
drag, startPoint x: 56, startPoint y: 80, endPoint x: 51, endPoint y: 77, distance: 5.1
click at [51, 77] on div at bounding box center [54, 77] width 67 height 14
drag, startPoint x: 46, startPoint y: 74, endPoint x: 54, endPoint y: 79, distance: 9.3
click at [68, 85] on div at bounding box center [54, 91] width 67 height 14
click at [34, 81] on div at bounding box center [56, 77] width 71 height 14
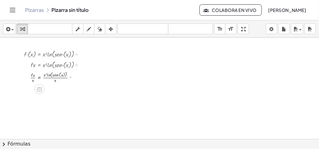
click at [34, 81] on div at bounding box center [56, 77] width 71 height 14
drag, startPoint x: 32, startPoint y: 80, endPoint x: 33, endPoint y: 75, distance: 4.7
click at [33, 75] on div at bounding box center [56, 77] width 71 height 14
click at [75, 115] on div at bounding box center [159, 139] width 319 height 203
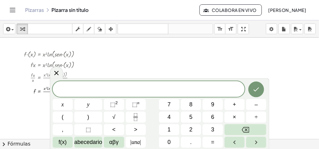
click at [57, 71] on icon at bounding box center [57, 73] width 8 height 8
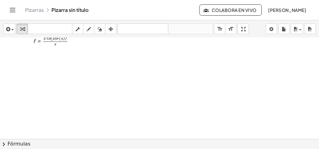
scroll to position [25, 0]
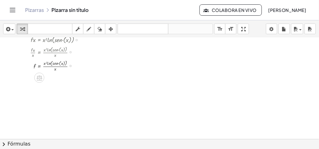
click at [39, 66] on div at bounding box center [54, 65] width 67 height 14
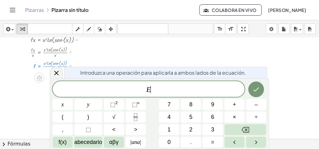
click at [39, 66] on div at bounding box center [54, 65] width 67 height 14
click at [56, 77] on div at bounding box center [56, 73] width 13 height 12
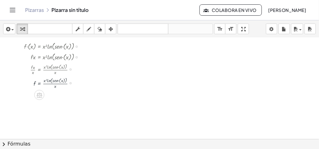
scroll to position [0, 0]
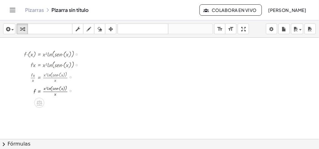
click at [33, 91] on div at bounding box center [54, 91] width 67 height 14
click at [38, 93] on div at bounding box center [54, 91] width 67 height 14
click at [44, 89] on div at bounding box center [54, 91] width 67 height 14
click at [56, 93] on div at bounding box center [54, 91] width 67 height 14
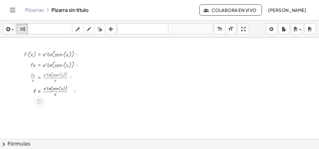
click at [57, 93] on div at bounding box center [54, 90] width 67 height 11
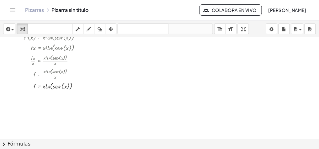
scroll to position [25, 0]
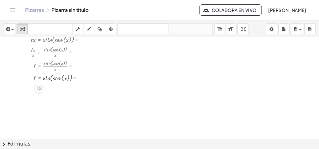
click at [51, 79] on div at bounding box center [54, 77] width 67 height 11
click at [47, 78] on div at bounding box center [54, 77] width 67 height 11
click at [44, 78] on div at bounding box center [54, 77] width 67 height 11
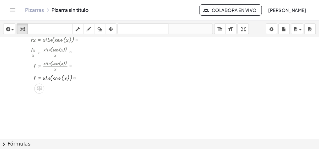
click at [44, 78] on div at bounding box center [54, 77] width 67 height 11
drag, startPoint x: 63, startPoint y: 78, endPoint x: 34, endPoint y: 80, distance: 29.2
click at [33, 80] on div at bounding box center [54, 77] width 67 height 11
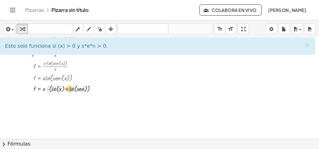
drag, startPoint x: 54, startPoint y: 91, endPoint x: 67, endPoint y: 91, distance: 12.6
click at [67, 91] on div at bounding box center [61, 88] width 81 height 11
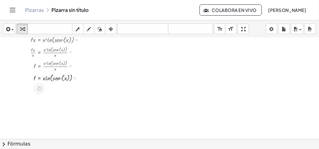
click at [48, 84] on div "· f · ( x ) = · x 2 · ln ( , · s · e · n · ( x ) ) · f · x = · x 2 · ln ( , · s…" at bounding box center [47, 53] width 65 height 63
click at [43, 79] on div at bounding box center [54, 77] width 67 height 11
click at [47, 62] on div at bounding box center [54, 65] width 67 height 14
drag, startPoint x: 48, startPoint y: 77, endPoint x: 51, endPoint y: 80, distance: 4.5
click at [48, 77] on div at bounding box center [54, 77] width 67 height 11
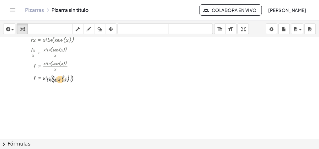
drag, startPoint x: 51, startPoint y: 80, endPoint x: 55, endPoint y: 84, distance: 5.1
click at [55, 84] on div "· f · ( x ) = · x 2 · ln ( , · s · e · n · ( x ) ) · f · x = · x 2 · ln ( , · s…" at bounding box center [47, 53] width 65 height 63
drag, startPoint x: 48, startPoint y: 78, endPoint x: 26, endPoint y: 89, distance: 24.3
click at [26, 89] on div "· f · ( x ) = · x 2 · ln ( , · s · e · n · ( x ) ) · f · x = · x 2 · ln ( , · s…" at bounding box center [159, 114] width 319 height 203
drag, startPoint x: 25, startPoint y: 94, endPoint x: 28, endPoint y: 87, distance: 6.7
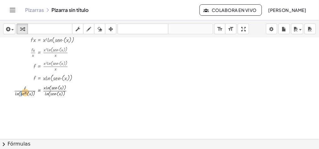
click at [28, 87] on div at bounding box center [50, 90] width 78 height 15
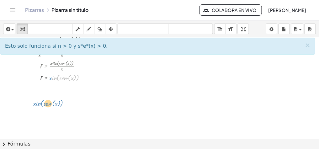
drag, startPoint x: 54, startPoint y: 79, endPoint x: 39, endPoint y: 105, distance: 30.7
click at [39, 105] on div "· f · ( x ) = · x 2 · ln ( , · s · e · n · ( x ) ) · f · x = · x 2 · ln ( , · s…" at bounding box center [159, 114] width 319 height 203
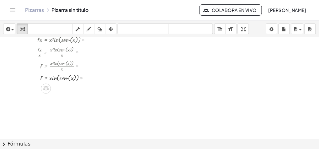
click at [44, 79] on div at bounding box center [61, 77] width 67 height 11
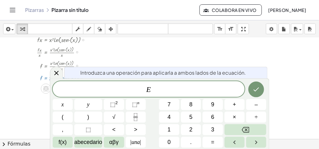
click at [59, 72] on icon at bounding box center [57, 73] width 8 height 8
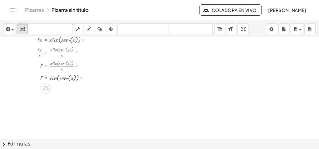
click at [38, 78] on div at bounding box center [61, 77] width 67 height 11
click at [42, 77] on div at bounding box center [61, 77] width 67 height 11
click at [41, 78] on div at bounding box center [61, 77] width 67 height 11
drag, startPoint x: 49, startPoint y: 77, endPoint x: 52, endPoint y: 79, distance: 3.6
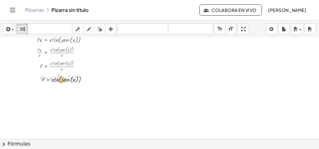
click at [52, 79] on div at bounding box center [61, 77] width 67 height 11
drag, startPoint x: 50, startPoint y: 78, endPoint x: 77, endPoint y: 89, distance: 28.7
click at [75, 89] on div at bounding box center [61, 88] width 67 height 11
click at [77, 89] on div at bounding box center [61, 88] width 67 height 11
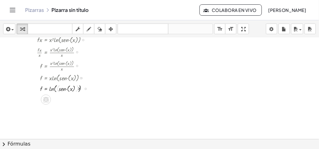
click at [77, 89] on div at bounding box center [63, 89] width 70 height 12
click at [52, 100] on div at bounding box center [63, 100] width 70 height 12
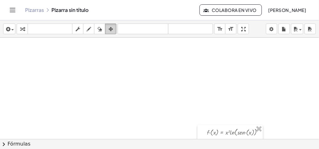
click at [109, 27] on div "button" at bounding box center [111, 29] width 8 height 8
drag, startPoint x: 255, startPoint y: 133, endPoint x: 143, endPoint y: 102, distance: 115.8
click at [142, 102] on div "· f · ( x ) = · x 2 · ln ( , · s · e · n · ( x ) ) · f · x = · x 2 · ln ( , · s…" at bounding box center [159, 139] width 319 height 203
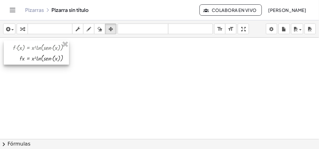
drag, startPoint x: 229, startPoint y: 132, endPoint x: 41, endPoint y: 50, distance: 205.5
click at [39, 49] on div at bounding box center [36, 52] width 65 height 24
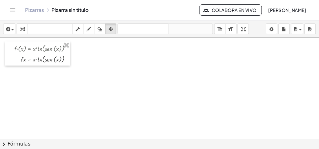
click at [108, 84] on div at bounding box center [159, 139] width 319 height 203
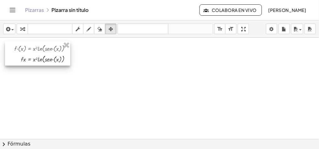
click at [51, 65] on div at bounding box center [37, 53] width 65 height 24
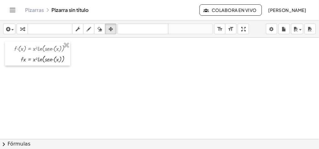
click at [53, 93] on div at bounding box center [159, 139] width 319 height 203
click at [93, 57] on div at bounding box center [159, 139] width 319 height 203
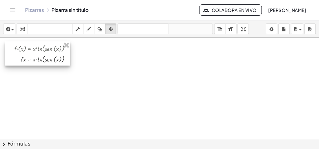
click at [44, 62] on div at bounding box center [37, 53] width 65 height 24
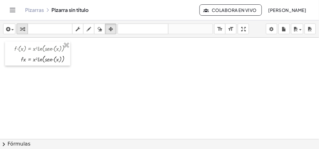
click at [21, 29] on icon "button" at bounding box center [22, 29] width 4 height 8
click at [38, 62] on div at bounding box center [44, 59] width 67 height 11
click at [82, 62] on div at bounding box center [159, 139] width 319 height 203
click at [132, 87] on div at bounding box center [159, 139] width 319 height 203
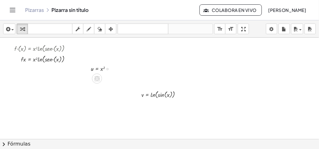
click at [96, 68] on div at bounding box center [103, 68] width 31 height 9
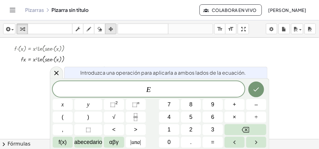
click at [112, 29] on icon "button" at bounding box center [111, 29] width 4 height 8
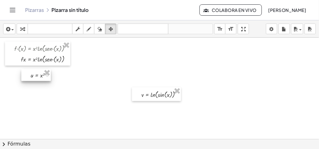
drag, startPoint x: 99, startPoint y: 68, endPoint x: 39, endPoint y: 75, distance: 60.0
click at [39, 75] on div at bounding box center [36, 75] width 30 height 12
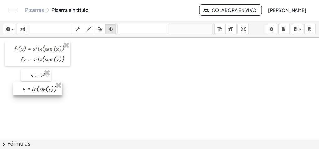
drag, startPoint x: 164, startPoint y: 96, endPoint x: 46, endPoint y: 91, distance: 118.2
click at [46, 90] on div at bounding box center [37, 89] width 49 height 14
click at [78, 109] on div at bounding box center [159, 139] width 319 height 203
click at [24, 28] on div "button" at bounding box center [22, 29] width 8 height 8
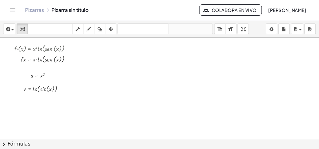
click at [163, 101] on div at bounding box center [159, 139] width 319 height 203
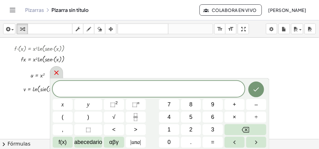
click at [53, 73] on icon at bounding box center [57, 73] width 8 height 8
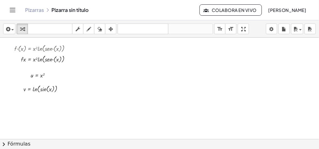
click at [62, 107] on div at bounding box center [159, 139] width 319 height 203
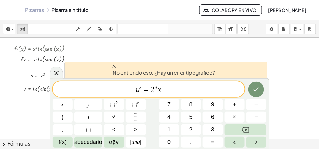
click at [142, 88] on span "=" at bounding box center [146, 90] width 9 height 8
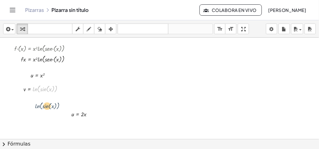
drag, startPoint x: 39, startPoint y: 89, endPoint x: 41, endPoint y: 106, distance: 17.4
click at [41, 106] on div "· f · ( x ) = · x 2 · ln ( , · s · e · n · ( x ) ) · f · x = · x 2 · ln ( , · s…" at bounding box center [159, 139] width 319 height 203
click at [110, 28] on icon "button" at bounding box center [111, 29] width 4 height 8
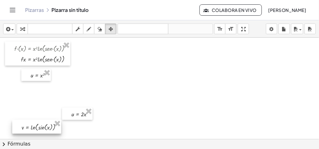
drag, startPoint x: 35, startPoint y: 91, endPoint x: 32, endPoint y: 128, distance: 37.1
click at [32, 128] on div at bounding box center [36, 127] width 49 height 14
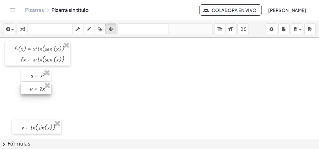
drag, startPoint x: 74, startPoint y: 114, endPoint x: 36, endPoint y: 89, distance: 46.0
click at [36, 89] on div at bounding box center [36, 88] width 30 height 13
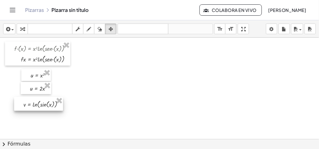
drag, startPoint x: 40, startPoint y: 122, endPoint x: 41, endPoint y: 106, distance: 16.1
click at [41, 106] on div at bounding box center [38, 104] width 49 height 14
click at [124, 112] on div at bounding box center [159, 139] width 319 height 203
click at [147, 100] on div at bounding box center [159, 139] width 319 height 203
click at [150, 100] on div at bounding box center [159, 139] width 319 height 203
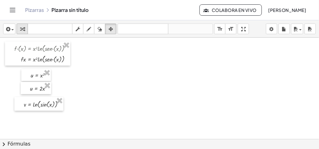
click at [23, 28] on icon "button" at bounding box center [22, 29] width 4 height 8
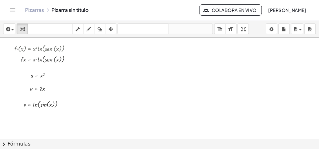
click at [111, 70] on div at bounding box center [159, 139] width 319 height 203
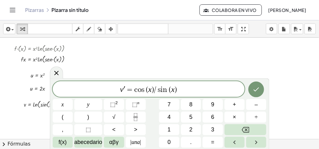
click at [126, 88] on span "=" at bounding box center [129, 90] width 9 height 8
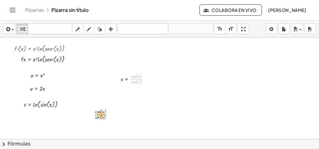
drag, startPoint x: 134, startPoint y: 78, endPoint x: 95, endPoint y: 116, distance: 53.5
click at [110, 25] on icon "button" at bounding box center [111, 29] width 4 height 8
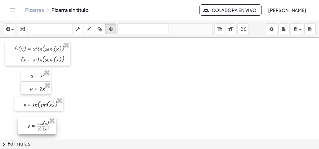
drag, startPoint x: 135, startPoint y: 78, endPoint x: 44, endPoint y: 121, distance: 101.2
click at [43, 122] on div at bounding box center [37, 125] width 38 height 17
click at [109, 96] on div at bounding box center [159, 139] width 319 height 203
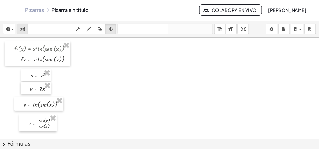
click at [21, 27] on icon "button" at bounding box center [22, 29] width 4 height 8
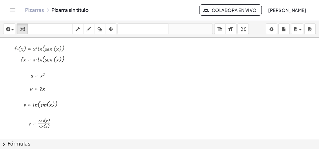
click at [137, 114] on div at bounding box center [159, 139] width 319 height 203
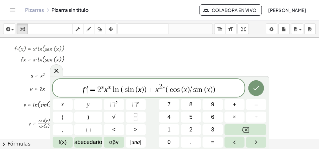
click at [88, 89] on span "f ′ ​ = 2 * x * l n ( s i n ( x ) ) + x 2 * ( c o s ( x ) / s i n ( x ) )" at bounding box center [149, 88] width 192 height 11
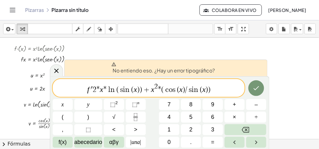
click at [93, 88] on span "2" at bounding box center [95, 90] width 4 height 8
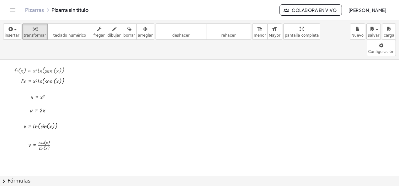
click at [164, 121] on div at bounding box center [199, 177] width 399 height 234
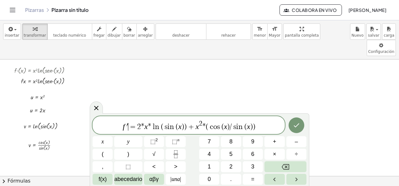
click at [127, 124] on span "′" at bounding box center [128, 127] width 2 height 8
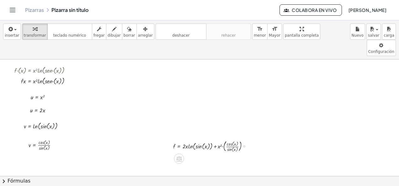
click at [230, 139] on div at bounding box center [213, 146] width 86 height 15
click at [220, 139] on div at bounding box center [213, 146] width 86 height 15
drag, startPoint x: 207, startPoint y: 129, endPoint x: 203, endPoint y: 130, distance: 4.0
click at [207, 139] on div at bounding box center [213, 146] width 86 height 15
click at [197, 139] on div at bounding box center [213, 146] width 86 height 15
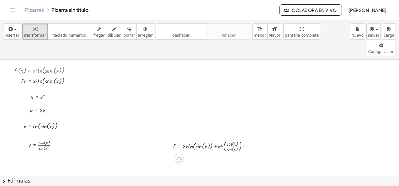
click at [185, 139] on div at bounding box center [213, 146] width 86 height 15
click at [174, 139] on div at bounding box center [213, 146] width 86 height 15
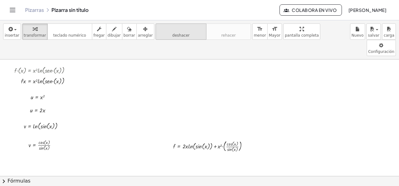
click at [156, 32] on button "deshacer deshacer" at bounding box center [181, 32] width 51 height 16
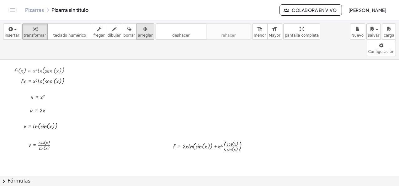
click at [138, 34] on span "arreglar" at bounding box center [145, 35] width 15 height 4
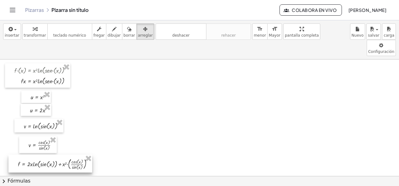
drag, startPoint x: 200, startPoint y: 132, endPoint x: 45, endPoint y: 151, distance: 155.8
click at [45, 155] on div at bounding box center [50, 164] width 84 height 18
click at [141, 114] on div at bounding box center [199, 177] width 399 height 234
click at [170, 98] on div at bounding box center [199, 177] width 399 height 234
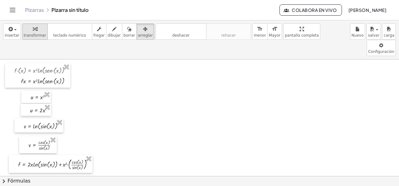
click at [33, 31] on icon "button" at bounding box center [35, 29] width 4 height 8
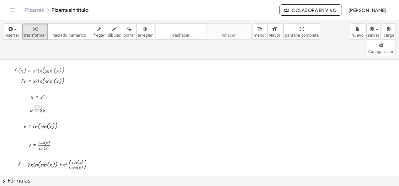
click at [33, 93] on div at bounding box center [43, 97] width 31 height 9
click at [30, 91] on div at bounding box center [25, 97] width 9 height 12
click at [31, 93] on div at bounding box center [43, 97] width 31 height 9
click at [91, 100] on div at bounding box center [199, 177] width 399 height 234
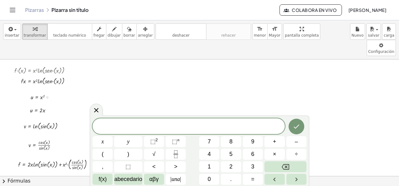
click at [32, 93] on div at bounding box center [43, 97] width 31 height 9
click at [40, 93] on div at bounding box center [43, 97] width 31 height 9
drag, startPoint x: 42, startPoint y: 80, endPoint x: 41, endPoint y: 84, distance: 3.8
drag, startPoint x: 32, startPoint y: 81, endPoint x: 42, endPoint y: 81, distance: 10.4
click at [42, 93] on div at bounding box center [43, 97] width 31 height 9
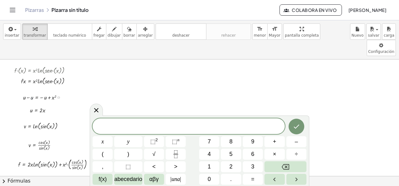
drag, startPoint x: 32, startPoint y: 82, endPoint x: 29, endPoint y: 82, distance: 3.2
click at [29, 93] on div at bounding box center [45, 97] width 51 height 9
click at [46, 93] on div at bounding box center [49, 97] width 43 height 9
click at [45, 93] on div at bounding box center [49, 97] width 43 height 9
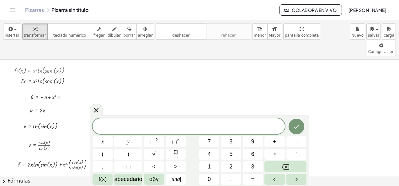
click at [41, 93] on div at bounding box center [49, 97] width 43 height 9
drag, startPoint x: 43, startPoint y: 80, endPoint x: 50, endPoint y: 82, distance: 7.0
click at [50, 93] on div at bounding box center [49, 97] width 43 height 9
click at [53, 93] on div at bounding box center [49, 97] width 43 height 9
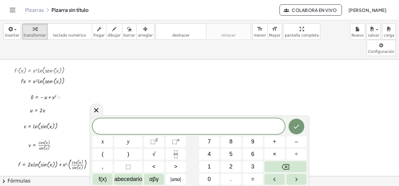
click at [49, 93] on div at bounding box center [49, 97] width 43 height 9
click at [42, 93] on div at bounding box center [49, 97] width 43 height 9
click at [40, 93] on div at bounding box center [49, 97] width 43 height 9
click at [36, 93] on div at bounding box center [49, 97] width 43 height 9
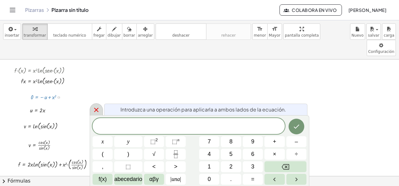
click at [95, 110] on icon at bounding box center [96, 110] width 4 height 4
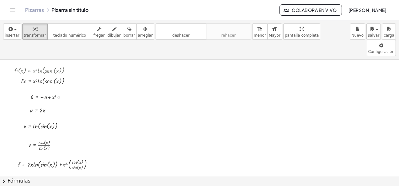
click at [57, 93] on div at bounding box center [49, 97] width 43 height 9
click at [57, 96] on div at bounding box center [58, 97] width 2 height 2
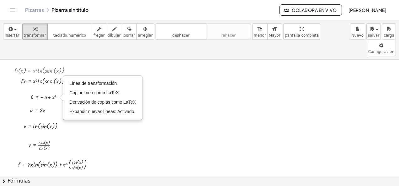
click at [106, 120] on div at bounding box center [199, 177] width 399 height 234
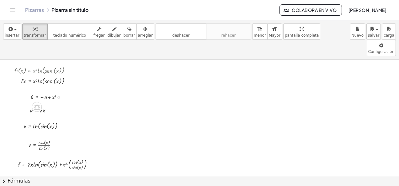
click at [44, 93] on div at bounding box center [49, 97] width 43 height 9
click at [42, 93] on div at bounding box center [49, 97] width 43 height 9
click at [43, 93] on div at bounding box center [49, 97] width 43 height 9
click at [47, 93] on div at bounding box center [49, 97] width 43 height 9
click at [50, 93] on div at bounding box center [49, 97] width 43 height 9
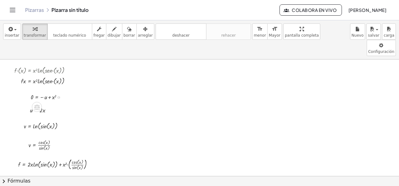
click at [33, 93] on div at bounding box center [49, 97] width 43 height 9
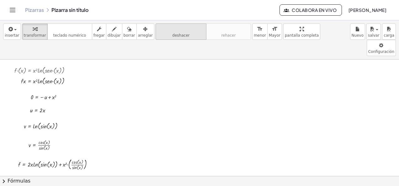
click at [172, 37] on span "deshacer" at bounding box center [180, 35] width 17 height 4
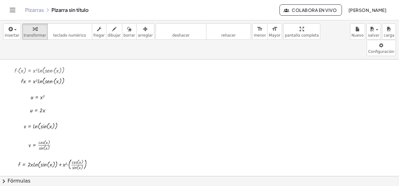
click at [84, 86] on div at bounding box center [199, 177] width 399 height 234
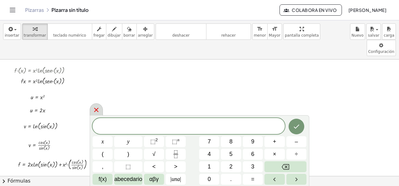
click at [94, 112] on icon at bounding box center [97, 110] width 8 height 8
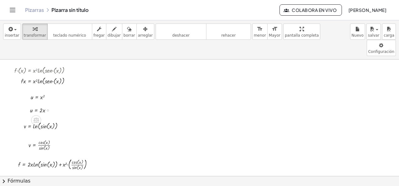
click at [30, 105] on div at bounding box center [43, 109] width 32 height 9
click at [40, 105] on div at bounding box center [43, 109] width 32 height 9
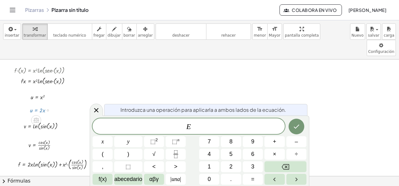
click at [41, 105] on div at bounding box center [43, 109] width 32 height 9
drag, startPoint x: 41, startPoint y: 94, endPoint x: 32, endPoint y: 95, distance: 9.8
click at [32, 105] on div at bounding box center [43, 109] width 32 height 9
click at [98, 110] on icon at bounding box center [97, 111] width 8 height 8
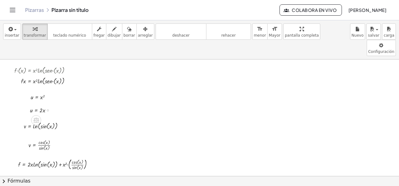
click at [31, 105] on div at bounding box center [43, 109] width 32 height 9
click at [36, 105] on div at bounding box center [43, 109] width 32 height 9
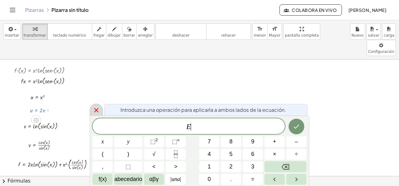
click at [95, 110] on icon at bounding box center [96, 110] width 4 height 4
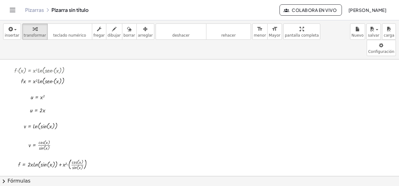
click at [183, 92] on div at bounding box center [199, 177] width 399 height 234
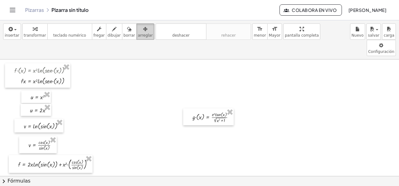
click at [138, 34] on span "arreglar" at bounding box center [145, 35] width 15 height 4
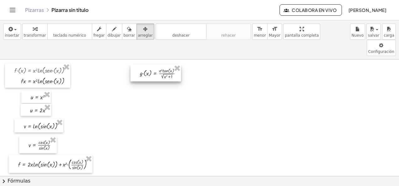
drag, startPoint x: 203, startPoint y: 100, endPoint x: 153, endPoint y: 57, distance: 67.0
click at [153, 65] on div at bounding box center [156, 73] width 51 height 17
click at [164, 106] on div at bounding box center [199, 177] width 399 height 234
click at [165, 77] on div at bounding box center [199, 177] width 399 height 234
click at [202, 60] on div at bounding box center [199, 177] width 399 height 234
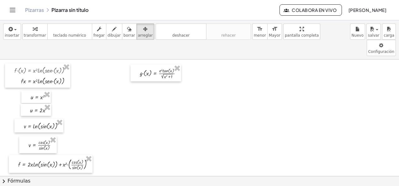
click at [197, 102] on div at bounding box center [199, 177] width 399 height 234
click at [190, 96] on div at bounding box center [199, 177] width 399 height 234
click at [137, 92] on div at bounding box center [199, 177] width 399 height 234
click at [32, 34] on span "transformar" at bounding box center [35, 35] width 22 height 4
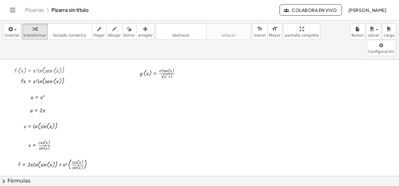
click at [169, 84] on div at bounding box center [199, 177] width 399 height 234
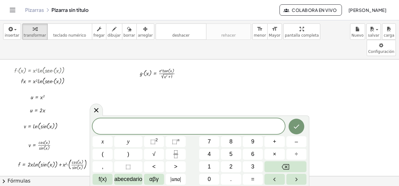
click at [159, 127] on span "​" at bounding box center [189, 127] width 192 height 9
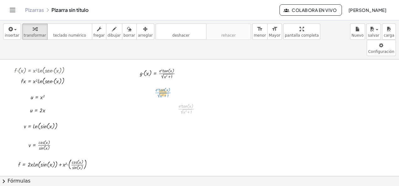
drag, startPoint x: 186, startPoint y: 93, endPoint x: 161, endPoint y: 76, distance: 31.0
click at [138, 34] on span "arreglar" at bounding box center [145, 35] width 15 height 4
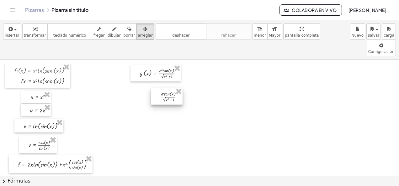
drag, startPoint x: 178, startPoint y: 95, endPoint x: 164, endPoint y: 83, distance: 18.9
click at [164, 88] on div at bounding box center [167, 96] width 32 height 17
click at [197, 124] on div at bounding box center [199, 177] width 399 height 234
click at [181, 146] on div at bounding box center [199, 177] width 399 height 234
click at [181, 128] on div at bounding box center [199, 177] width 399 height 234
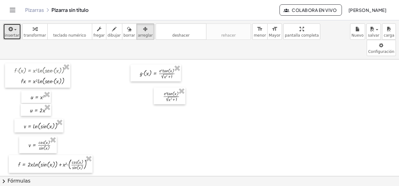
click at [16, 31] on button "insertar" at bounding box center [12, 32] width 18 height 16
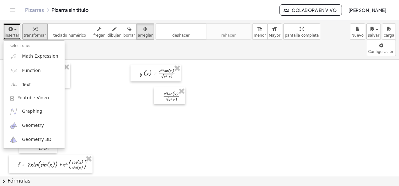
click at [29, 33] on span "transformar" at bounding box center [35, 35] width 22 height 4
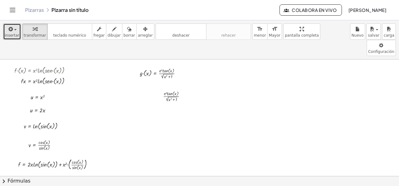
click at [195, 95] on div at bounding box center [199, 177] width 399 height 234
drag, startPoint x: 248, startPoint y: 163, endPoint x: 244, endPoint y: 153, distance: 11.4
click at [249, 163] on div at bounding box center [199, 177] width 399 height 234
click at [211, 112] on div "u = · e x · tan ( , x )" at bounding box center [217, 118] width 44 height 13
click at [213, 123] on div at bounding box center [212, 129] width 5 height 12
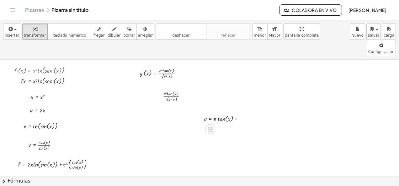
click at [213, 114] on div at bounding box center [224, 119] width 46 height 10
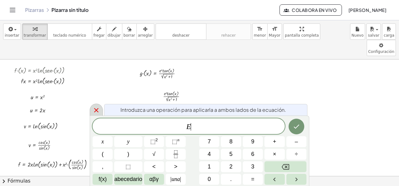
click at [96, 114] on icon at bounding box center [97, 111] width 8 height 8
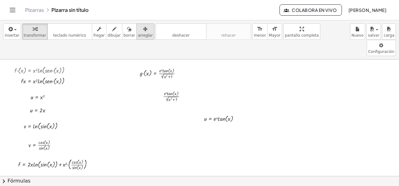
click at [138, 27] on div "button" at bounding box center [145, 29] width 15 height 8
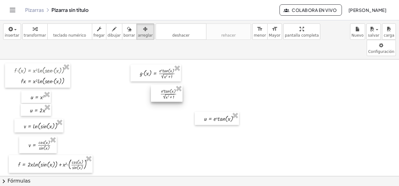
drag, startPoint x: 168, startPoint y: 84, endPoint x: 165, endPoint y: 81, distance: 3.8
click at [165, 85] on div at bounding box center [167, 93] width 32 height 17
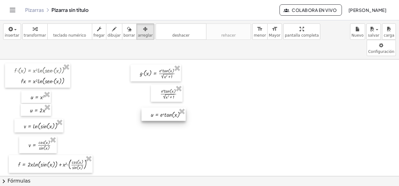
drag, startPoint x: 225, startPoint y: 105, endPoint x: 171, endPoint y: 100, distance: 53.5
click at [171, 108] on div at bounding box center [164, 114] width 44 height 13
drag, startPoint x: 218, startPoint y: 162, endPoint x: 163, endPoint y: 117, distance: 71.2
click at [163, 126] on div at bounding box center [161, 133] width 44 height 14
drag, startPoint x: 165, startPoint y: 119, endPoint x: 170, endPoint y: 118, distance: 4.4
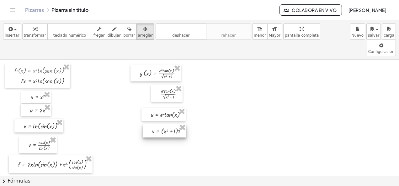
click at [170, 124] on div at bounding box center [165, 131] width 44 height 14
click at [146, 65] on div at bounding box center [155, 73] width 51 height 17
click at [146, 65] on div at bounding box center [154, 73] width 51 height 17
click at [158, 64] on div at bounding box center [159, 72] width 51 height 17
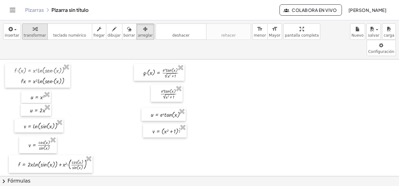
click at [33, 31] on icon "button" at bounding box center [35, 29] width 4 height 8
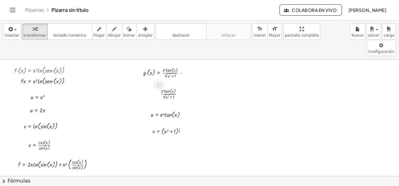
click at [153, 66] on div at bounding box center [166, 73] width 52 height 14
click at [151, 66] on div at bounding box center [170, 73] width 46 height 14
click at [162, 66] on div at bounding box center [170, 73] width 46 height 14
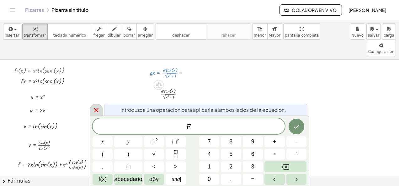
click at [95, 111] on icon at bounding box center [96, 110] width 4 height 4
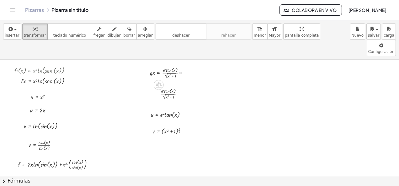
click at [167, 66] on div at bounding box center [170, 73] width 46 height 14
click at [170, 66] on div at bounding box center [170, 73] width 46 height 14
click at [171, 66] on div at bounding box center [170, 73] width 46 height 14
click at [159, 66] on div at bounding box center [170, 73] width 46 height 14
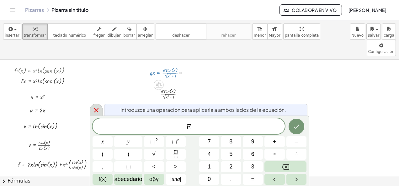
click at [94, 109] on icon at bounding box center [97, 111] width 8 height 8
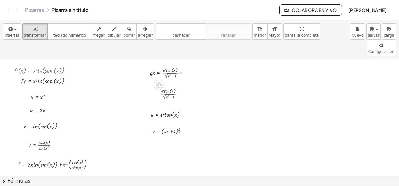
drag, startPoint x: 154, startPoint y: 56, endPoint x: 155, endPoint y: 60, distance: 3.9
click at [155, 66] on div at bounding box center [170, 73] width 46 height 14
click at [163, 87] on div at bounding box center [174, 94] width 34 height 14
click at [161, 110] on div at bounding box center [171, 115] width 46 height 10
click at [215, 153] on div at bounding box center [199, 177] width 399 height 234
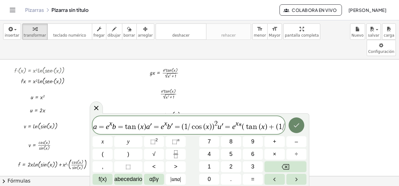
click at [299, 121] on button "Hecho" at bounding box center [297, 126] width 16 height 16
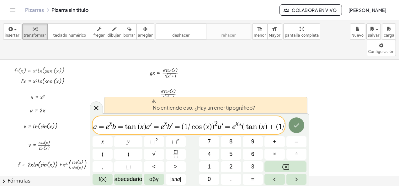
click at [173, 126] on span "=" at bounding box center [177, 127] width 9 height 8
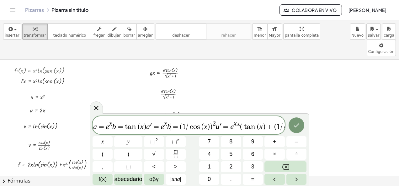
click at [222, 123] on span "=" at bounding box center [226, 127] width 9 height 8
click at [215, 129] on span "a = e x b = t a n ( x ) a ′ = e x b = ( 1 / c o s ( x ) ) 2 u = e x * ( t a n (…" at bounding box center [189, 125] width 192 height 11
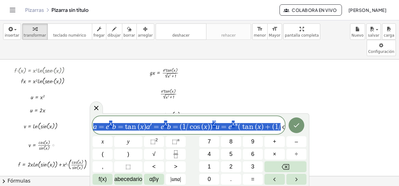
drag, startPoint x: 280, startPoint y: 126, endPoint x: 21, endPoint y: 128, distance: 258.4
drag, startPoint x: 119, startPoint y: 127, endPoint x: 361, endPoint y: 133, distance: 242.1
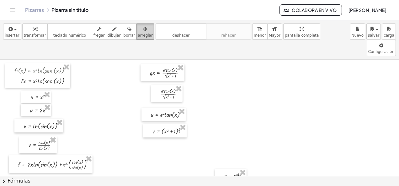
click at [138, 28] on div "button" at bounding box center [145, 29] width 15 height 8
drag, startPoint x: 234, startPoint y: 159, endPoint x: 175, endPoint y: 129, distance: 66.1
click at [175, 139] on div at bounding box center [172, 145] width 32 height 13
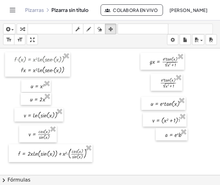
click at [142, 135] on div at bounding box center [110, 174] width 220 height 253
drag, startPoint x: 159, startPoint y: 152, endPoint x: 149, endPoint y: 149, distance: 10.4
click at [149, 149] on div at bounding box center [110, 174] width 220 height 253
click at [182, 153] on div at bounding box center [110, 174] width 220 height 253
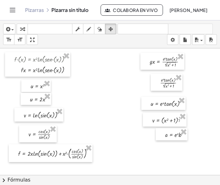
click at [179, 152] on div at bounding box center [110, 174] width 220 height 253
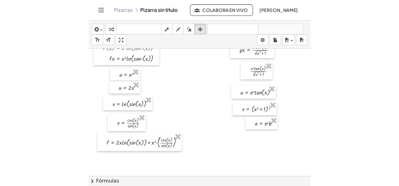
scroll to position [30, 0]
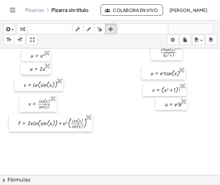
click at [185, 120] on div at bounding box center [110, 144] width 220 height 253
click at [173, 127] on div at bounding box center [110, 144] width 220 height 253
click at [162, 130] on div at bounding box center [110, 144] width 220 height 253
click at [160, 130] on div at bounding box center [110, 144] width 220 height 253
click at [159, 130] on div at bounding box center [110, 144] width 220 height 253
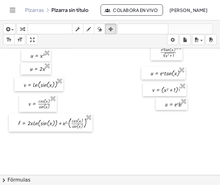
click at [160, 132] on div at bounding box center [110, 144] width 220 height 253
click at [24, 27] on icon "button" at bounding box center [22, 29] width 4 height 8
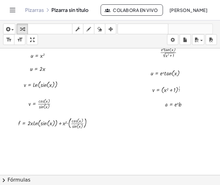
drag, startPoint x: 203, startPoint y: 159, endPoint x: 194, endPoint y: 147, distance: 15.4
click at [202, 158] on div at bounding box center [110, 144] width 220 height 253
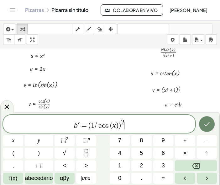
click at [211, 122] on icon "Hecho" at bounding box center [207, 124] width 8 height 8
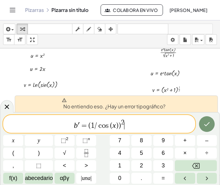
click at [79, 123] on span "b ′ = ( 1 / c o s ( x ) ) 2 ​" at bounding box center [99, 124] width 192 height 11
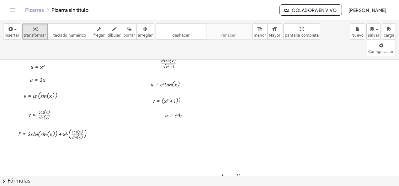
click at [230, 172] on div at bounding box center [231, 179] width 47 height 14
click at [138, 37] on span "arreglar" at bounding box center [145, 35] width 15 height 4
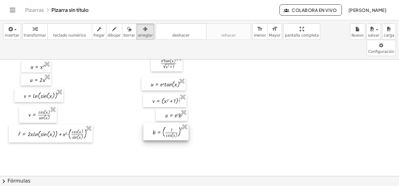
drag, startPoint x: 218, startPoint y: 161, endPoint x: 172, endPoint y: 115, distance: 65.9
click at [172, 123] on div at bounding box center [165, 131] width 45 height 17
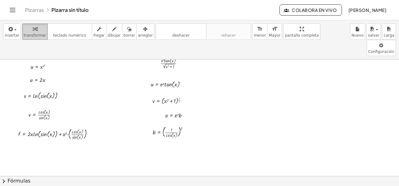
click at [33, 31] on icon "button" at bounding box center [35, 29] width 4 height 8
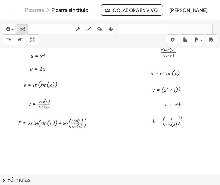
click at [137, 108] on div at bounding box center [124, 144] width 248 height 253
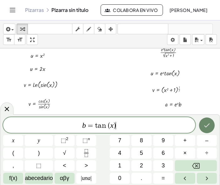
click at [206, 124] on icon "Hecho" at bounding box center [207, 125] width 8 height 8
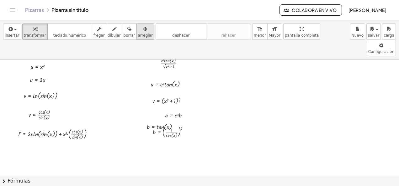
drag, startPoint x: 137, startPoint y: 31, endPoint x: 139, endPoint y: 35, distance: 3.9
click at [138, 32] on div "button" at bounding box center [145, 29] width 15 height 8
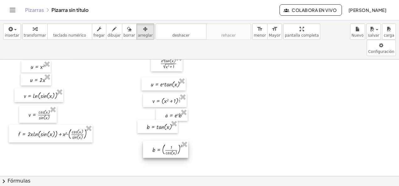
drag, startPoint x: 183, startPoint y: 123, endPoint x: 180, endPoint y: 139, distance: 16.2
click at [180, 141] on div at bounding box center [165, 149] width 45 height 17
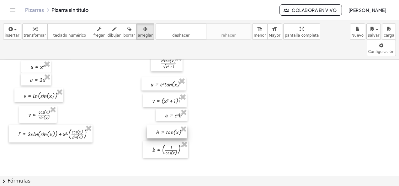
drag, startPoint x: 163, startPoint y: 113, endPoint x: 168, endPoint y: 118, distance: 7.1
click at [168, 126] on div at bounding box center [167, 132] width 40 height 13
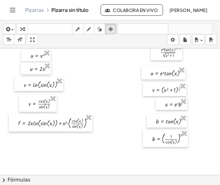
click at [143, 121] on div at bounding box center [124, 144] width 248 height 253
click at [160, 163] on div at bounding box center [124, 144] width 248 height 253
click at [20, 27] on div "button" at bounding box center [22, 29] width 8 height 8
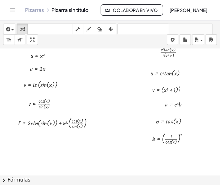
click at [155, 156] on div at bounding box center [124, 144] width 248 height 253
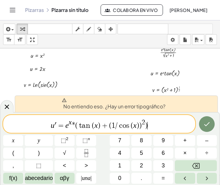
click at [58, 124] on span "=" at bounding box center [61, 126] width 9 height 8
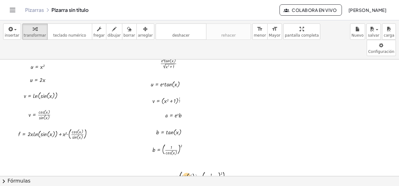
drag, startPoint x: 195, startPoint y: 162, endPoint x: 181, endPoint y: 155, distance: 15.0
click at [181, 170] on div at bounding box center [200, 177] width 78 height 15
click at [138, 30] on div "button" at bounding box center [145, 29] width 15 height 8
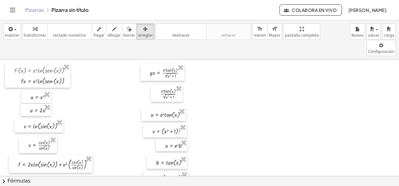
scroll to position [31, 0]
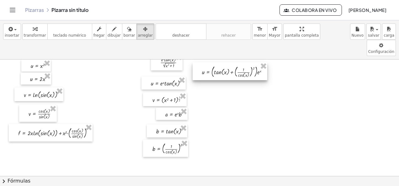
drag, startPoint x: 205, startPoint y: 143, endPoint x: 227, endPoint y: 57, distance: 87.9
click at [228, 62] on div at bounding box center [230, 71] width 75 height 18
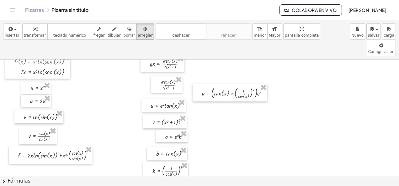
scroll to position [0, 0]
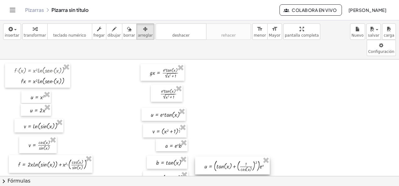
drag, startPoint x: 217, startPoint y: 88, endPoint x: 165, endPoint y: 111, distance: 56.5
click at [218, 157] on div at bounding box center [232, 166] width 75 height 18
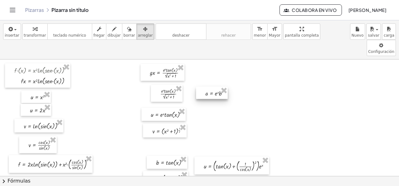
drag, startPoint x: 172, startPoint y: 131, endPoint x: 211, endPoint y: 79, distance: 65.3
click at [211, 87] on div at bounding box center [212, 93] width 32 height 13
drag, startPoint x: 195, startPoint y: 136, endPoint x: 218, endPoint y: 94, distance: 47.8
click at [218, 101] on div at bounding box center [217, 107] width 40 height 13
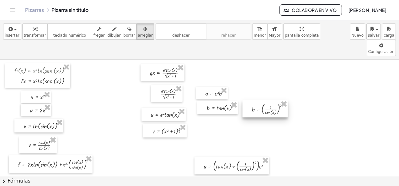
drag, startPoint x: 161, startPoint y: 164, endPoint x: 259, endPoint y: 94, distance: 120.8
click at [259, 100] on div at bounding box center [265, 108] width 45 height 17
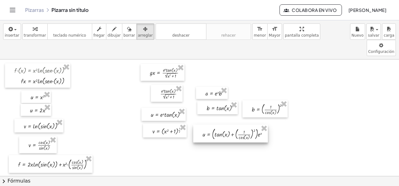
drag, startPoint x: 217, startPoint y: 153, endPoint x: 216, endPoint y: 121, distance: 32.0
click at [216, 125] on div at bounding box center [230, 134] width 75 height 18
click at [212, 141] on div at bounding box center [199, 177] width 399 height 234
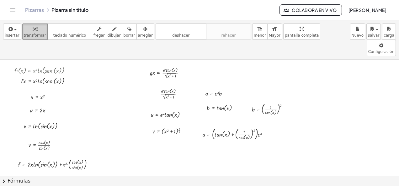
click at [25, 33] on span "transformar" at bounding box center [35, 35] width 22 height 4
click at [165, 110] on div at bounding box center [171, 115] width 46 height 10
click at [160, 110] on div at bounding box center [171, 115] width 46 height 10
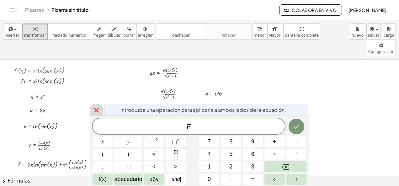
click at [96, 110] on icon at bounding box center [96, 110] width 4 height 4
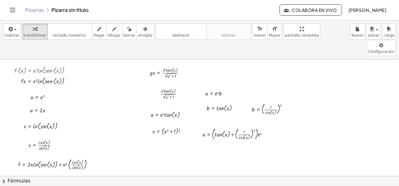
click at [227, 152] on div at bounding box center [199, 177] width 399 height 234
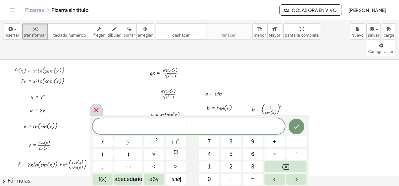
click at [96, 110] on icon at bounding box center [96, 110] width 4 height 4
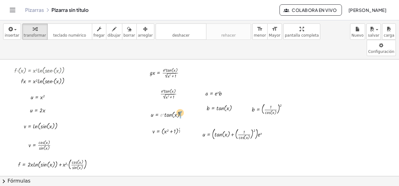
drag, startPoint x: 161, startPoint y: 99, endPoint x: 178, endPoint y: 96, distance: 17.1
click at [178, 110] on div at bounding box center [171, 115] width 46 height 10
drag, startPoint x: 168, startPoint y: 100, endPoint x: 171, endPoint y: 100, distance: 3.3
click at [171, 110] on div at bounding box center [171, 115] width 46 height 10
drag, startPoint x: 167, startPoint y: 98, endPoint x: 176, endPoint y: 98, distance: 9.1
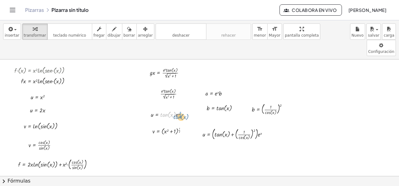
click at [176, 110] on div at bounding box center [171, 115] width 46 height 10
drag, startPoint x: 168, startPoint y: 97, endPoint x: 175, endPoint y: 98, distance: 7.0
click at [175, 110] on div at bounding box center [171, 115] width 46 height 10
drag, startPoint x: 166, startPoint y: 100, endPoint x: 174, endPoint y: 103, distance: 8.9
drag, startPoint x: 177, startPoint y: 98, endPoint x: 160, endPoint y: 100, distance: 16.7
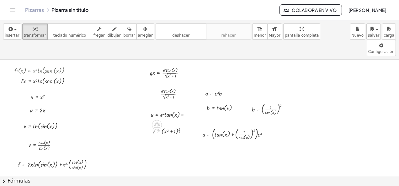
click at [151, 110] on div at bounding box center [171, 115] width 46 height 10
click at [152, 110] on div at bounding box center [171, 115] width 46 height 10
click at [159, 110] on div at bounding box center [171, 115] width 46 height 10
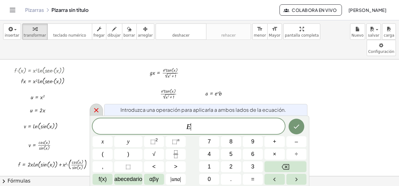
click at [97, 110] on icon at bounding box center [96, 110] width 4 height 4
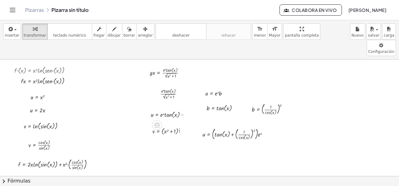
click at [170, 110] on div at bounding box center [171, 115] width 46 height 10
click at [163, 110] on div at bounding box center [171, 115] width 46 height 10
click at [162, 110] on div at bounding box center [171, 115] width 46 height 10
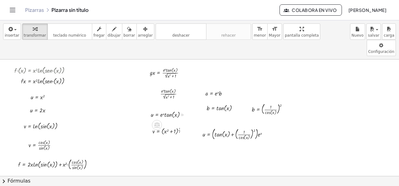
click at [168, 110] on div at bounding box center [171, 115] width 46 height 10
click at [169, 110] on div at bounding box center [171, 115] width 46 height 10
click at [219, 127] on div at bounding box center [238, 134] width 77 height 15
click at [232, 127] on div at bounding box center [238, 134] width 77 height 15
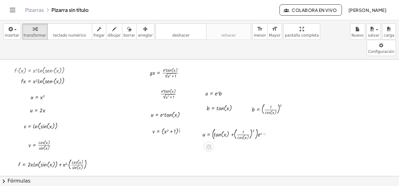
click at [232, 127] on div at bounding box center [238, 134] width 77 height 15
click at [233, 127] on div at bounding box center [238, 134] width 77 height 15
click at [241, 127] on div at bounding box center [238, 134] width 77 height 15
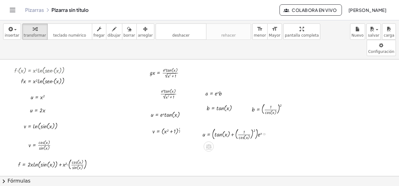
click at [261, 127] on div at bounding box center [238, 134] width 77 height 15
click at [207, 127] on div at bounding box center [238, 134] width 77 height 15
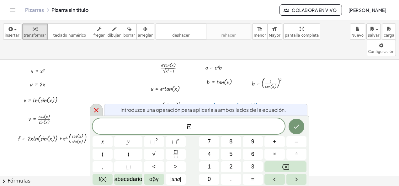
click at [95, 112] on icon at bounding box center [97, 111] width 8 height 8
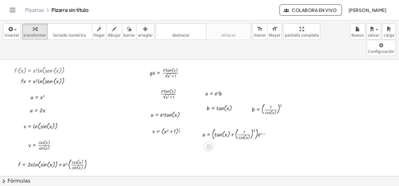
click at [205, 127] on div at bounding box center [238, 134] width 77 height 15
click at [223, 127] on div at bounding box center [238, 134] width 77 height 15
click at [233, 127] on div at bounding box center [238, 134] width 77 height 15
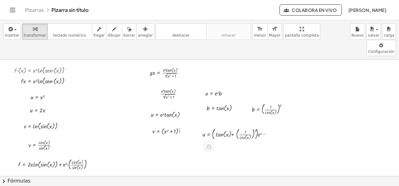
click at [233, 127] on div at bounding box center [238, 134] width 77 height 15
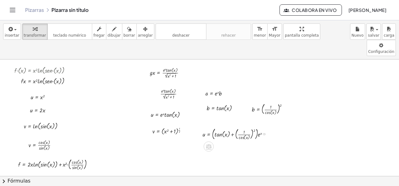
click at [233, 127] on div at bounding box center [238, 134] width 77 height 15
drag, startPoint x: 227, startPoint y: 120, endPoint x: 219, endPoint y: 121, distance: 8.3
click at [217, 127] on div at bounding box center [238, 134] width 77 height 15
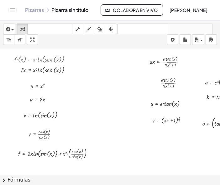
click at [132, 155] on div at bounding box center [124, 174] width 248 height 253
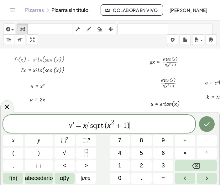
click at [75, 126] on span "=" at bounding box center [78, 126] width 9 height 8
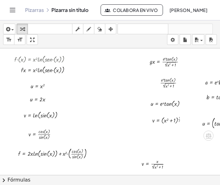
click at [153, 147] on div at bounding box center [124, 174] width 248 height 253
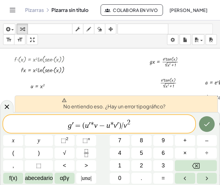
click at [74, 124] on span "=" at bounding box center [78, 126] width 9 height 8
click at [90, 125] on span "*" at bounding box center [91, 126] width 3 height 8
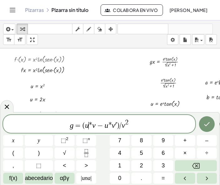
click at [118, 125] on span ")" at bounding box center [118, 126] width 3 height 8
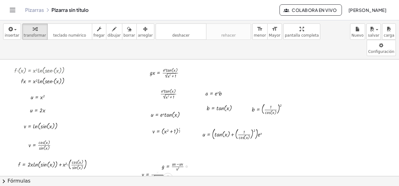
click at [170, 160] on div at bounding box center [179, 166] width 40 height 13
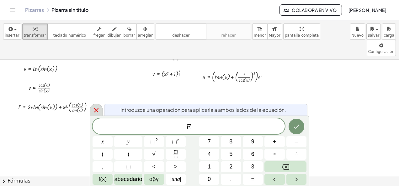
click at [94, 110] on icon at bounding box center [97, 111] width 8 height 8
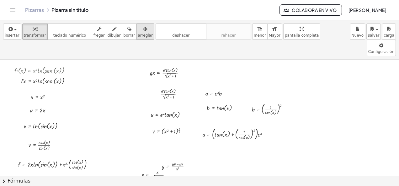
click at [143, 30] on icon "button" at bounding box center [145, 29] width 4 height 8
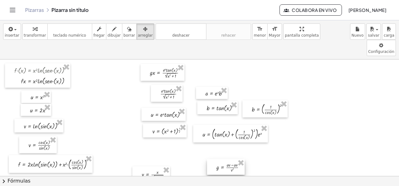
drag, startPoint x: 176, startPoint y: 154, endPoint x: 224, endPoint y: 154, distance: 48.0
click at [224, 159] on div at bounding box center [226, 167] width 38 height 16
drag, startPoint x: 152, startPoint y: 155, endPoint x: 158, endPoint y: 140, distance: 16.4
click at [158, 147] on div at bounding box center [165, 155] width 38 height 16
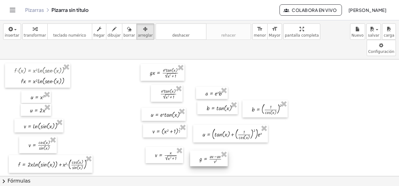
drag, startPoint x: 222, startPoint y: 152, endPoint x: 207, endPoint y: 143, distance: 17.6
click at [207, 151] on div at bounding box center [209, 159] width 38 height 16
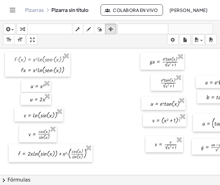
click at [148, 154] on div at bounding box center [124, 181] width 248 height 267
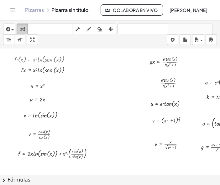
click at [22, 28] on icon "button" at bounding box center [22, 29] width 4 height 8
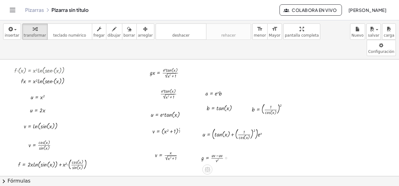
click at [224, 150] on div "g = · ( + · u · v − · u · v ) · v 2" at bounding box center [211, 158] width 38 height 16
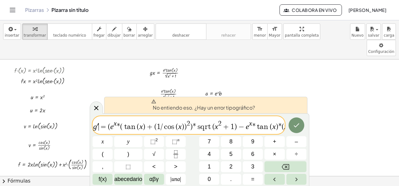
click at [99, 125] on span "=" at bounding box center [103, 127] width 9 height 8
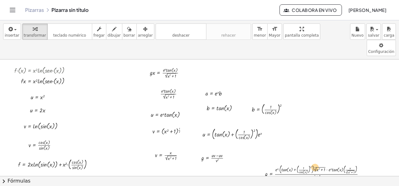
drag, startPoint x: 328, startPoint y: 154, endPoint x: 315, endPoint y: 151, distance: 13.5
click at [315, 164] on div at bounding box center [317, 172] width 110 height 17
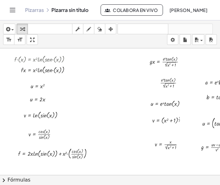
click at [100, 81] on div at bounding box center [124, 181] width 248 height 267
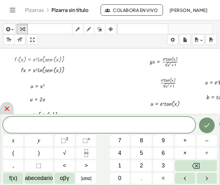
click at [9, 112] on icon at bounding box center [7, 109] width 8 height 8
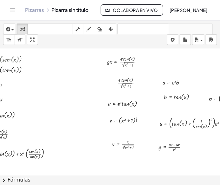
scroll to position [0, 157]
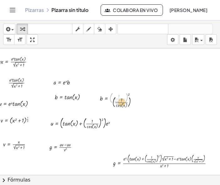
drag, startPoint x: 111, startPoint y: 100, endPoint x: 123, endPoint y: 111, distance: 16.2
drag, startPoint x: 99, startPoint y: 98, endPoint x: 111, endPoint y: 101, distance: 12.9
click at [111, 101] on div at bounding box center [120, 98] width 47 height 14
click at [111, 97] on div at bounding box center [120, 98] width 47 height 14
click at [112, 97] on div at bounding box center [120, 98] width 47 height 14
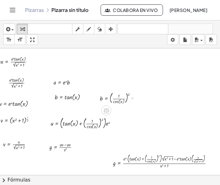
click at [113, 98] on div at bounding box center [120, 98] width 47 height 14
click at [114, 98] on div at bounding box center [120, 98] width 47 height 14
click at [123, 93] on div at bounding box center [120, 98] width 47 height 14
click at [124, 93] on div at bounding box center [120, 98] width 47 height 14
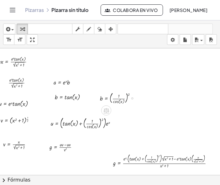
click at [124, 93] on div at bounding box center [120, 98] width 47 height 14
drag, startPoint x: 117, startPoint y: 101, endPoint x: 117, endPoint y: 105, distance: 4.4
click at [117, 105] on div "· 1 · cos ( , x ) b = ( · 1 · cos ( , x ) ) 2" at bounding box center [113, 97] width 45 height 17
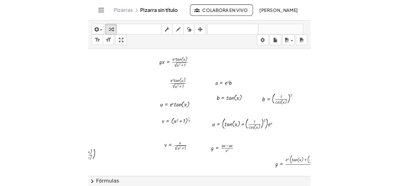
scroll to position [0, 0]
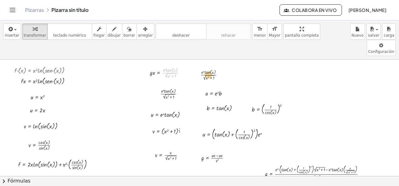
drag, startPoint x: 165, startPoint y: 57, endPoint x: 205, endPoint y: 58, distance: 39.6
click at [205, 60] on div "· f · ( x ) = · x 2 · ln ( , · s · e · n · ( x ) ) · f · x = · x 2 · ln ( , · s…" at bounding box center [199, 187] width 399 height 255
click at [138, 35] on span "arreglar" at bounding box center [145, 35] width 15 height 4
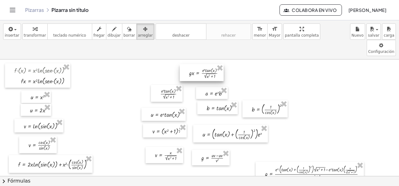
drag, startPoint x: 168, startPoint y: 62, endPoint x: 207, endPoint y: 62, distance: 38.9
click at [207, 64] on div at bounding box center [202, 72] width 44 height 17
click at [258, 64] on div at bounding box center [199, 187] width 399 height 255
click at [173, 86] on div at bounding box center [168, 94] width 32 height 17
click at [215, 150] on div at bounding box center [211, 158] width 38 height 16
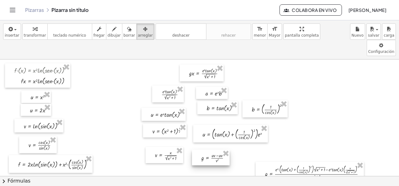
click at [215, 150] on div at bounding box center [211, 158] width 38 height 16
click at [216, 150] on div at bounding box center [211, 158] width 38 height 16
click at [218, 125] on div at bounding box center [230, 134] width 75 height 18
click at [212, 150] on div at bounding box center [212, 158] width 38 height 16
click at [174, 124] on div at bounding box center [165, 131] width 44 height 14
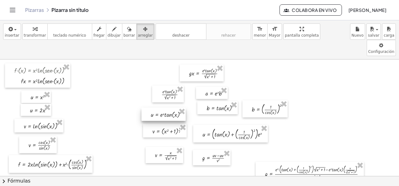
click at [168, 108] on div at bounding box center [164, 114] width 44 height 13
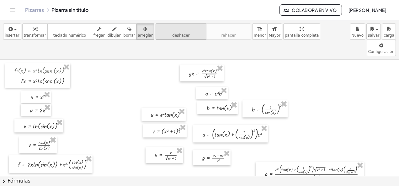
click at [163, 31] on icon "deshacer" at bounding box center [181, 29] width 48 height 8
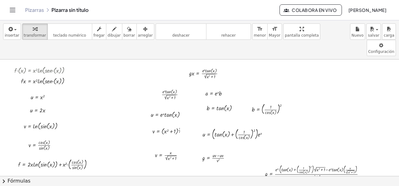
click at [325, 84] on div at bounding box center [199, 187] width 399 height 255
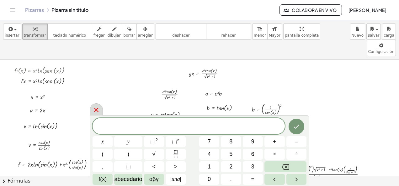
click at [93, 110] on icon at bounding box center [97, 110] width 8 height 8
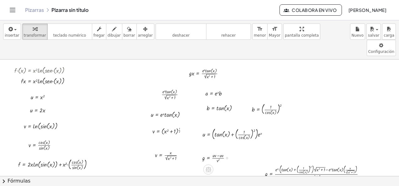
click at [216, 152] on div at bounding box center [219, 158] width 40 height 13
click at [291, 164] on div at bounding box center [317, 172] width 110 height 17
drag, startPoint x: 291, startPoint y: 155, endPoint x: 286, endPoint y: 157, distance: 4.8
click at [286, 164] on div at bounding box center [317, 172] width 110 height 17
click at [272, 164] on div at bounding box center [317, 172] width 110 height 17
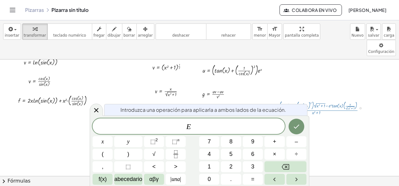
scroll to position [65, 0]
click at [96, 109] on icon at bounding box center [97, 111] width 8 height 8
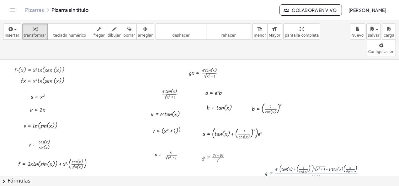
scroll to position [0, 0]
click at [284, 164] on div at bounding box center [317, 172] width 110 height 17
click at [293, 164] on div at bounding box center [317, 172] width 110 height 17
click at [296, 164] on div at bounding box center [317, 172] width 110 height 17
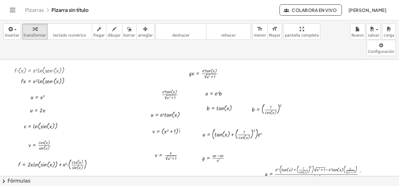
click at [296, 164] on div at bounding box center [317, 172] width 110 height 17
click at [295, 164] on div at bounding box center [317, 172] width 110 height 17
click at [326, 164] on div at bounding box center [317, 172] width 110 height 17
click at [328, 164] on div at bounding box center [317, 172] width 110 height 17
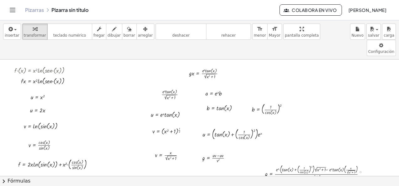
click at [328, 164] on div at bounding box center [317, 172] width 110 height 17
click at [317, 164] on div at bounding box center [317, 172] width 110 height 17
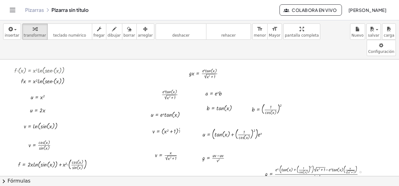
click at [318, 164] on div at bounding box center [317, 172] width 110 height 17
click at [313, 168] on div at bounding box center [199, 187] width 399 height 255
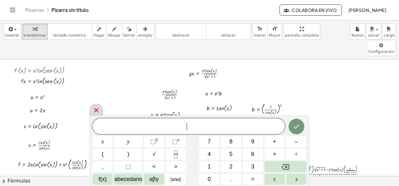
click at [97, 109] on icon at bounding box center [97, 111] width 8 height 8
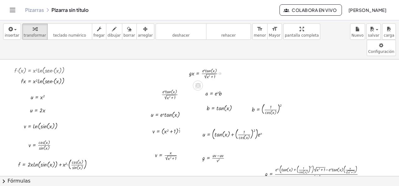
click at [196, 66] on div at bounding box center [209, 73] width 46 height 14
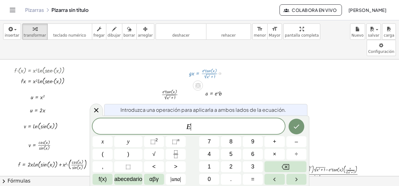
click at [199, 66] on div at bounding box center [209, 73] width 46 height 14
drag, startPoint x: 95, startPoint y: 112, endPoint x: 115, endPoint y: 98, distance: 23.7
click at [95, 112] on icon at bounding box center [97, 111] width 8 height 8
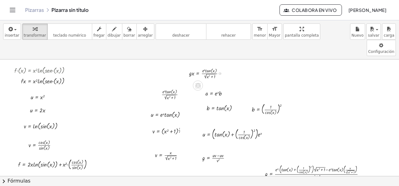
click at [192, 66] on div at bounding box center [209, 73] width 46 height 14
click at [195, 66] on div at bounding box center [209, 73] width 46 height 14
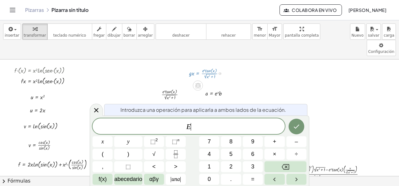
click at [208, 66] on div at bounding box center [209, 73] width 46 height 14
click at [209, 66] on div at bounding box center [209, 73] width 46 height 14
click at [96, 110] on icon at bounding box center [96, 110] width 4 height 4
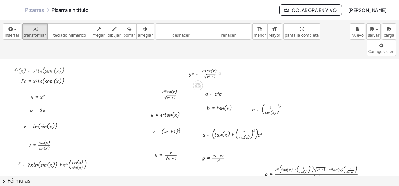
click at [209, 66] on div at bounding box center [209, 73] width 46 height 14
drag, startPoint x: 207, startPoint y: 54, endPoint x: 209, endPoint y: 67, distance: 13.1
click at [209, 67] on div "· f · ( x ) = · x 2 · ln ( , · s · e · n · ( x ) ) · f · x = · x 2 · ln ( , · s…" at bounding box center [199, 187] width 399 height 255
drag, startPoint x: 203, startPoint y: 55, endPoint x: 209, endPoint y: 56, distance: 6.4
click at [209, 66] on div at bounding box center [209, 73] width 46 height 14
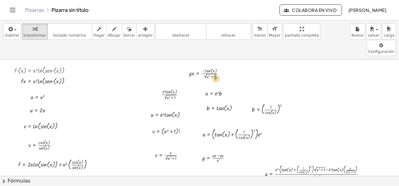
drag, startPoint x: 204, startPoint y: 53, endPoint x: 217, endPoint y: 62, distance: 15.9
click at [217, 66] on div at bounding box center [209, 73] width 46 height 14
drag, startPoint x: 212, startPoint y: 59, endPoint x: 198, endPoint y: 53, distance: 15.2
click at [198, 66] on div at bounding box center [209, 73] width 47 height 14
drag, startPoint x: 190, startPoint y: 59, endPoint x: 202, endPoint y: 57, distance: 12.5
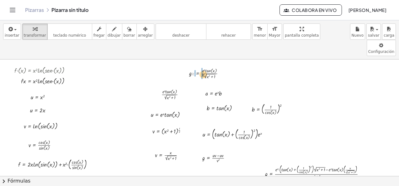
drag, startPoint x: 192, startPoint y: 57, endPoint x: 203, endPoint y: 58, distance: 11.1
click at [203, 66] on div at bounding box center [209, 73] width 46 height 14
click at [193, 66] on div at bounding box center [209, 73] width 55 height 14
click at [189, 66] on div at bounding box center [209, 73] width 55 height 14
click at [202, 66] on div at bounding box center [209, 73] width 55 height 14
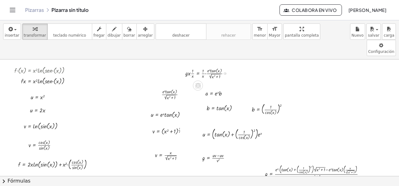
click at [204, 66] on div at bounding box center [209, 73] width 55 height 14
click at [206, 66] on div at bounding box center [209, 73] width 55 height 14
click at [204, 66] on div at bounding box center [207, 73] width 50 height 14
click at [193, 66] on div at bounding box center [207, 73] width 50 height 14
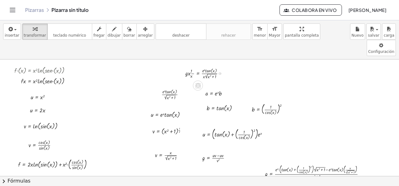
click at [192, 66] on div at bounding box center [207, 73] width 50 height 14
click at [190, 66] on div at bounding box center [207, 73] width 50 height 14
click at [189, 66] on div at bounding box center [207, 73] width 50 height 14
click at [187, 66] on div at bounding box center [207, 73] width 50 height 14
click at [205, 66] on div at bounding box center [207, 73] width 50 height 14
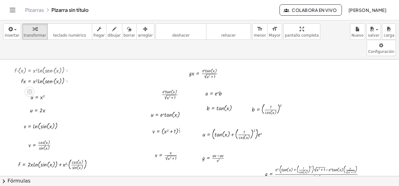
click at [60, 76] on div at bounding box center [44, 81] width 67 height 11
drag, startPoint x: 39, startPoint y: 56, endPoint x: 44, endPoint y: 75, distance: 20.0
click at [44, 75] on div "· f · ( x ) = · x 2 · ln ( , · s · e · n · ( x ) ) · f · x = · x 2 · ln ( , · s…" at bounding box center [199, 187] width 399 height 255
drag, startPoint x: 44, startPoint y: 75, endPoint x: 41, endPoint y: 65, distance: 10.1
click at [41, 76] on div at bounding box center [44, 81] width 67 height 10
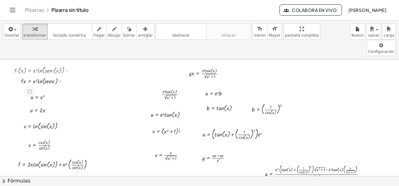
click at [41, 76] on div at bounding box center [44, 81] width 67 height 10
click at [36, 76] on div at bounding box center [44, 81] width 67 height 10
click at [29, 76] on div at bounding box center [44, 81] width 67 height 10
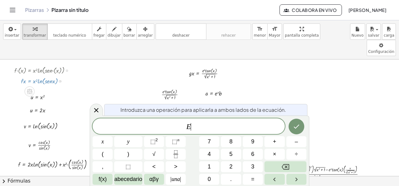
click at [97, 109] on icon at bounding box center [97, 111] width 8 height 8
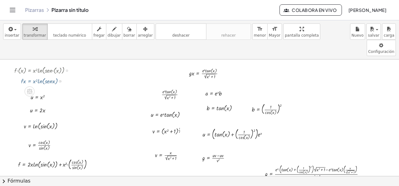
click at [72, 74] on div at bounding box center [199, 187] width 399 height 255
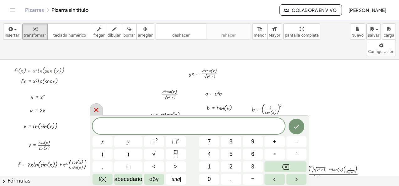
click at [93, 110] on icon at bounding box center [97, 110] width 8 height 8
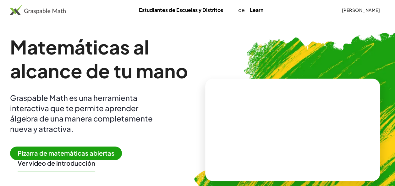
click at [48, 153] on span "Pizarra de matemáticas abiertas" at bounding box center [66, 153] width 112 height 13
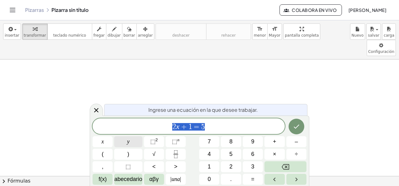
drag, startPoint x: 224, startPoint y: 127, endPoint x: 121, endPoint y: 144, distance: 104.8
click at [121, 144] on div "****** 2 x + 1 = 5 x y ⬚ 2 ⬚ n 7 8 9 + – ( ) √ 4 5 6 × ÷ , ⬚ < > 1 2 3 f(x) abe…" at bounding box center [200, 152] width 214 height 67
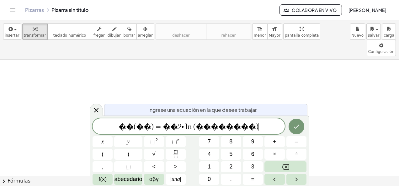
click at [136, 128] on span "(" at bounding box center [135, 127] width 3 height 8
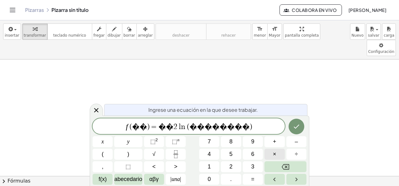
click at [279, 156] on button "×" at bounding box center [275, 154] width 20 height 11
click at [301, 122] on button "Hecho" at bounding box center [297, 127] width 16 height 16
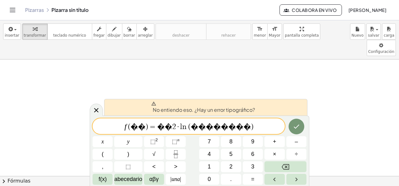
click at [180, 127] on span "·" at bounding box center [178, 127] width 4 height 8
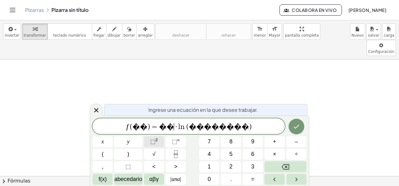
click at [152, 143] on span "⬚" at bounding box center [152, 142] width 5 height 6
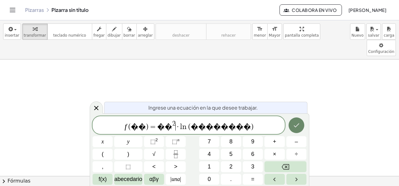
click at [296, 127] on icon "Hecho" at bounding box center [297, 126] width 8 height 8
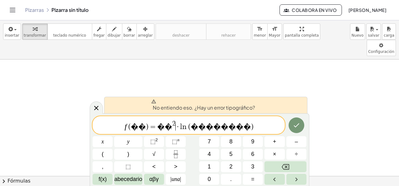
click at [255, 128] on span "f ( � � ) = � � 2 ​ · l n ⁡ ( � � � � � � � � )" at bounding box center [189, 125] width 192 height 11
drag, startPoint x: 249, startPoint y: 129, endPoint x: 220, endPoint y: 131, distance: 29.3
click at [220, 131] on span "f ( � � ) = � � 2 · l n ⁡ ( � � � � � � � � ) ​" at bounding box center [189, 125] width 192 height 11
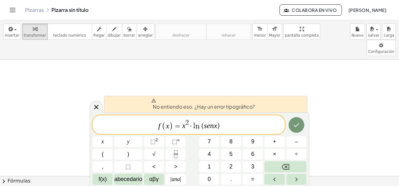
click at [244, 99] on span at bounding box center [203, 100] width 104 height 5
click at [242, 110] on font "No entiendo eso. ¿Hay un error tipográfico?" at bounding box center [204, 107] width 102 height 7
drag, startPoint x: 238, startPoint y: 127, endPoint x: 121, endPoint y: 131, distance: 116.8
click at [121, 131] on span "f ( x ) = x 2 · l n ⁡ ( s e n x )" at bounding box center [189, 125] width 192 height 12
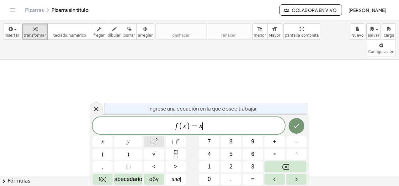
click at [158, 139] on button "⬚ 2" at bounding box center [154, 142] width 20 height 11
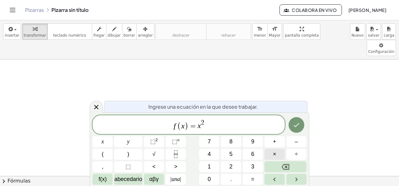
click at [283, 154] on button "×" at bounding box center [275, 154] width 20 height 11
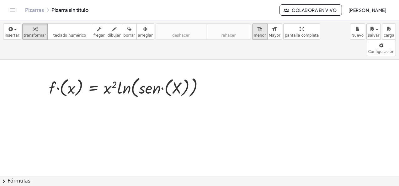
click at [254, 33] on span "menor" at bounding box center [260, 35] width 12 height 4
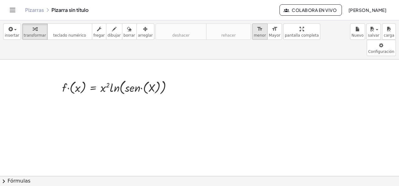
click at [254, 33] on span "menor" at bounding box center [260, 35] width 12 height 4
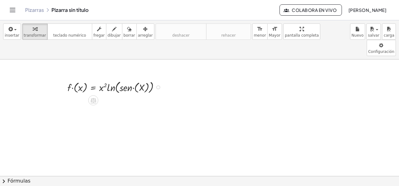
click at [132, 79] on div at bounding box center [116, 87] width 104 height 16
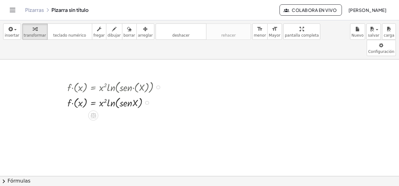
click at [73, 95] on div at bounding box center [116, 102] width 104 height 15
click at [123, 95] on div at bounding box center [116, 102] width 104 height 15
click at [110, 95] on div at bounding box center [116, 102] width 104 height 15
drag, startPoint x: 110, startPoint y: 87, endPoint x: 117, endPoint y: 89, distance: 7.5
click at [117, 95] on div at bounding box center [116, 102] width 104 height 15
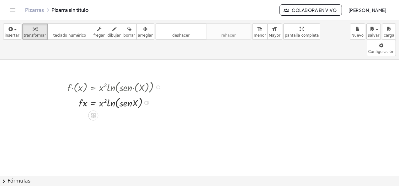
click at [110, 95] on div at bounding box center [116, 102] width 104 height 15
click at [129, 95] on div at bounding box center [116, 102] width 104 height 15
click at [112, 95] on div at bounding box center [116, 102] width 104 height 15
click at [104, 95] on div at bounding box center [116, 102] width 104 height 15
click at [89, 95] on div at bounding box center [116, 102] width 104 height 15
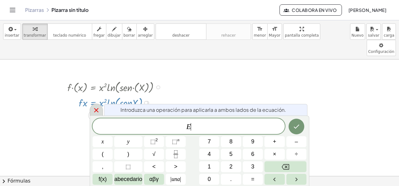
click at [94, 112] on icon at bounding box center [96, 110] width 4 height 4
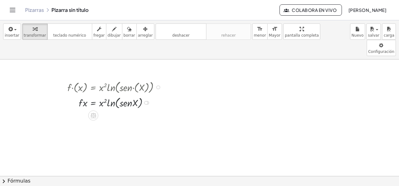
click at [82, 95] on div at bounding box center [116, 102] width 104 height 15
drag, startPoint x: 84, startPoint y: 87, endPoint x: 100, endPoint y: 89, distance: 15.5
click at [100, 95] on div at bounding box center [116, 102] width 104 height 15
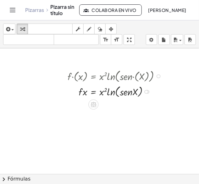
click at [109, 90] on div at bounding box center [120, 91] width 111 height 15
click at [103, 92] on div at bounding box center [120, 91] width 111 height 15
click at [95, 91] on div at bounding box center [120, 91] width 111 height 15
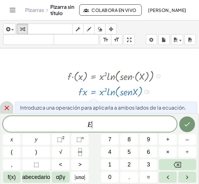
click at [8, 110] on icon at bounding box center [6, 108] width 4 height 4
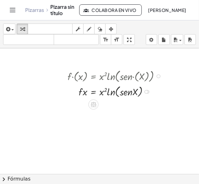
click at [92, 91] on div at bounding box center [120, 91] width 111 height 15
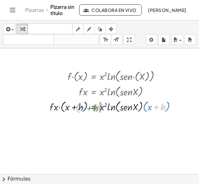
drag, startPoint x: 154, startPoint y: 107, endPoint x: 87, endPoint y: 107, distance: 67.2
click at [87, 107] on div at bounding box center [114, 106] width 137 height 15
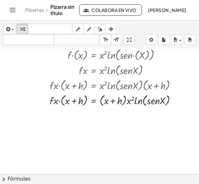
scroll to position [31, 0]
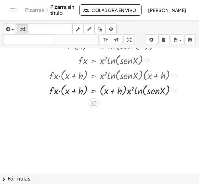
click at [73, 89] on div at bounding box center [114, 90] width 137 height 15
click at [60, 91] on div at bounding box center [114, 90] width 137 height 15
click at [55, 91] on div at bounding box center [114, 90] width 137 height 15
click at [96, 90] on div at bounding box center [114, 90] width 137 height 15
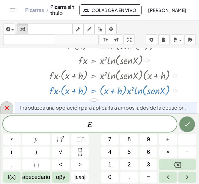
click at [6, 107] on icon at bounding box center [6, 108] width 4 height 4
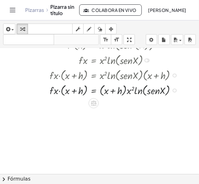
click at [113, 92] on div at bounding box center [114, 90] width 137 height 15
click at [128, 90] on div at bounding box center [114, 90] width 137 height 15
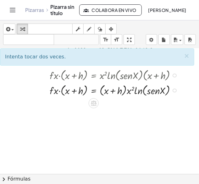
click at [151, 93] on div at bounding box center [114, 90] width 137 height 15
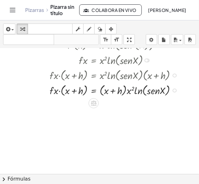
click at [162, 92] on div at bounding box center [114, 90] width 137 height 15
click at [117, 91] on div at bounding box center [114, 90] width 137 height 15
click at [95, 92] on div at bounding box center [114, 90] width 137 height 15
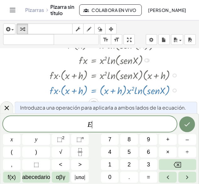
click at [5, 107] on icon at bounding box center [6, 108] width 4 height 4
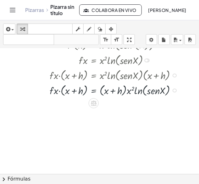
click at [56, 89] on div at bounding box center [114, 90] width 137 height 15
click at [57, 89] on div at bounding box center [114, 90] width 137 height 15
click at [58, 89] on div at bounding box center [114, 90] width 137 height 15
click at [59, 91] on div at bounding box center [114, 90] width 137 height 15
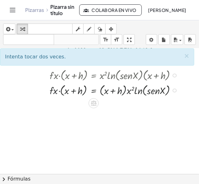
click at [74, 90] on div at bounding box center [114, 90] width 137 height 15
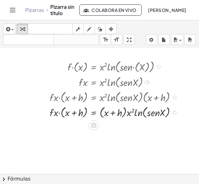
scroll to position [0, 0]
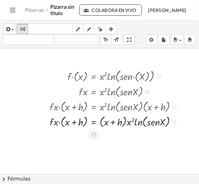
click at [95, 92] on div at bounding box center [114, 91] width 137 height 15
click at [92, 91] on div at bounding box center [114, 91] width 137 height 15
drag, startPoint x: 92, startPoint y: 91, endPoint x: 85, endPoint y: 91, distance: 7.6
click at [85, 91] on div at bounding box center [114, 91] width 137 height 15
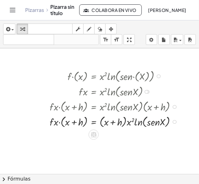
click at [74, 76] on div at bounding box center [114, 76] width 137 height 16
click at [79, 76] on div at bounding box center [114, 76] width 137 height 16
drag, startPoint x: 84, startPoint y: 96, endPoint x: 89, endPoint y: 95, distance: 5.3
click at [84, 97] on div at bounding box center [114, 91] width 137 height 15
click at [123, 93] on div at bounding box center [114, 91] width 137 height 15
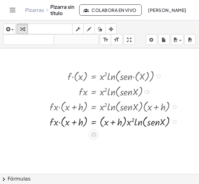
click at [96, 106] on div at bounding box center [114, 106] width 137 height 15
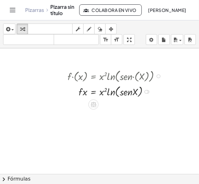
click at [84, 90] on div at bounding box center [116, 91] width 104 height 15
click at [85, 93] on div at bounding box center [116, 91] width 104 height 15
click at [86, 93] on div at bounding box center [116, 91] width 104 height 15
click at [80, 90] on div at bounding box center [116, 91] width 104 height 15
drag, startPoint x: 86, startPoint y: 91, endPoint x: 94, endPoint y: 91, distance: 7.5
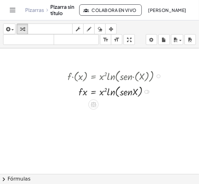
click at [86, 91] on div at bounding box center [116, 91] width 104 height 15
click at [101, 91] on div at bounding box center [116, 91] width 104 height 15
click at [102, 91] on div at bounding box center [116, 91] width 104 height 15
click at [108, 91] on div at bounding box center [116, 91] width 104 height 15
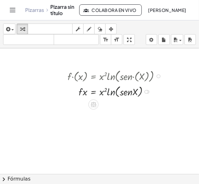
click at [109, 91] on div at bounding box center [116, 91] width 104 height 15
click at [94, 115] on div at bounding box center [99, 173] width 199 height 251
drag, startPoint x: 107, startPoint y: 121, endPoint x: 163, endPoint y: 164, distance: 69.8
click at [163, 164] on div at bounding box center [99, 173] width 199 height 251
click at [94, 125] on div at bounding box center [99, 173] width 199 height 251
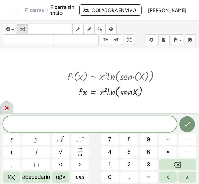
click at [5, 108] on icon at bounding box center [7, 108] width 8 height 8
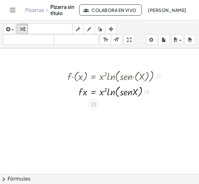
click at [84, 89] on div at bounding box center [116, 91] width 104 height 15
click at [89, 94] on div at bounding box center [116, 91] width 104 height 15
drag, startPoint x: 105, startPoint y: 96, endPoint x: 81, endPoint y: 114, distance: 29.7
drag, startPoint x: 101, startPoint y: 91, endPoint x: 77, endPoint y: 99, distance: 25.7
click at [125, 110] on div at bounding box center [99, 173] width 199 height 251
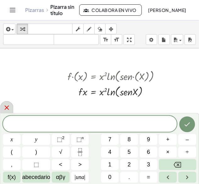
click at [5, 108] on icon at bounding box center [7, 108] width 8 height 8
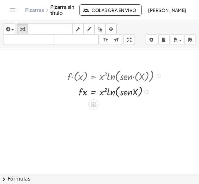
drag, startPoint x: 118, startPoint y: 90, endPoint x: 120, endPoint y: 96, distance: 5.7
click at [120, 96] on div at bounding box center [120, 91] width 111 height 15
click at [104, 93] on div at bounding box center [120, 91] width 111 height 15
click at [101, 92] on div at bounding box center [120, 91] width 111 height 15
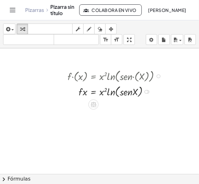
click at [84, 90] on div at bounding box center [120, 91] width 111 height 15
drag, startPoint x: 84, startPoint y: 90, endPoint x: 85, endPoint y: 96, distance: 5.9
click at [85, 96] on div at bounding box center [120, 91] width 111 height 15
drag, startPoint x: 82, startPoint y: 91, endPoint x: 100, endPoint y: 96, distance: 19.0
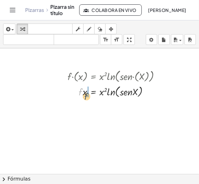
click at [100, 96] on div at bounding box center [120, 91] width 111 height 15
drag, startPoint x: 84, startPoint y: 93, endPoint x: 105, endPoint y: 96, distance: 21.3
click at [105, 96] on div at bounding box center [120, 91] width 111 height 15
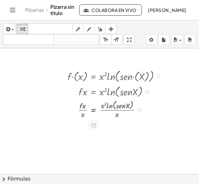
click at [116, 117] on div at bounding box center [116, 109] width 104 height 21
click at [118, 114] on div at bounding box center [116, 108] width 104 height 19
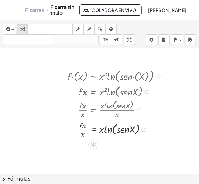
click at [81, 136] on div at bounding box center [116, 128] width 104 height 19
click at [82, 136] on div at bounding box center [116, 128] width 104 height 19
click at [83, 135] on div at bounding box center [116, 128] width 104 height 19
drag, startPoint x: 83, startPoint y: 134, endPoint x: 84, endPoint y: 130, distance: 4.2
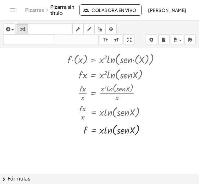
scroll to position [31, 0]
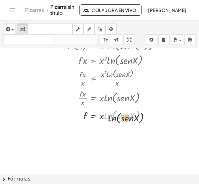
drag, startPoint x: 109, startPoint y: 119, endPoint x: 116, endPoint y: 123, distance: 8.6
click at [116, 123] on div "· f · ( x ) = · x 2 · ln ( , · s · e · n · ( X ) ) · f · ( x ) = · x 2 · ln ( ,…" at bounding box center [110, 79] width 105 height 89
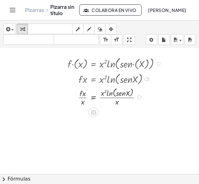
scroll to position [0, 0]
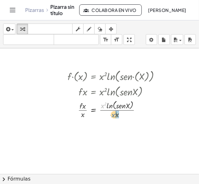
drag, startPoint x: 102, startPoint y: 106, endPoint x: 113, endPoint y: 115, distance: 14.5
click at [113, 115] on div at bounding box center [108, 109] width 89 height 21
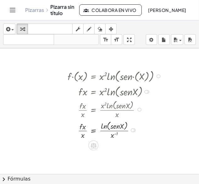
click at [112, 136] on div at bounding box center [116, 129] width 104 height 21
click at [117, 113] on div at bounding box center [118, 109] width 109 height 21
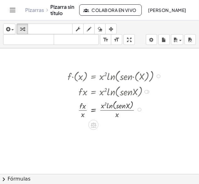
click at [103, 107] on div at bounding box center [118, 109] width 109 height 21
click at [102, 106] on div at bounding box center [118, 109] width 109 height 21
click at [102, 107] on div at bounding box center [118, 109] width 109 height 21
drag, startPoint x: 84, startPoint y: 115, endPoint x: 103, endPoint y: 106, distance: 20.9
click at [103, 106] on div at bounding box center [118, 109] width 109 height 21
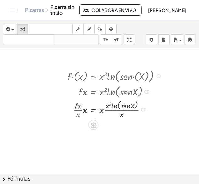
click at [87, 110] on div at bounding box center [116, 109] width 104 height 21
click at [85, 110] on div at bounding box center [116, 109] width 104 height 21
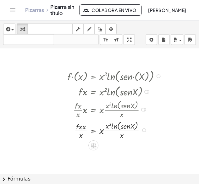
click at [81, 127] on div at bounding box center [116, 129] width 104 height 21
click at [82, 139] on div at bounding box center [116, 129] width 104 height 21
click at [80, 134] on div at bounding box center [116, 129] width 104 height 21
click at [103, 132] on div at bounding box center [116, 129] width 104 height 21
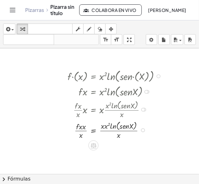
click at [105, 125] on div at bounding box center [116, 129] width 104 height 21
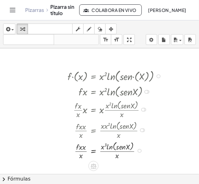
click at [118, 156] on div at bounding box center [116, 150] width 104 height 21
drag, startPoint x: 118, startPoint y: 156, endPoint x: 110, endPoint y: 154, distance: 8.1
click at [117, 156] on div at bounding box center [116, 149] width 104 height 19
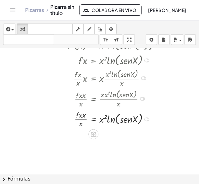
click at [83, 115] on div at bounding box center [116, 118] width 104 height 19
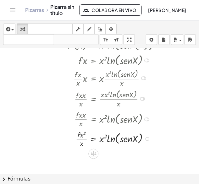
click at [82, 134] on div at bounding box center [116, 138] width 104 height 19
click at [82, 142] on div at bounding box center [116, 138] width 104 height 19
drag, startPoint x: 81, startPoint y: 142, endPoint x: 81, endPoint y: 137, distance: 4.7
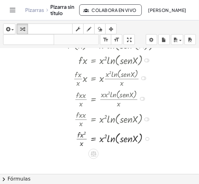
click at [81, 142] on div at bounding box center [116, 138] width 104 height 19
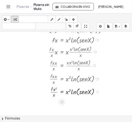
scroll to position [63, 0]
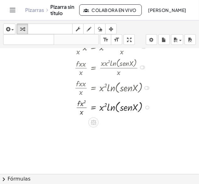
click at [100, 107] on div at bounding box center [116, 106] width 104 height 19
click at [101, 108] on div at bounding box center [116, 106] width 104 height 19
drag, startPoint x: 81, startPoint y: 101, endPoint x: 82, endPoint y: 110, distance: 9.5
click at [82, 111] on div at bounding box center [116, 106] width 104 height 19
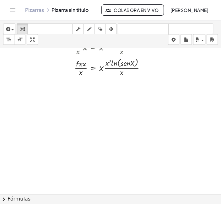
scroll to position [0, 0]
